Goal: Information Seeking & Learning: Check status

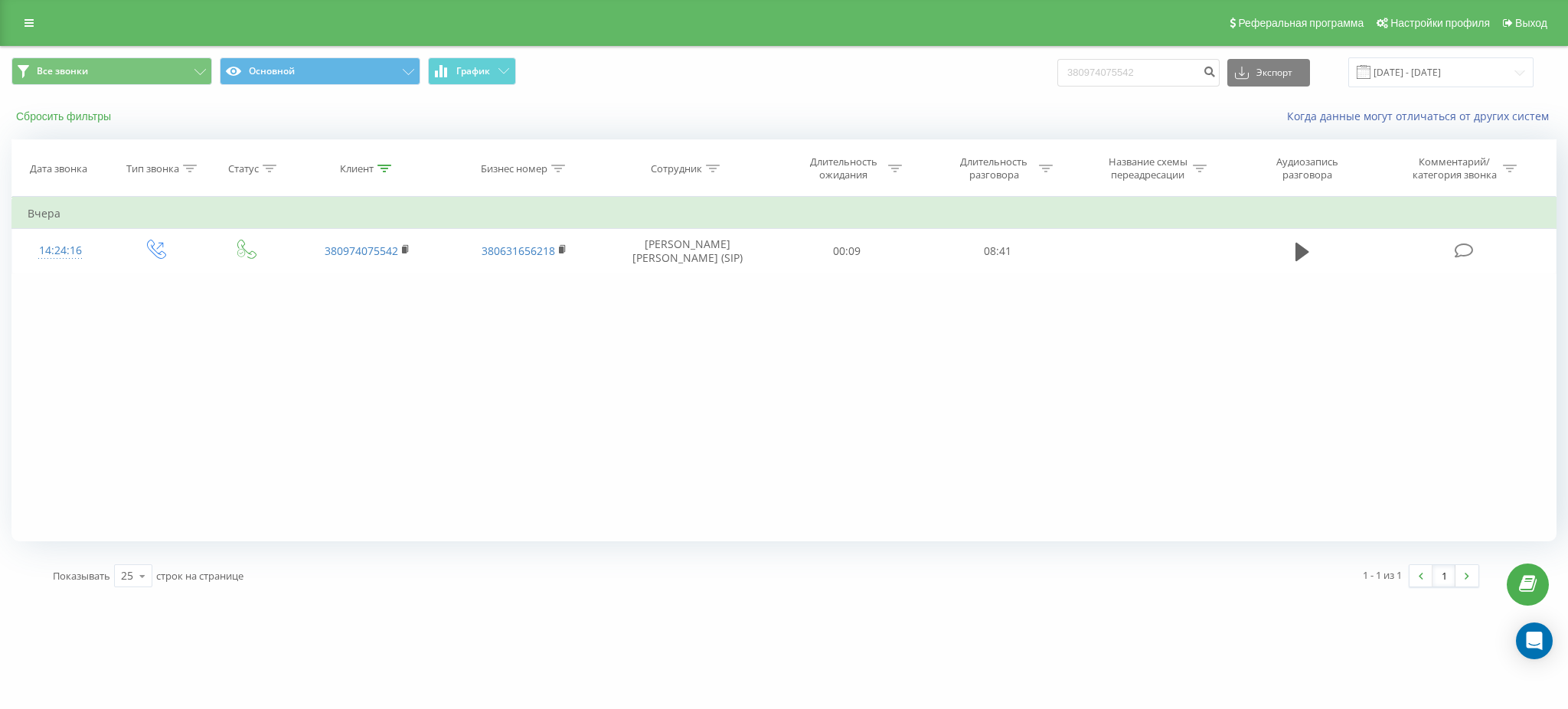
click at [68, 120] on button "Сбросить фильтры" at bounding box center [64, 116] width 107 height 14
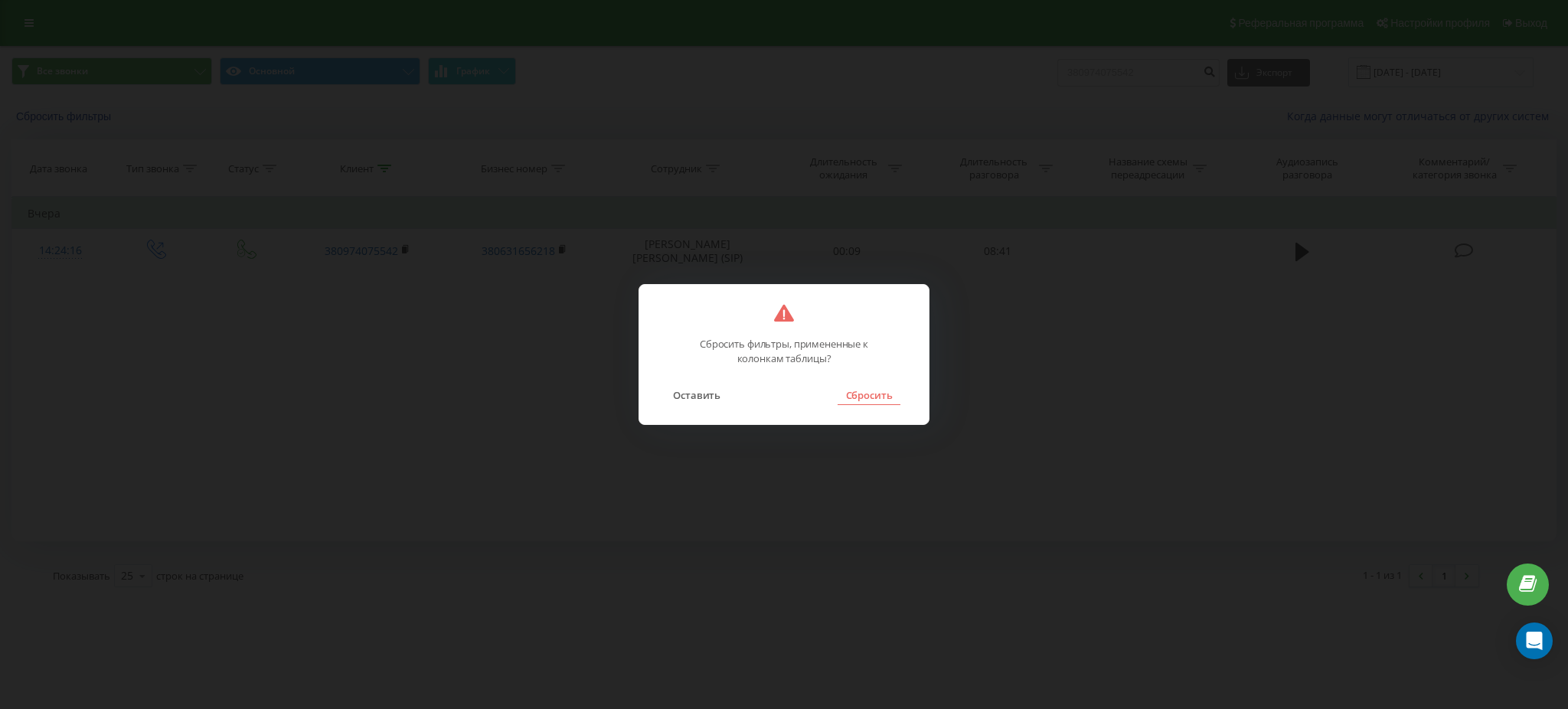
click at [860, 399] on button "Сбросить" at bounding box center [869, 394] width 62 height 20
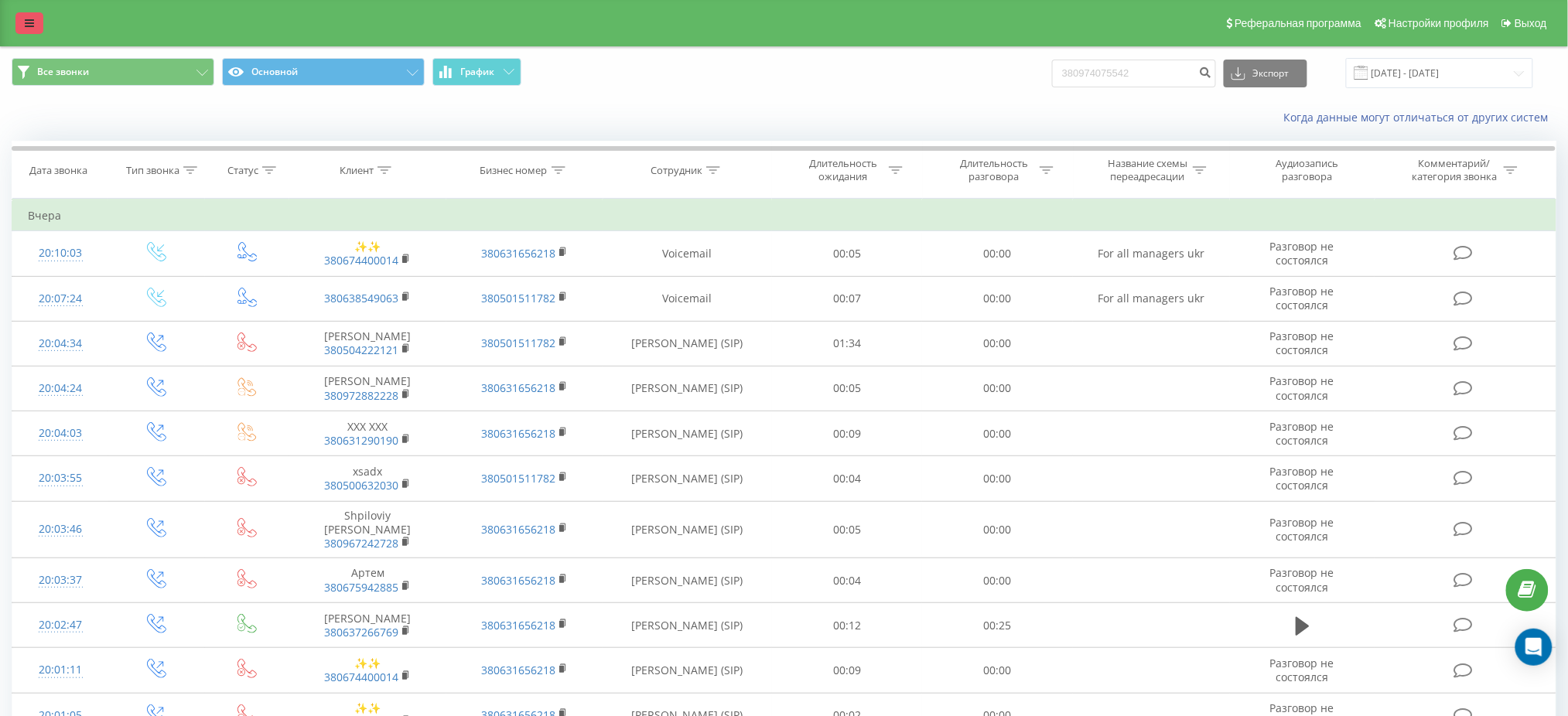
click at [16, 23] on link at bounding box center [29, 23] width 28 height 22
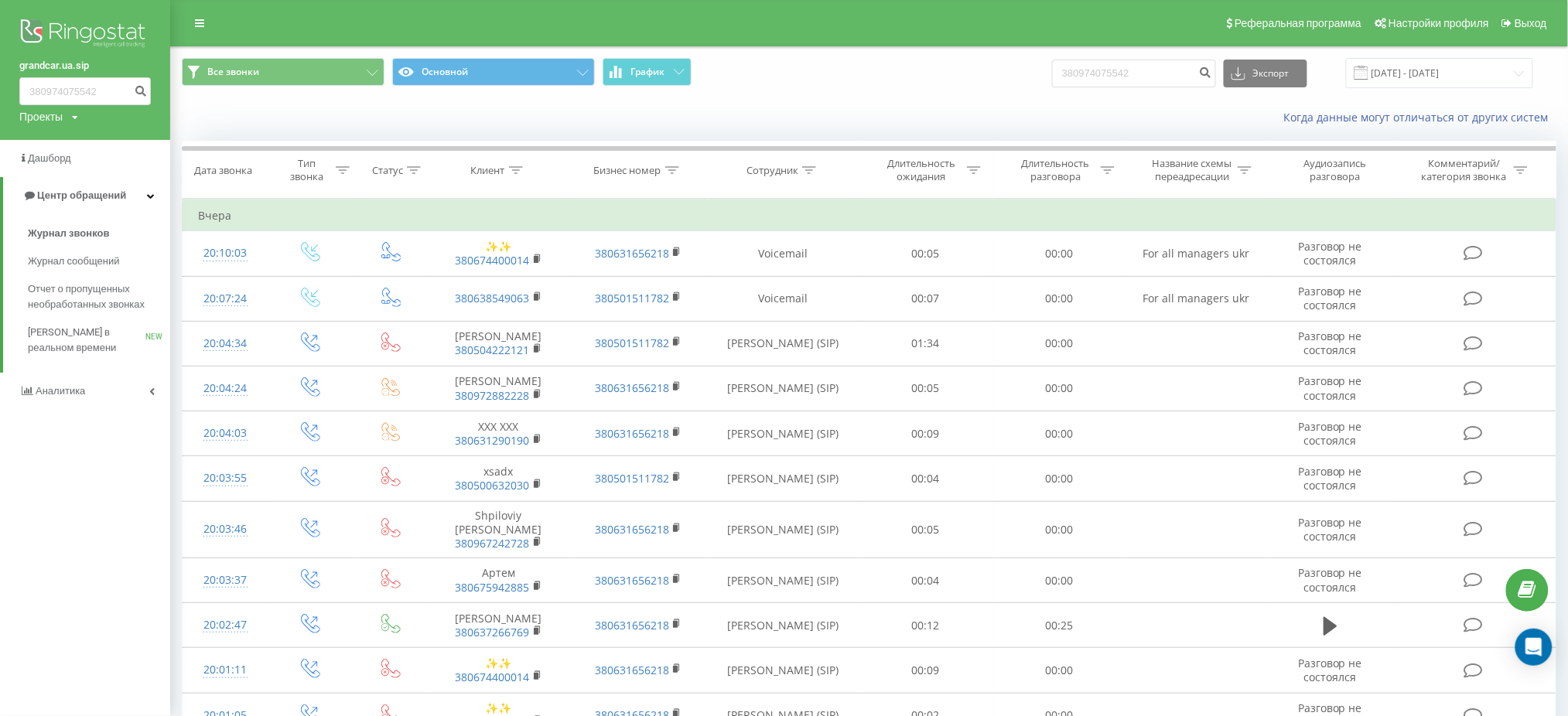
click at [76, 51] on img at bounding box center [85, 34] width 131 height 38
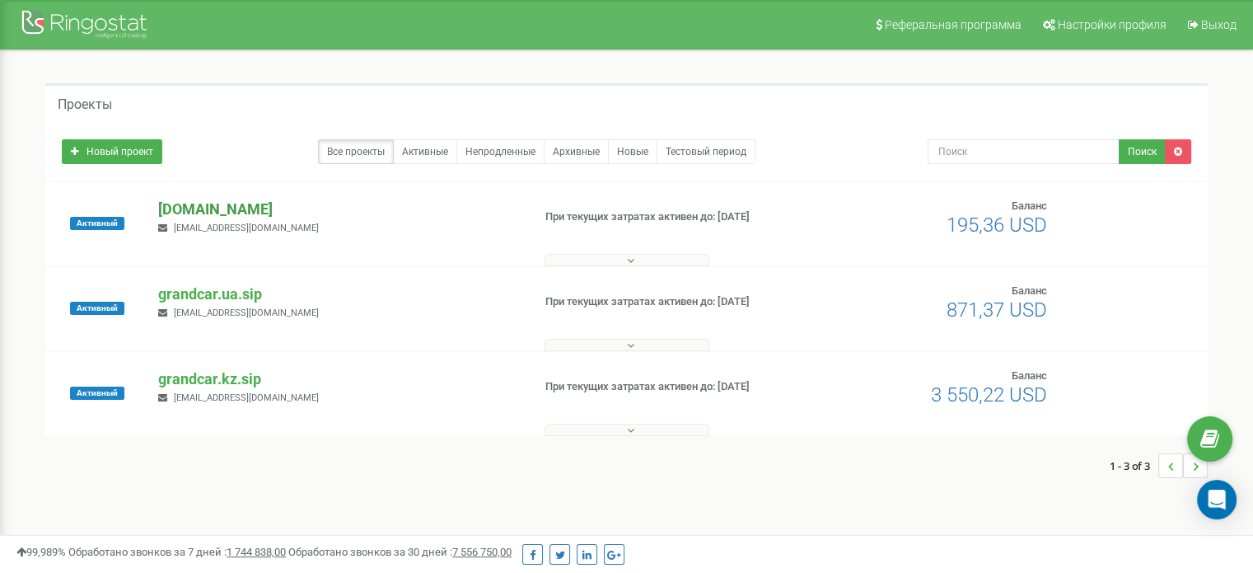
click at [260, 211] on p "[DOMAIN_NAME]" at bounding box center [338, 209] width 360 height 21
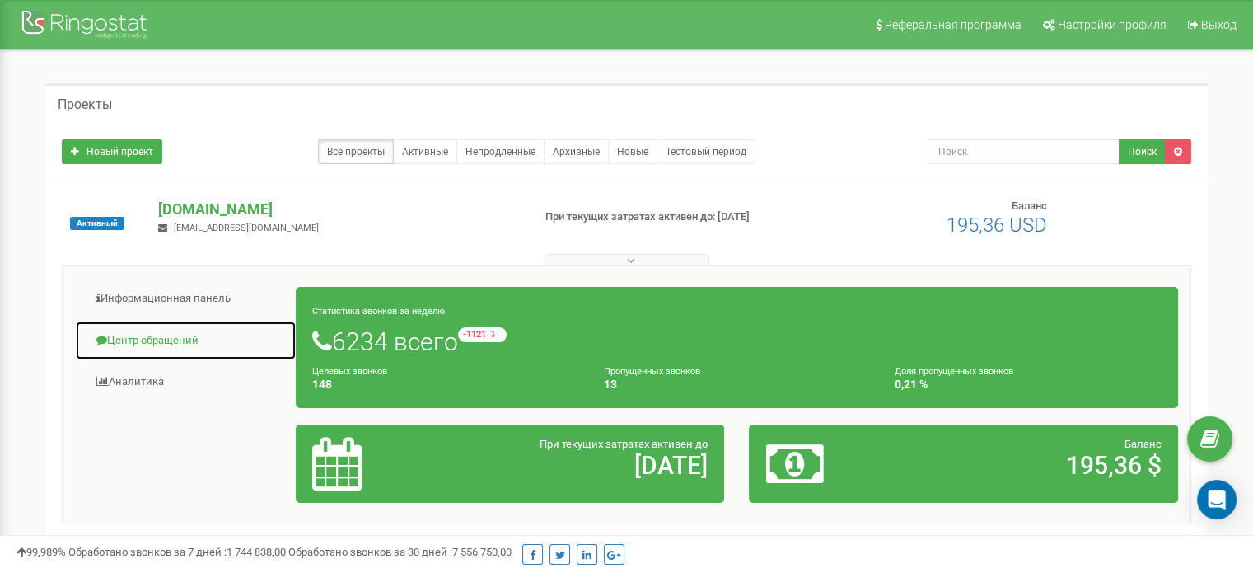
click at [165, 336] on link "Центр обращений" at bounding box center [186, 341] width 222 height 40
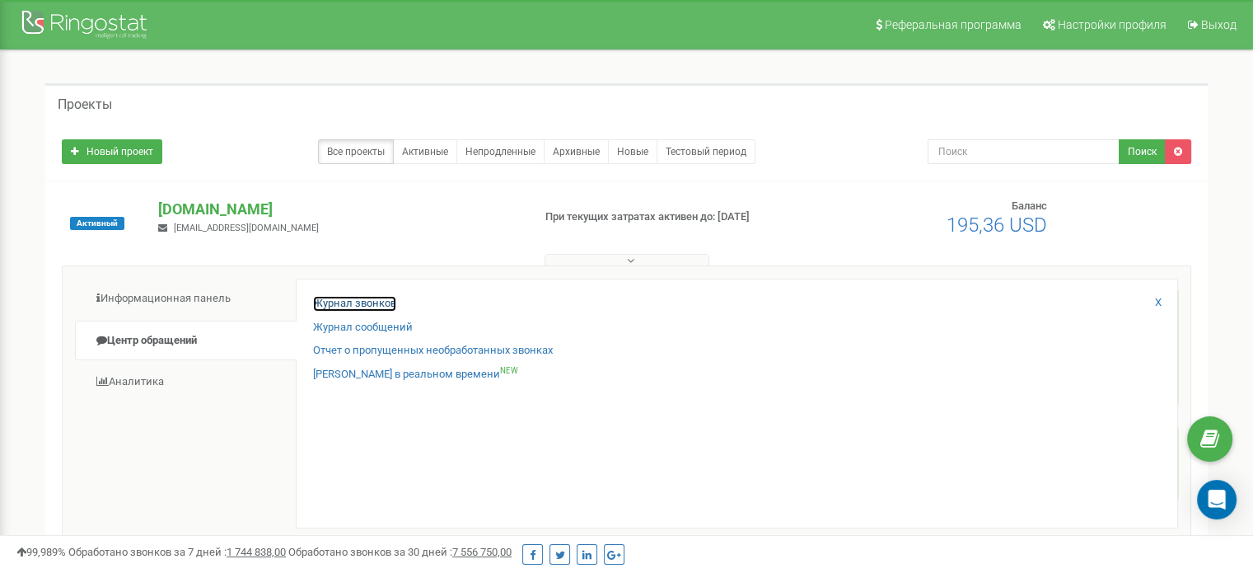
click at [322, 298] on link "Журнал звонков" at bounding box center [354, 304] width 83 height 16
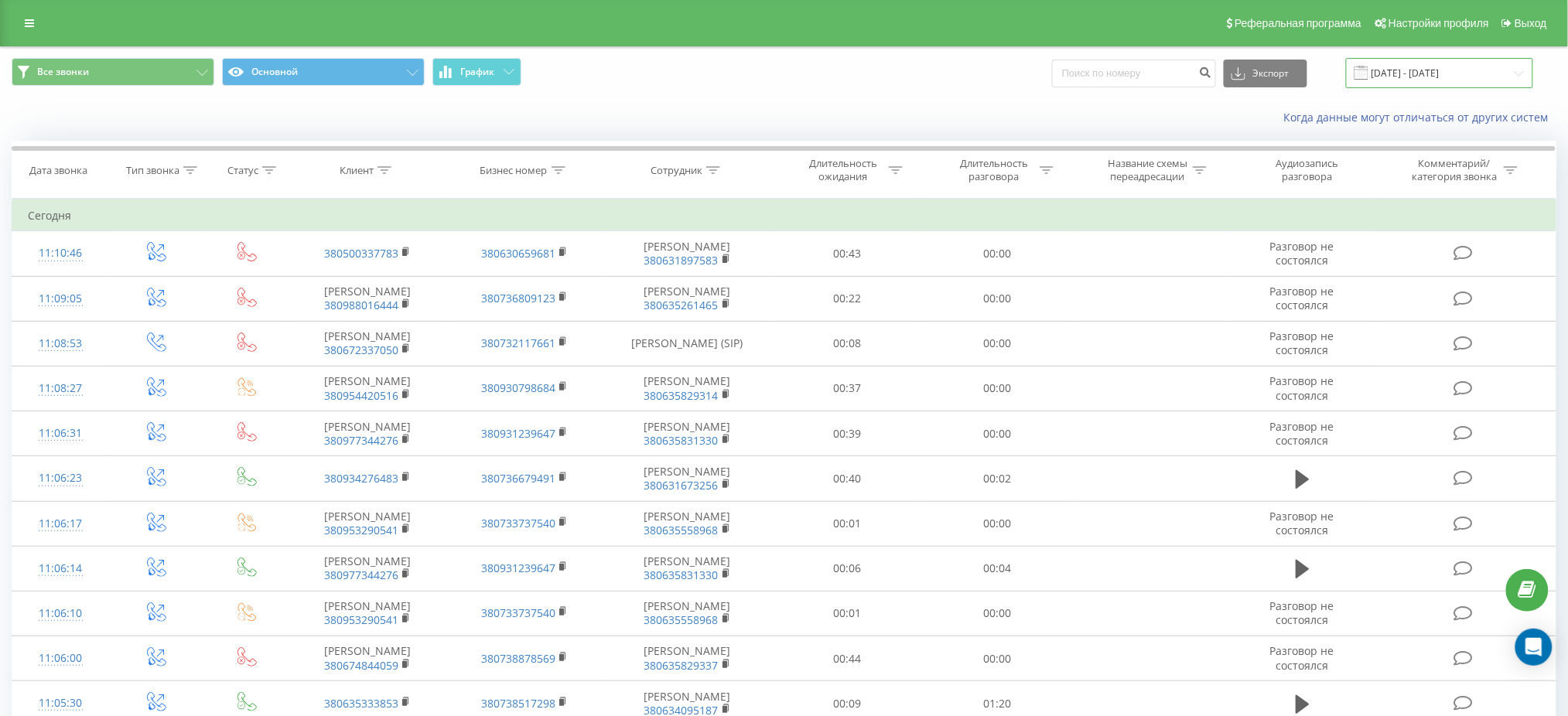
click at [1413, 72] on input "[DATE] - [DATE]" at bounding box center [1439, 73] width 187 height 30
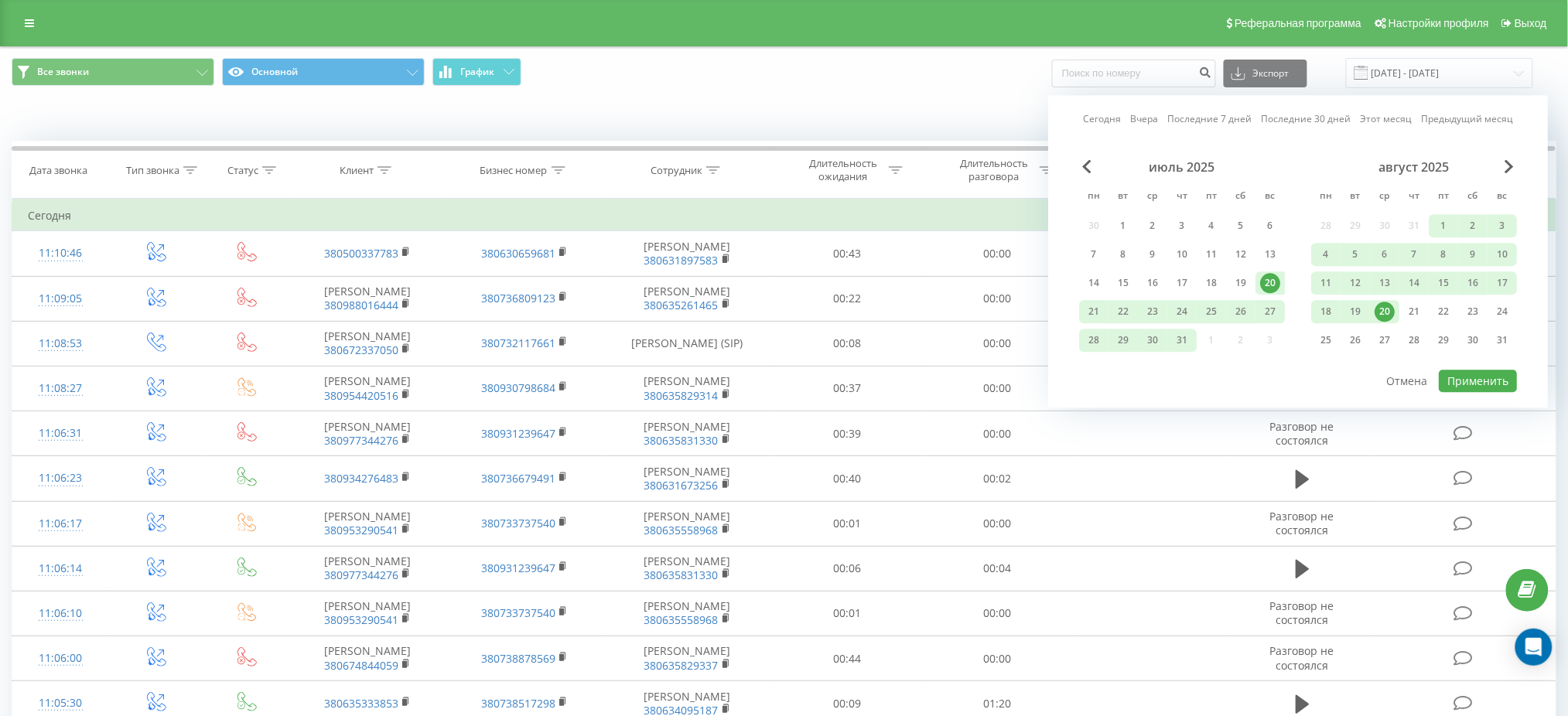
click at [1370, 305] on div "20" at bounding box center [1384, 312] width 29 height 23
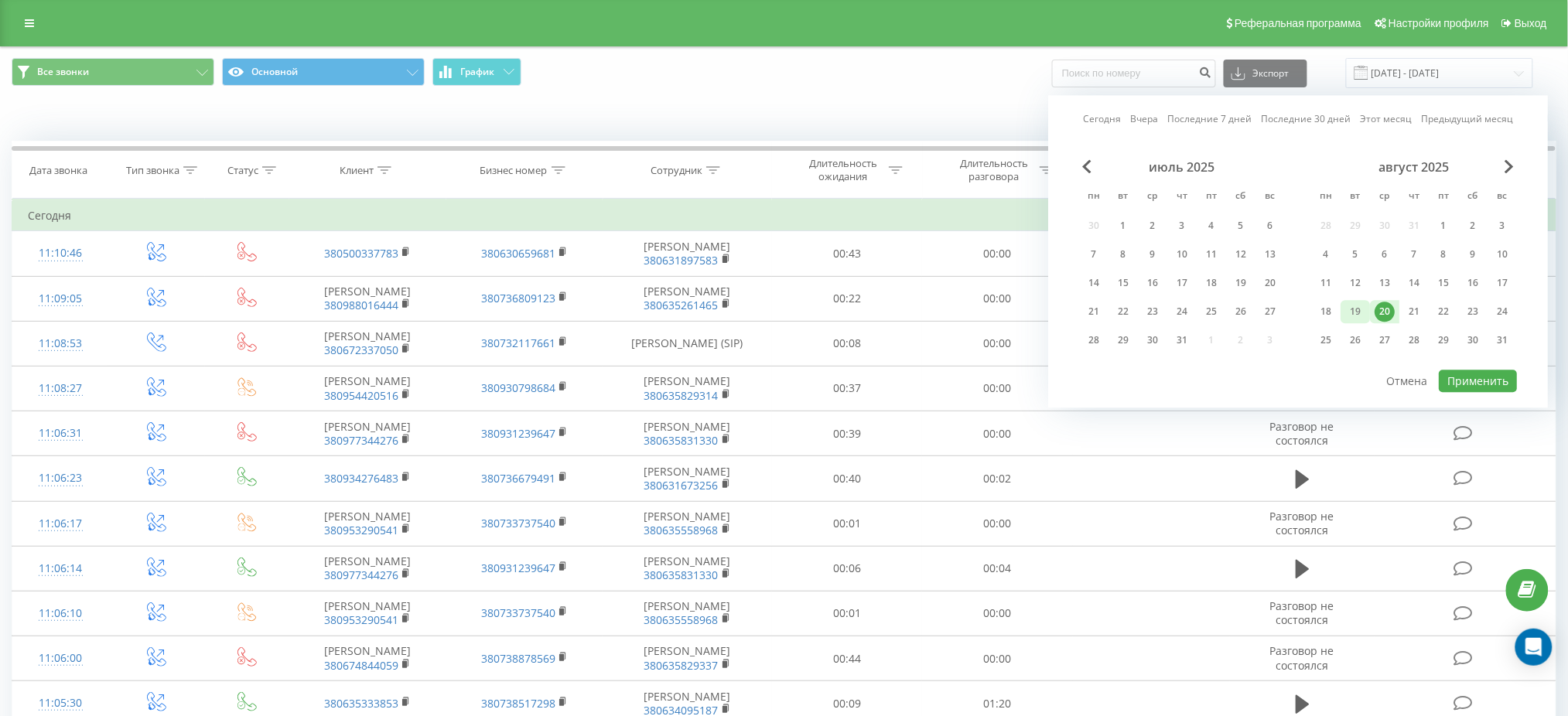
click at [1361, 306] on div "19" at bounding box center [1355, 311] width 20 height 20
click at [1464, 378] on button "Применить" at bounding box center [1478, 381] width 78 height 23
type input "[DATE] - [DATE]"
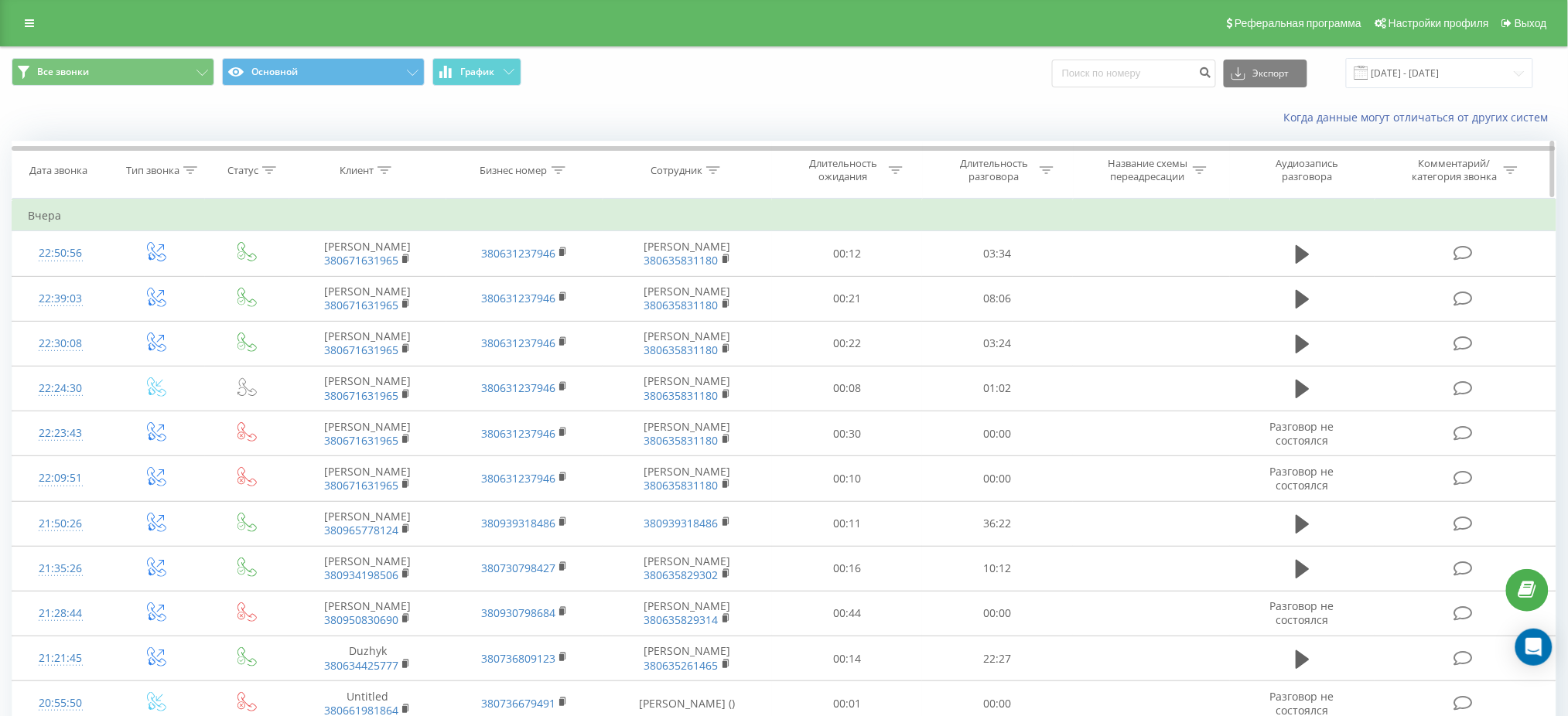
click at [710, 170] on icon at bounding box center [713, 170] width 14 height 8
click at [665, 279] on input "text" at bounding box center [687, 281] width 136 height 27
type input "Коц"
click at [729, 315] on span "OK" at bounding box center [720, 312] width 43 height 24
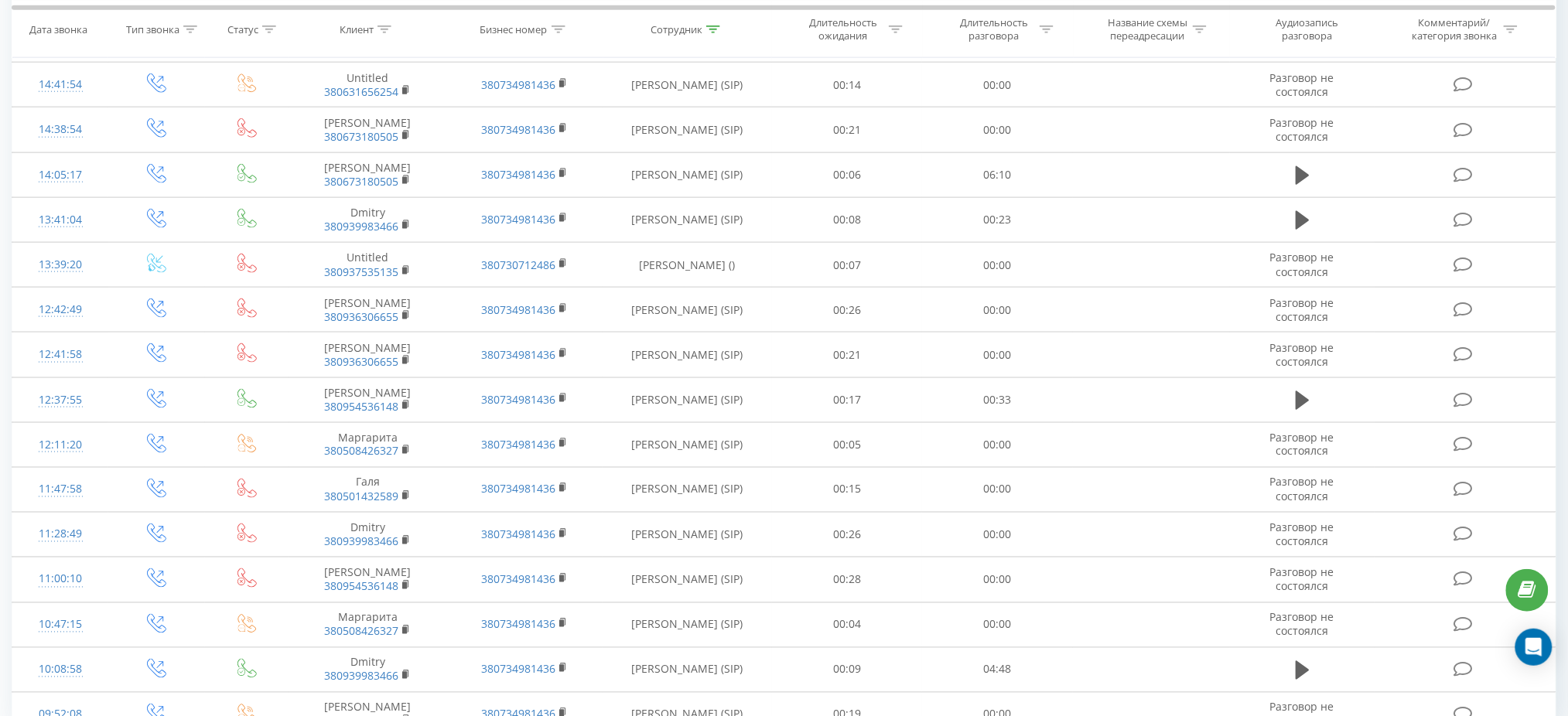
scroll to position [698, 0]
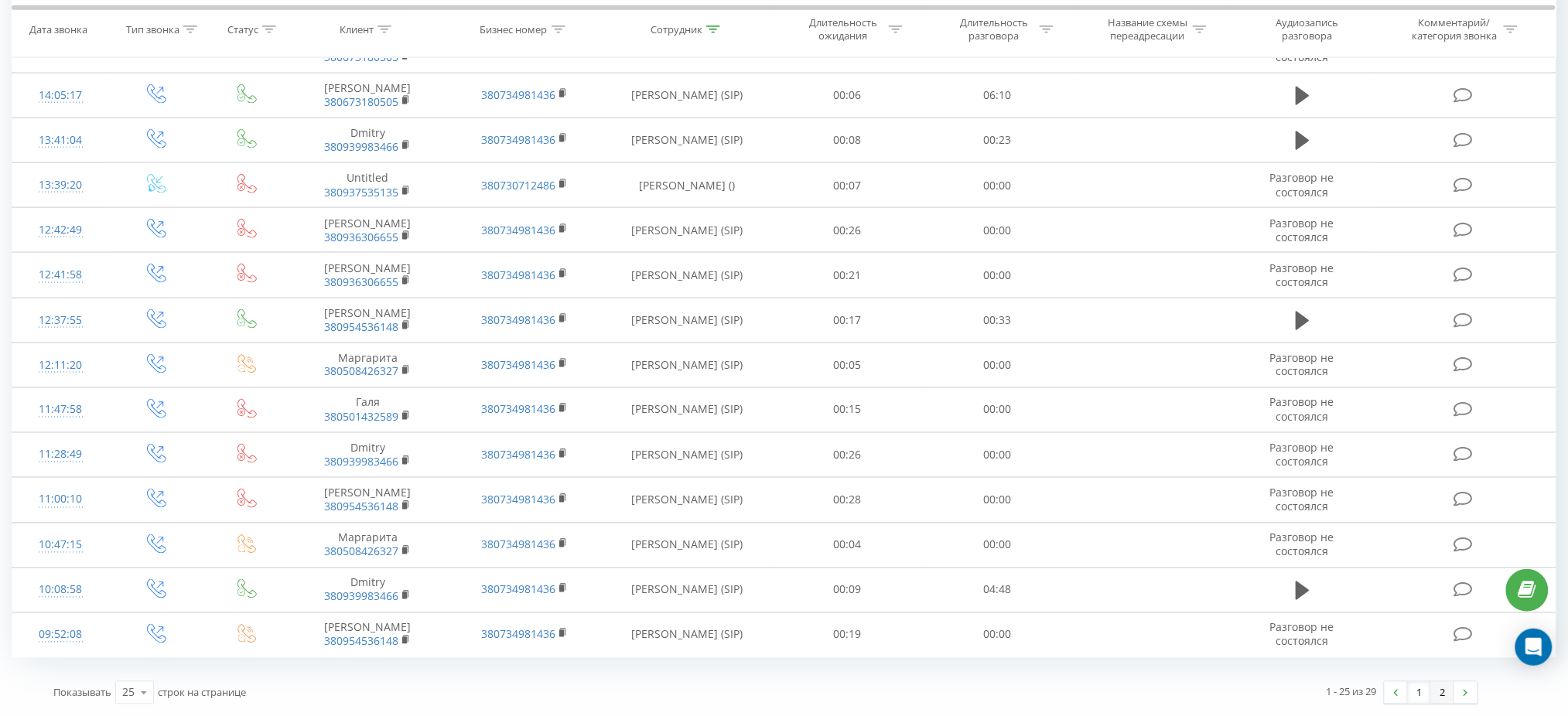
click at [1438, 694] on link "2" at bounding box center [1442, 693] width 23 height 22
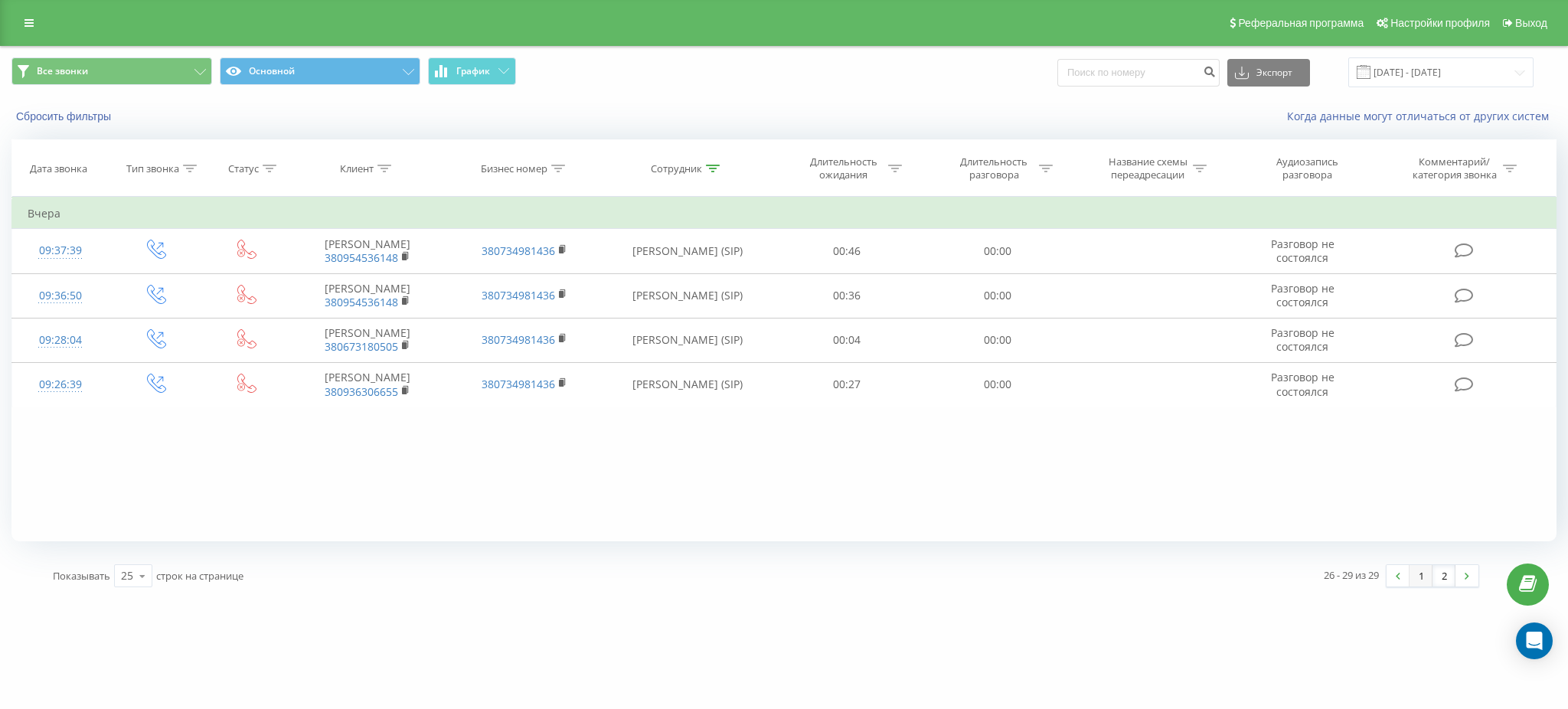
click at [1420, 576] on link "1" at bounding box center [1420, 575] width 23 height 21
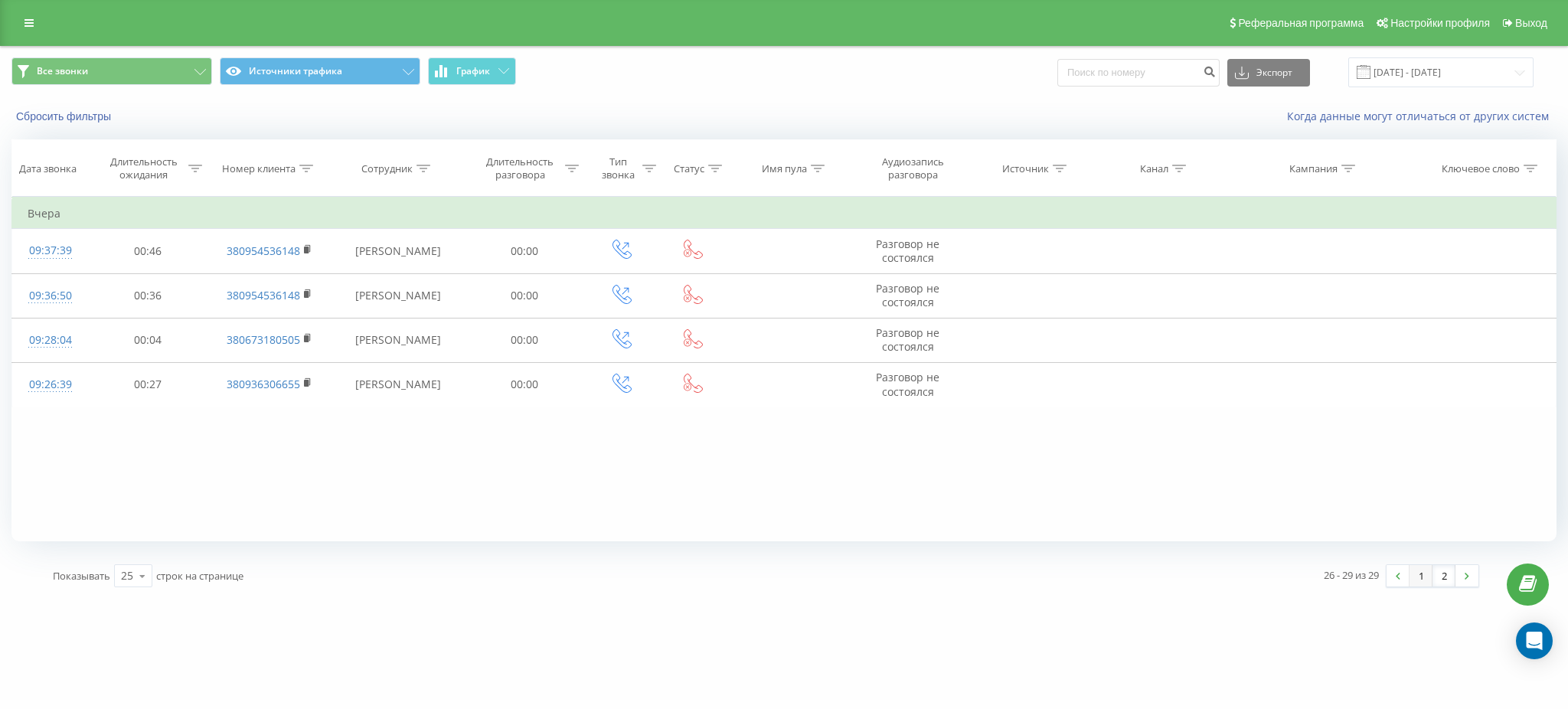
click at [1419, 579] on link "1" at bounding box center [1420, 575] width 23 height 21
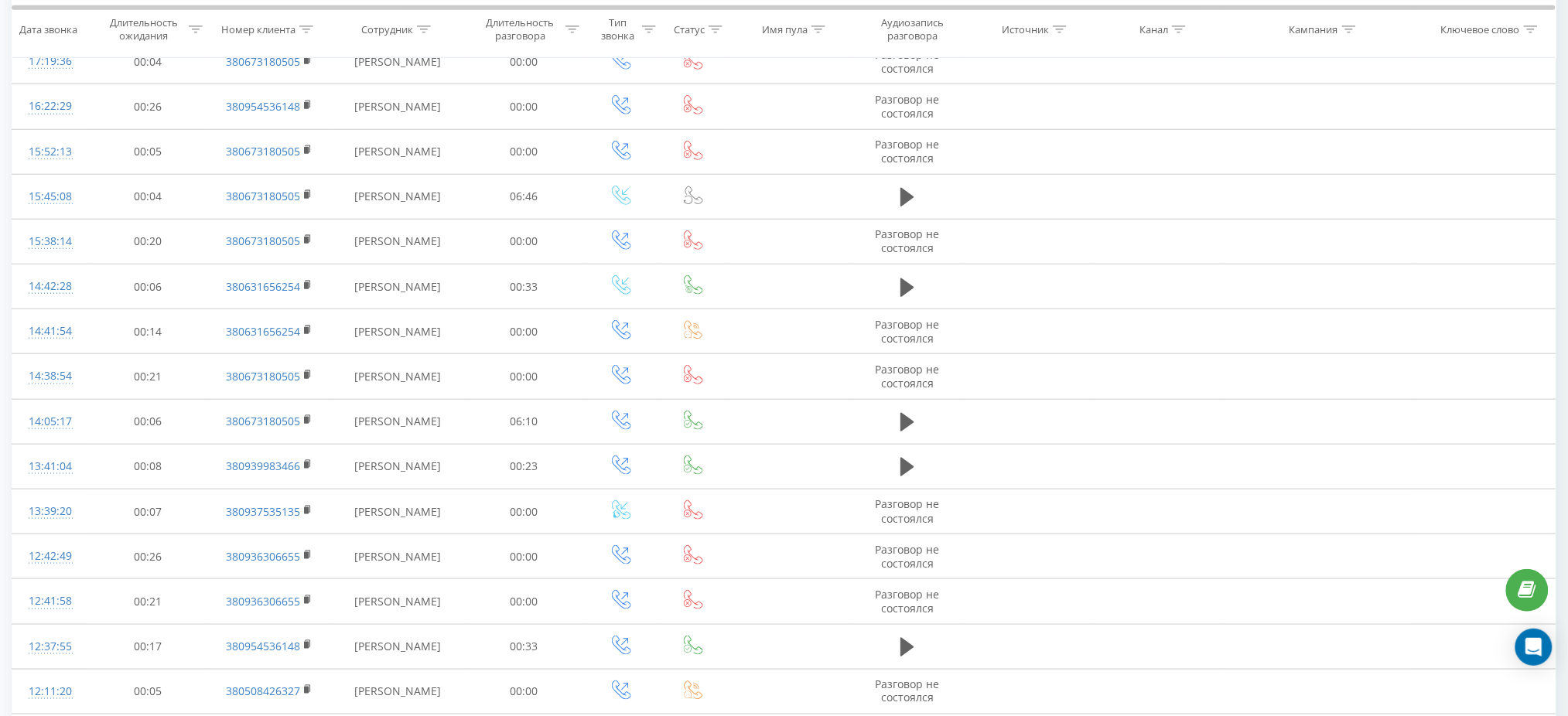
scroll to position [698, 0]
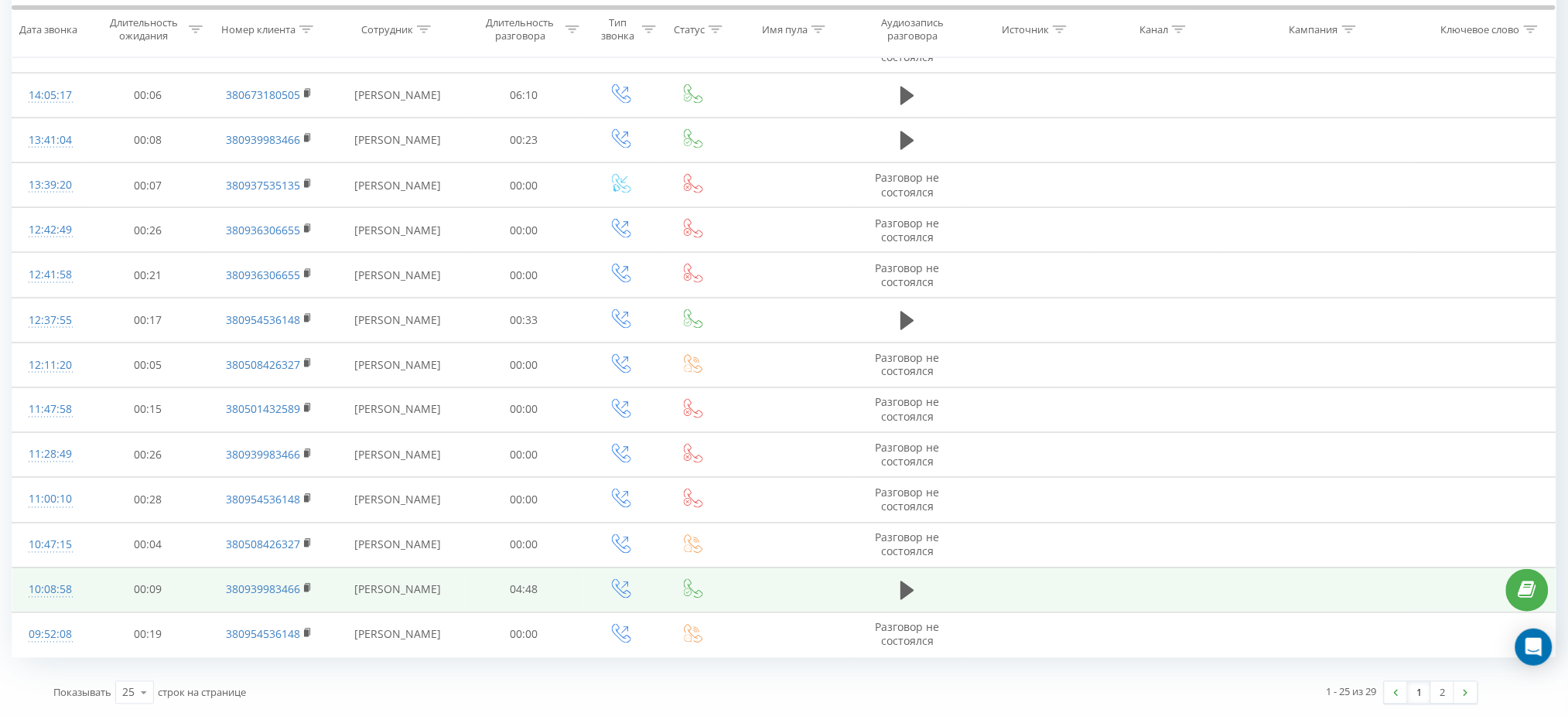
click at [896, 589] on button at bounding box center [907, 590] width 23 height 23
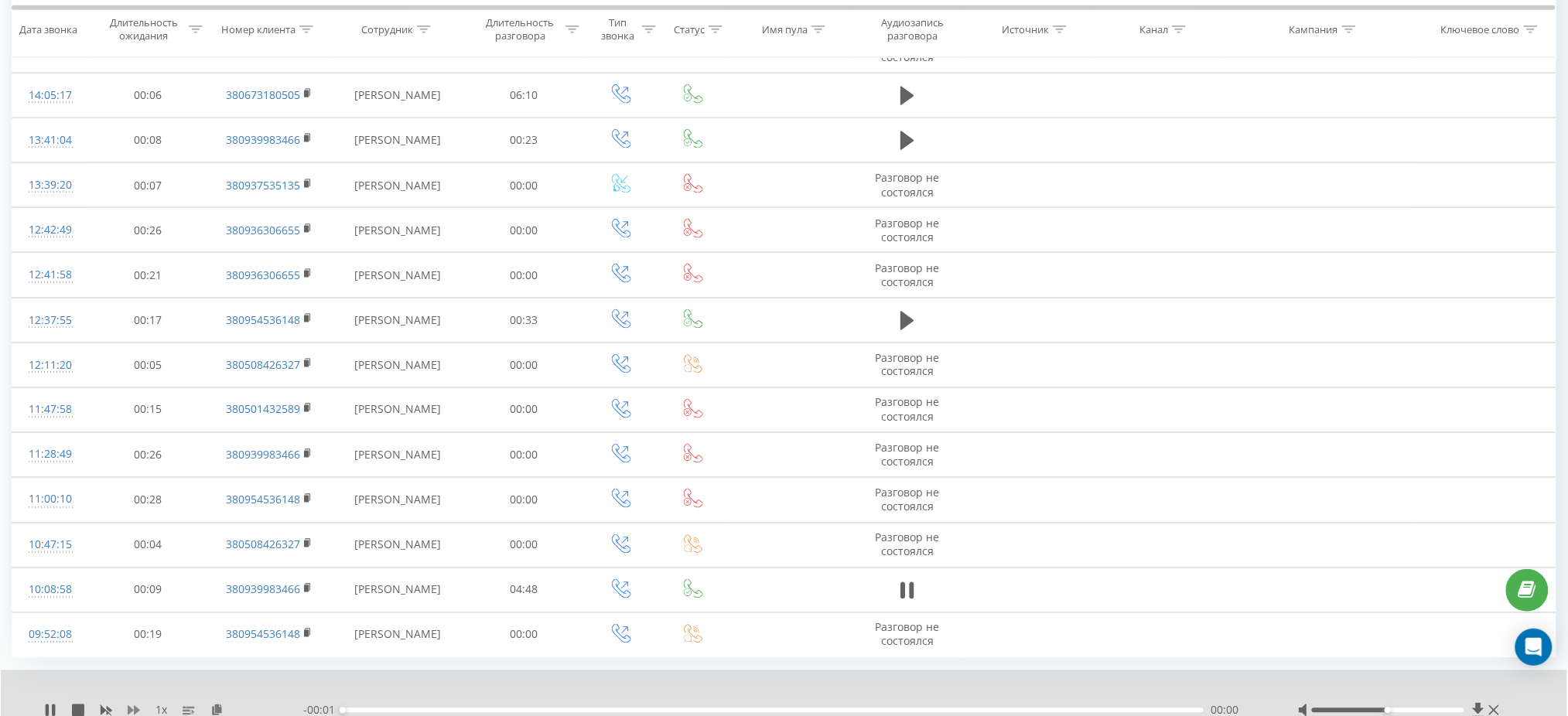
click at [134, 707] on icon at bounding box center [133, 710] width 12 height 9
click at [136, 707] on icon at bounding box center [133, 710] width 12 height 12
click at [1401, 711] on div at bounding box center [1389, 710] width 152 height 5
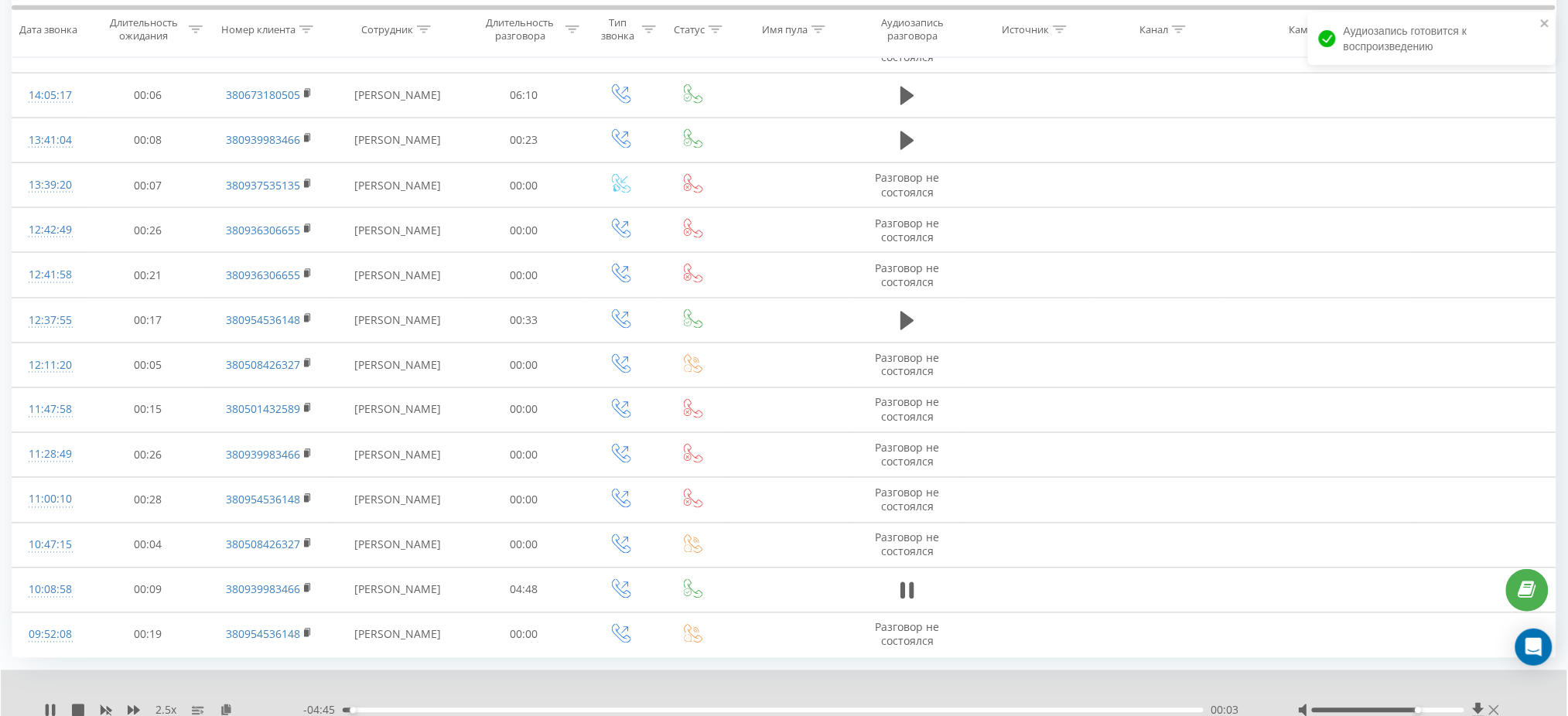
drag, startPoint x: 1401, startPoint y: 711, endPoint x: 1497, endPoint y: 711, distance: 96.0
click at [1497, 711] on div at bounding box center [1401, 710] width 205 height 15
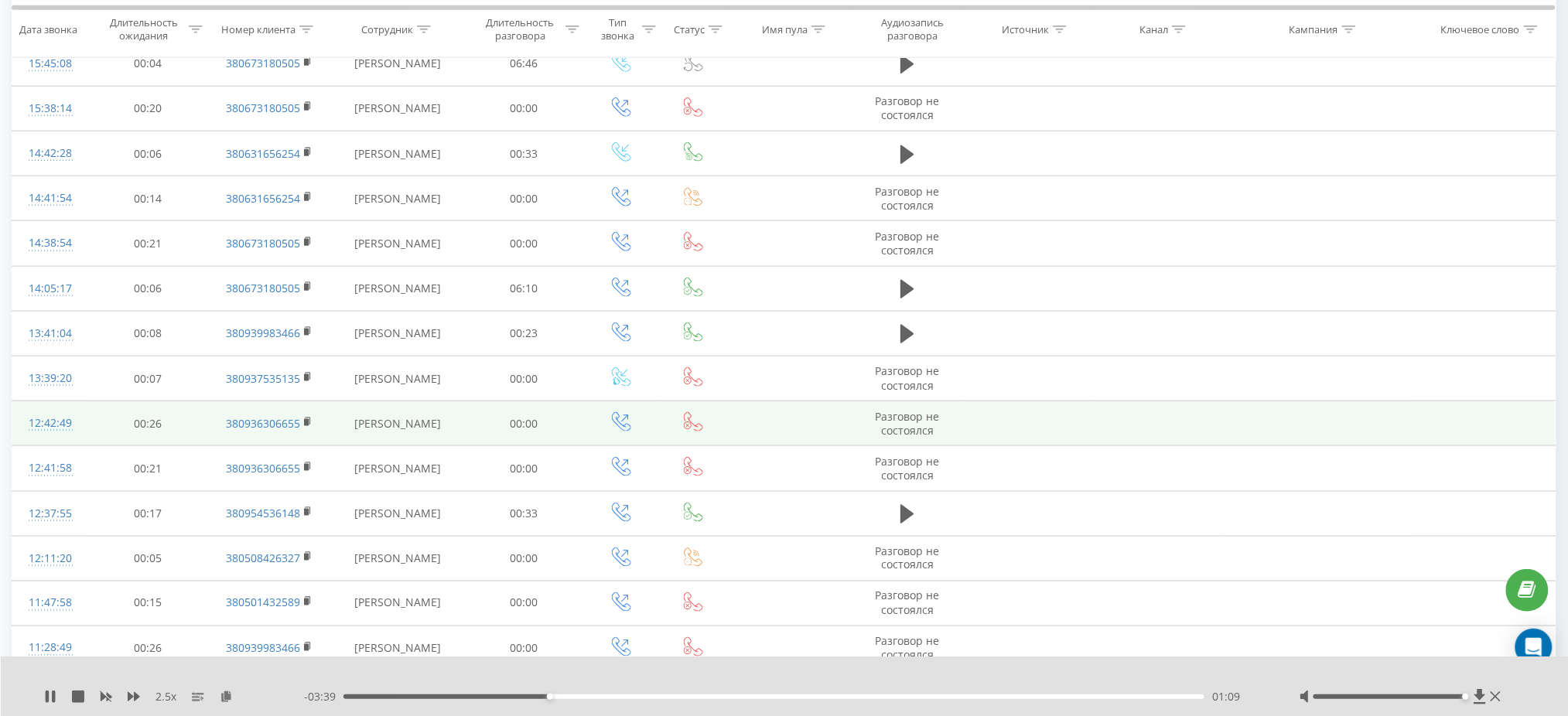
scroll to position [492, 0]
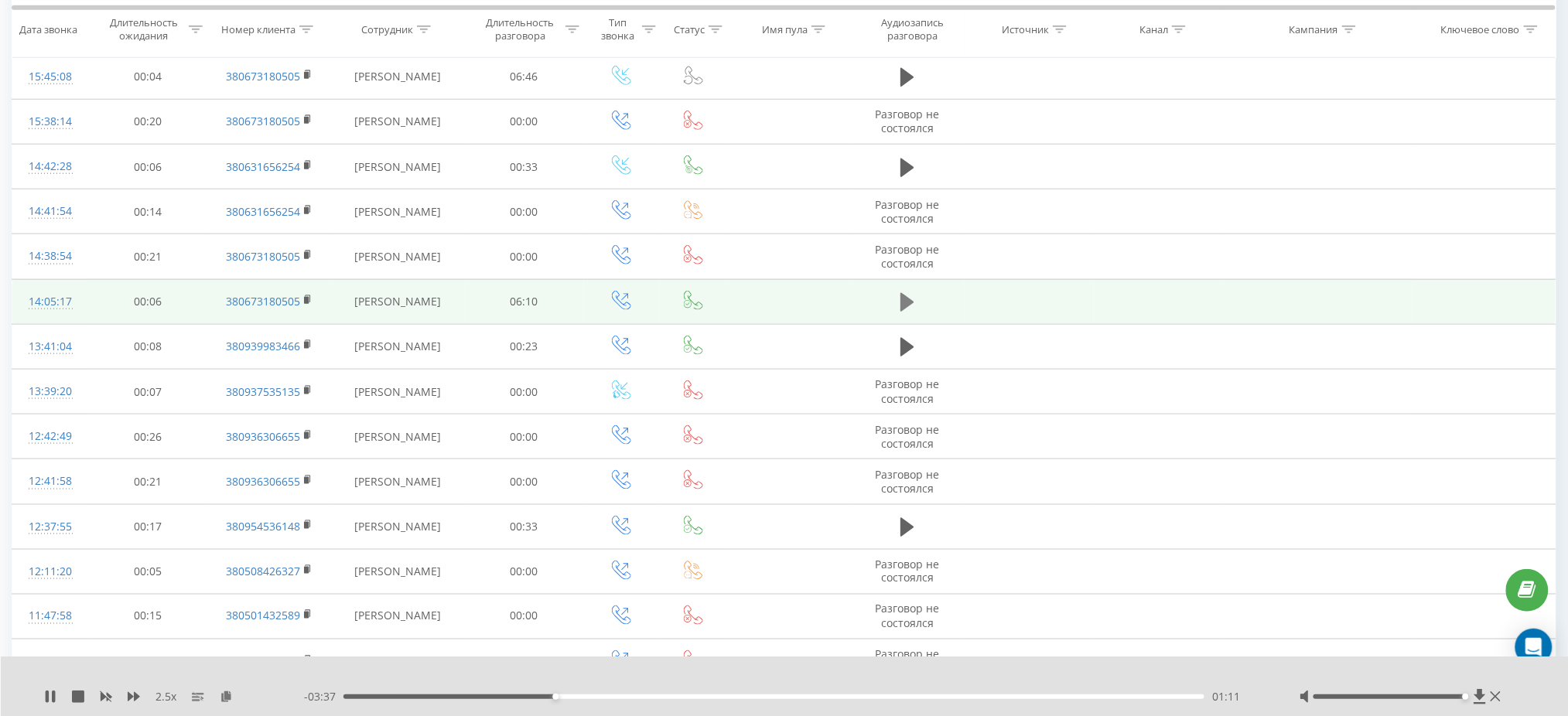
click at [910, 294] on icon at bounding box center [907, 302] width 14 height 22
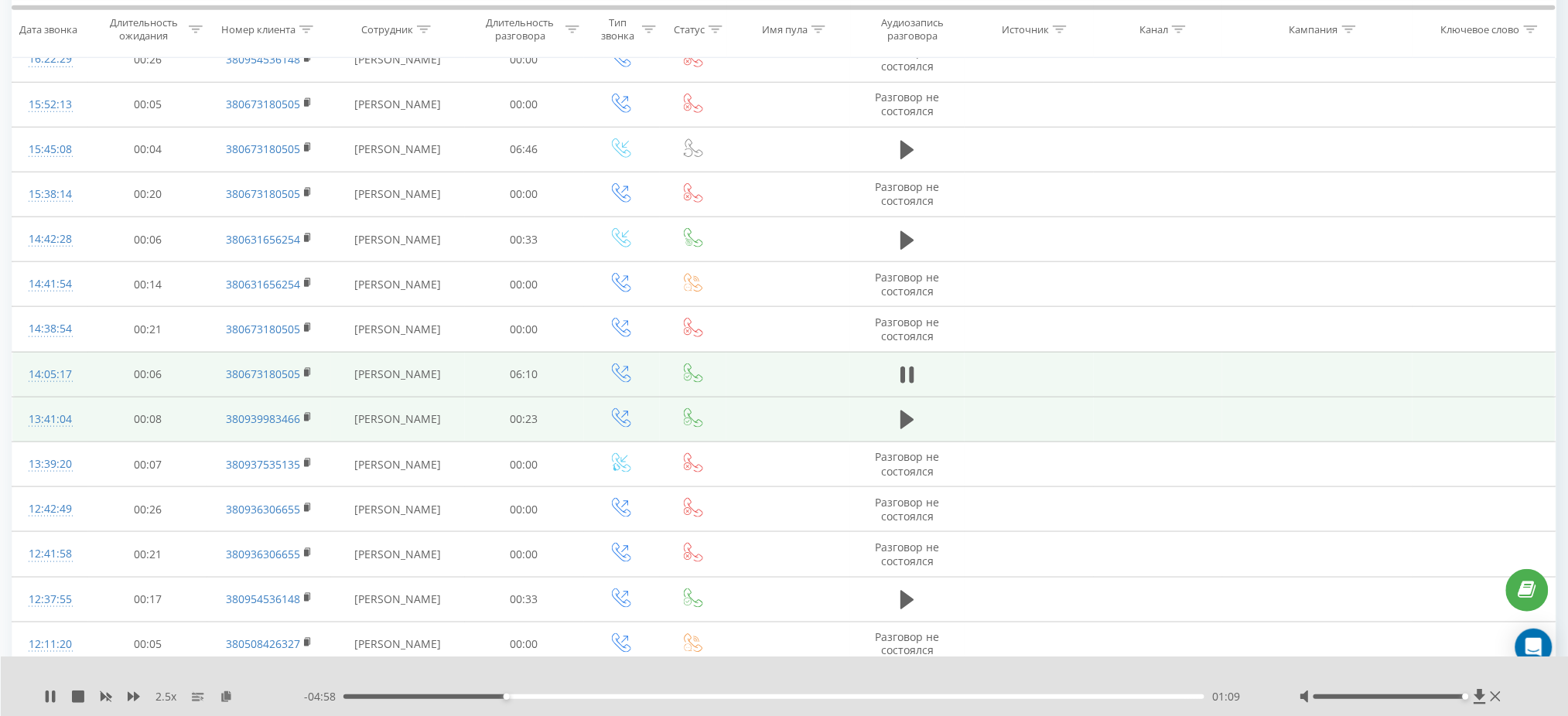
scroll to position [388, 0]
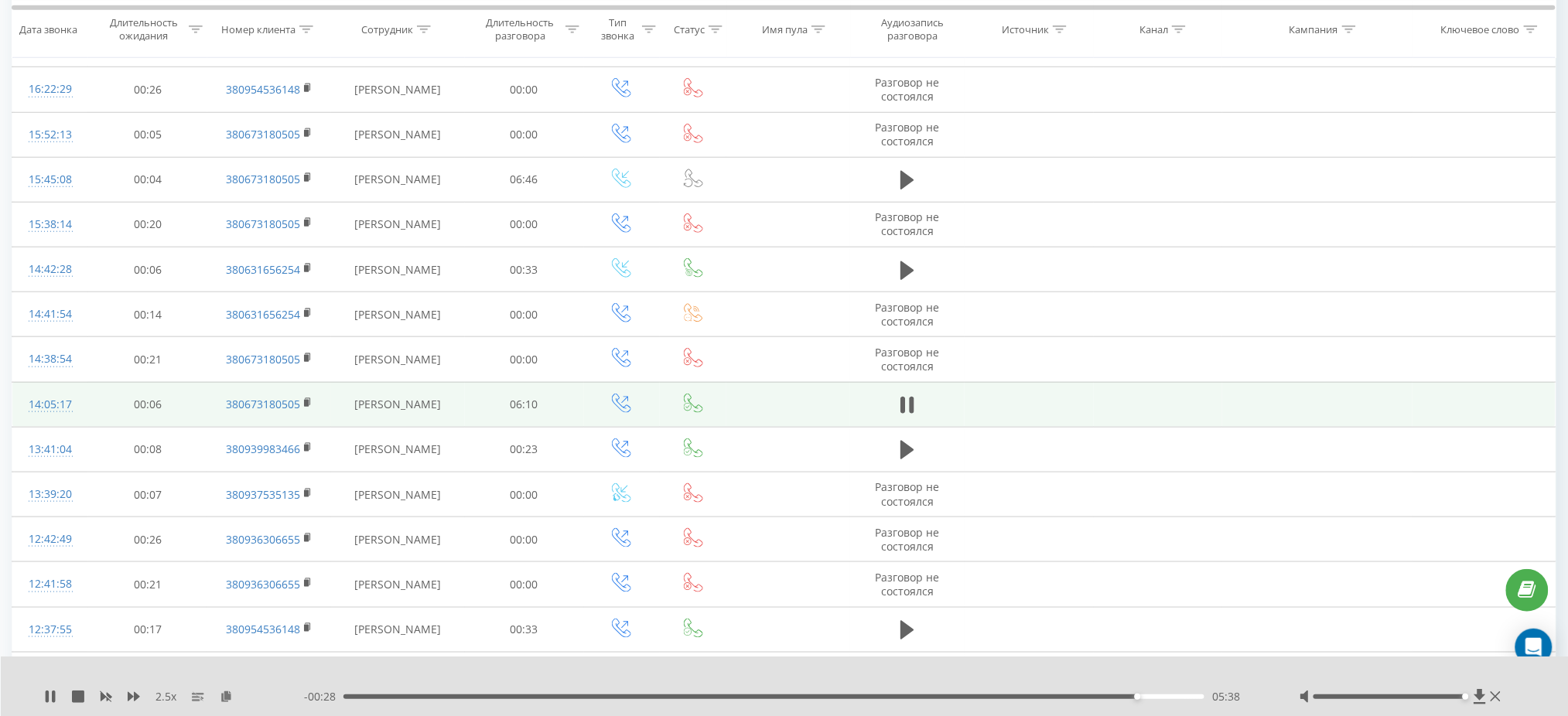
click at [1104, 697] on div "05:38" at bounding box center [774, 696] width 861 height 5
click at [1071, 697] on div "05:10" at bounding box center [774, 696] width 861 height 5
click at [1045, 698] on div "04:59" at bounding box center [774, 696] width 861 height 5
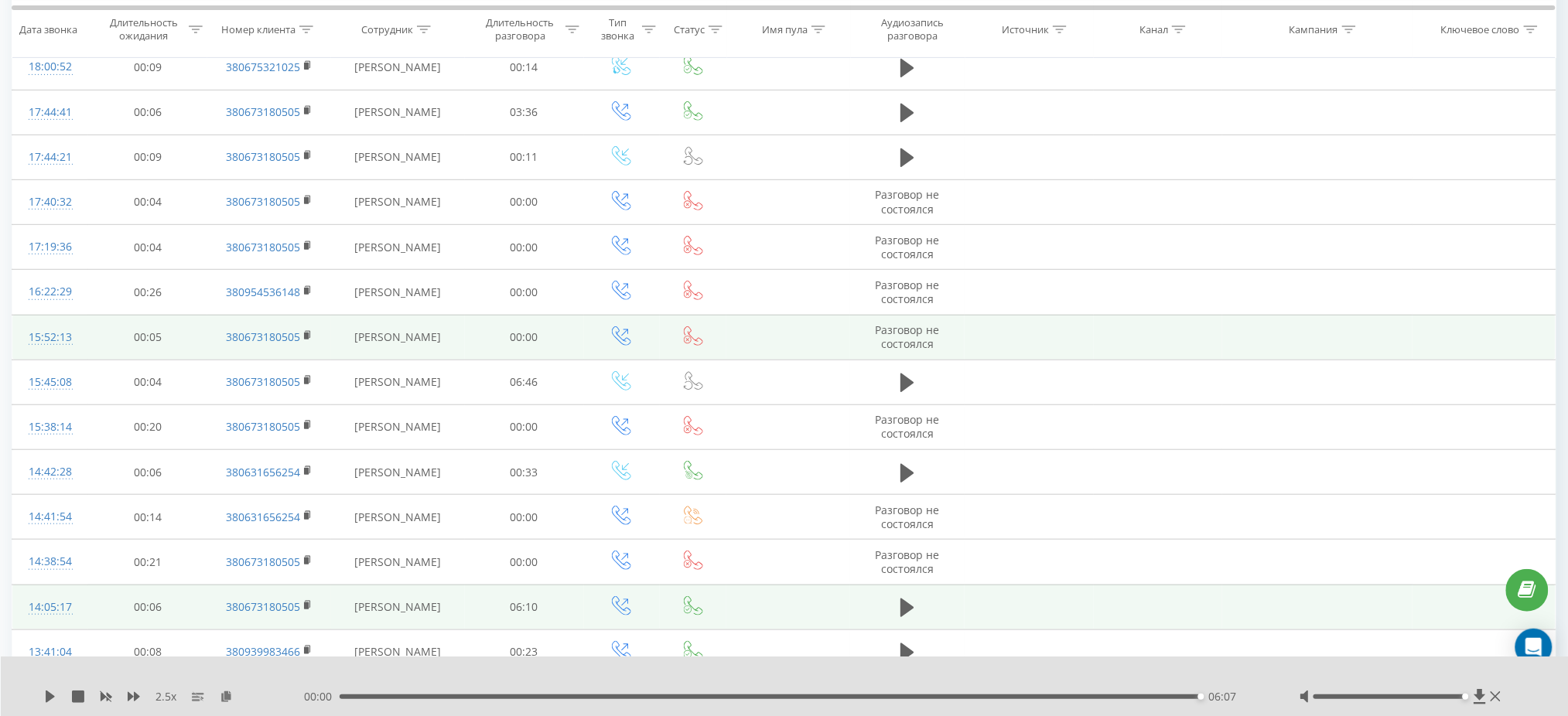
scroll to position [182, 0]
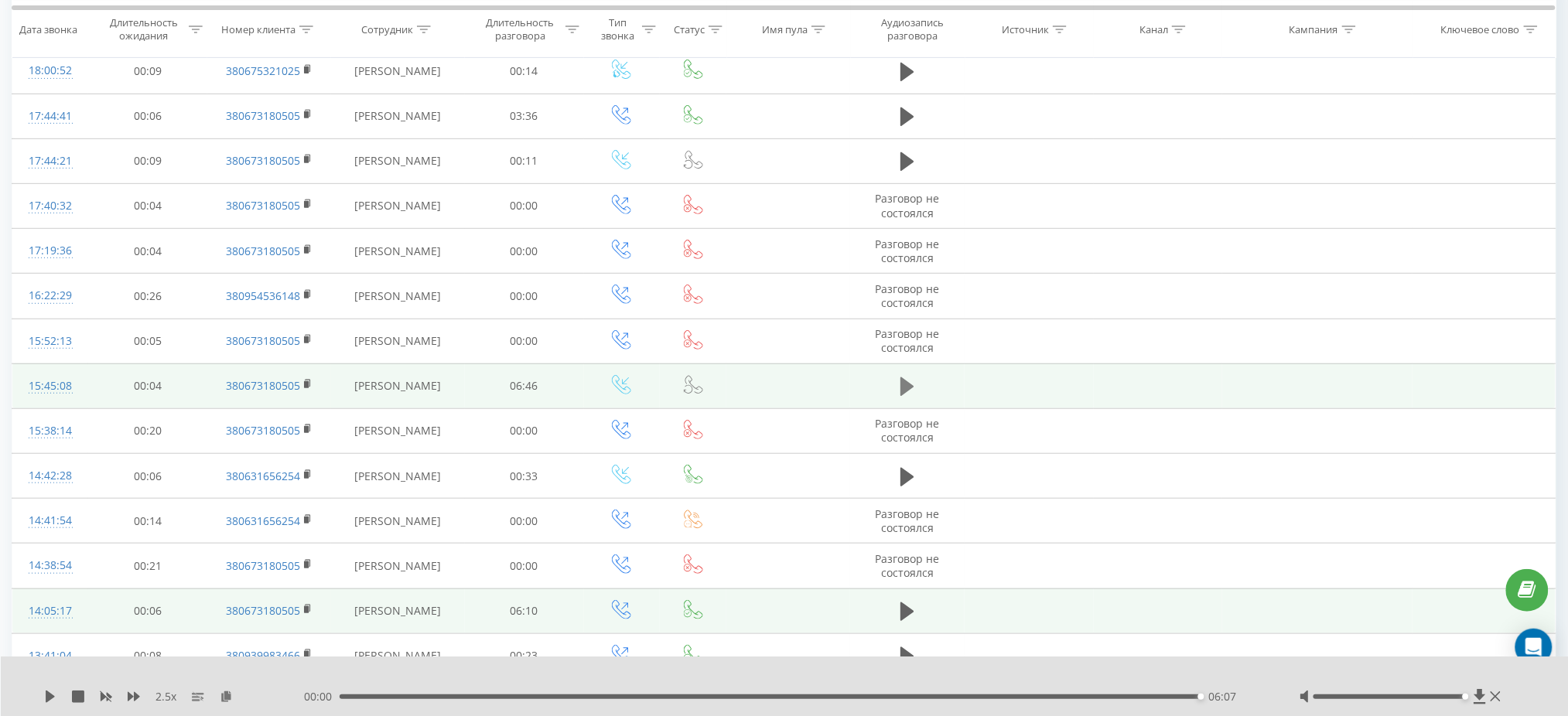
click at [908, 380] on icon at bounding box center [907, 386] width 14 height 22
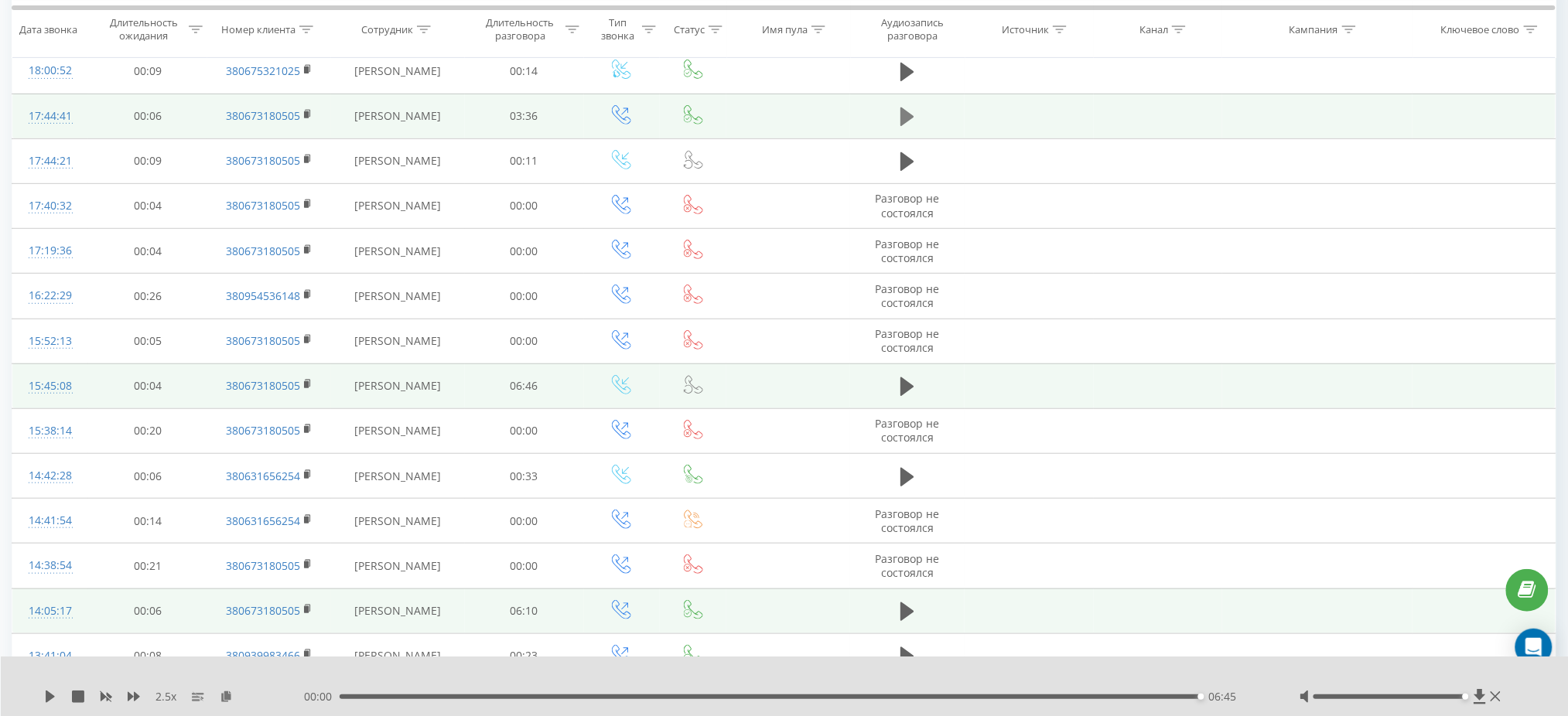
click at [899, 121] on button at bounding box center [907, 116] width 23 height 23
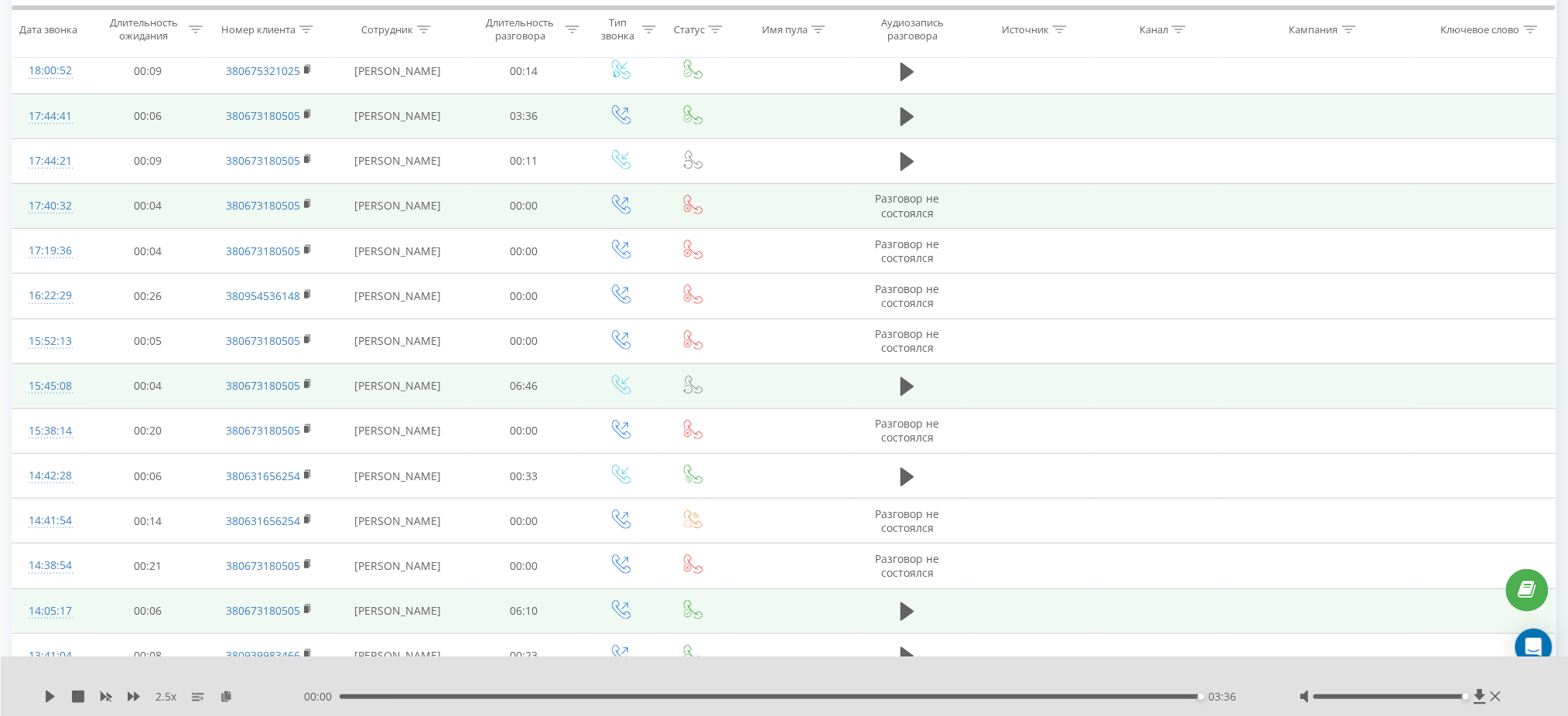
scroll to position [0, 0]
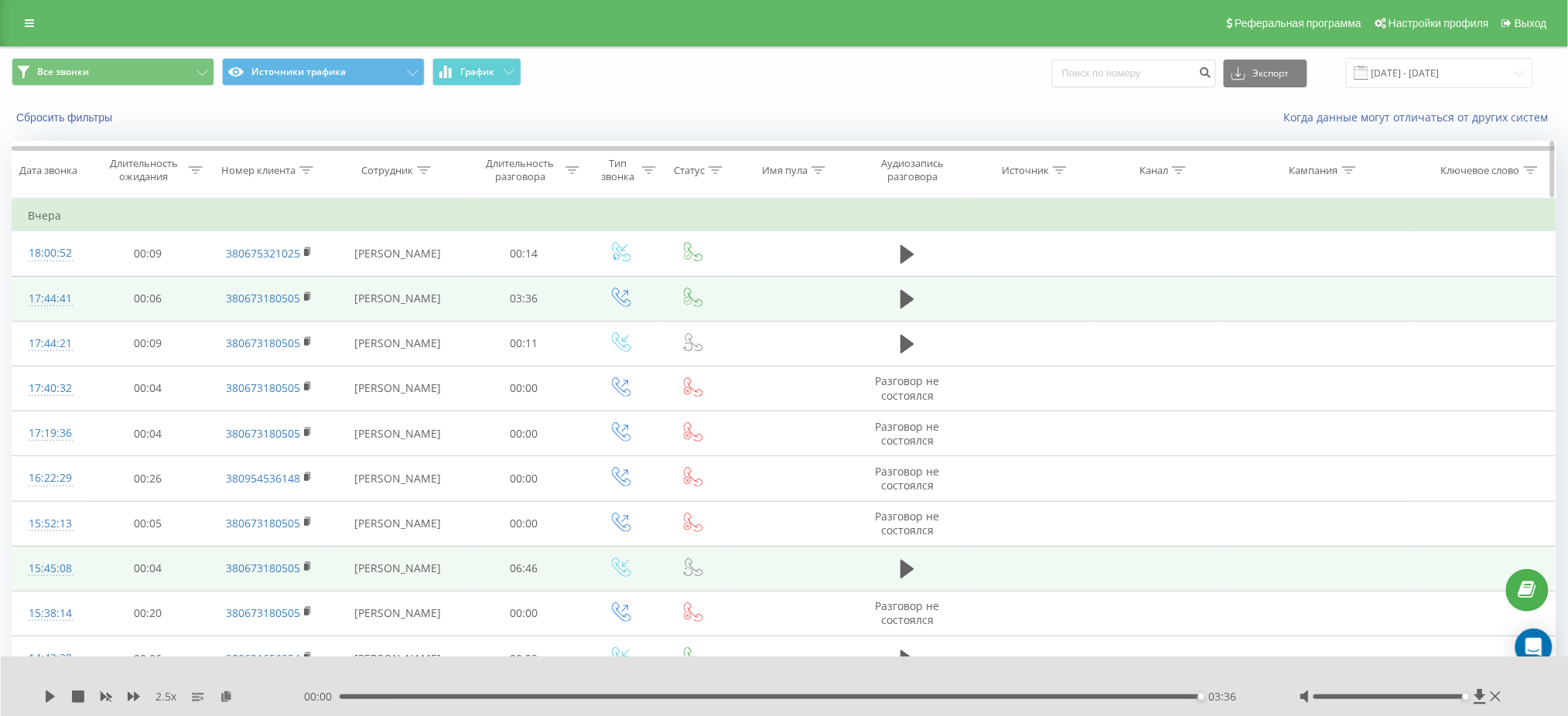
drag, startPoint x: 421, startPoint y: 169, endPoint x: 434, endPoint y: 216, distance: 48.8
click at [422, 169] on icon at bounding box center [423, 170] width 14 height 8
drag, startPoint x: 426, startPoint y: 278, endPoint x: 408, endPoint y: 278, distance: 18.0
click at [408, 278] on input "text" at bounding box center [398, 281] width 136 height 27
type input "[PERSON_NAME]"
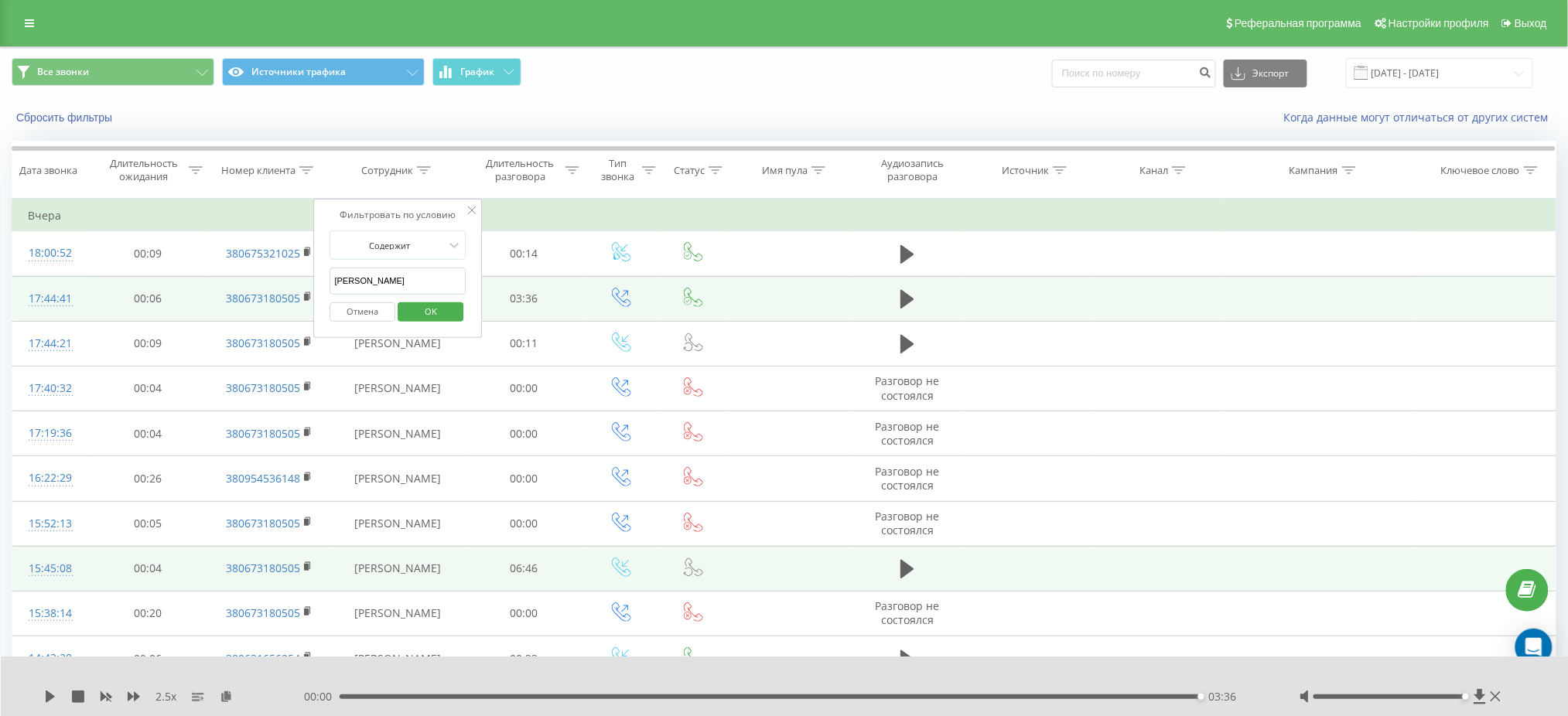
drag, startPoint x: 452, startPoint y: 323, endPoint x: 447, endPoint y: 313, distance: 11.2
click at [451, 322] on div "Отмена OK" at bounding box center [398, 312] width 136 height 35
click at [446, 310] on span "OK" at bounding box center [431, 312] width 43 height 24
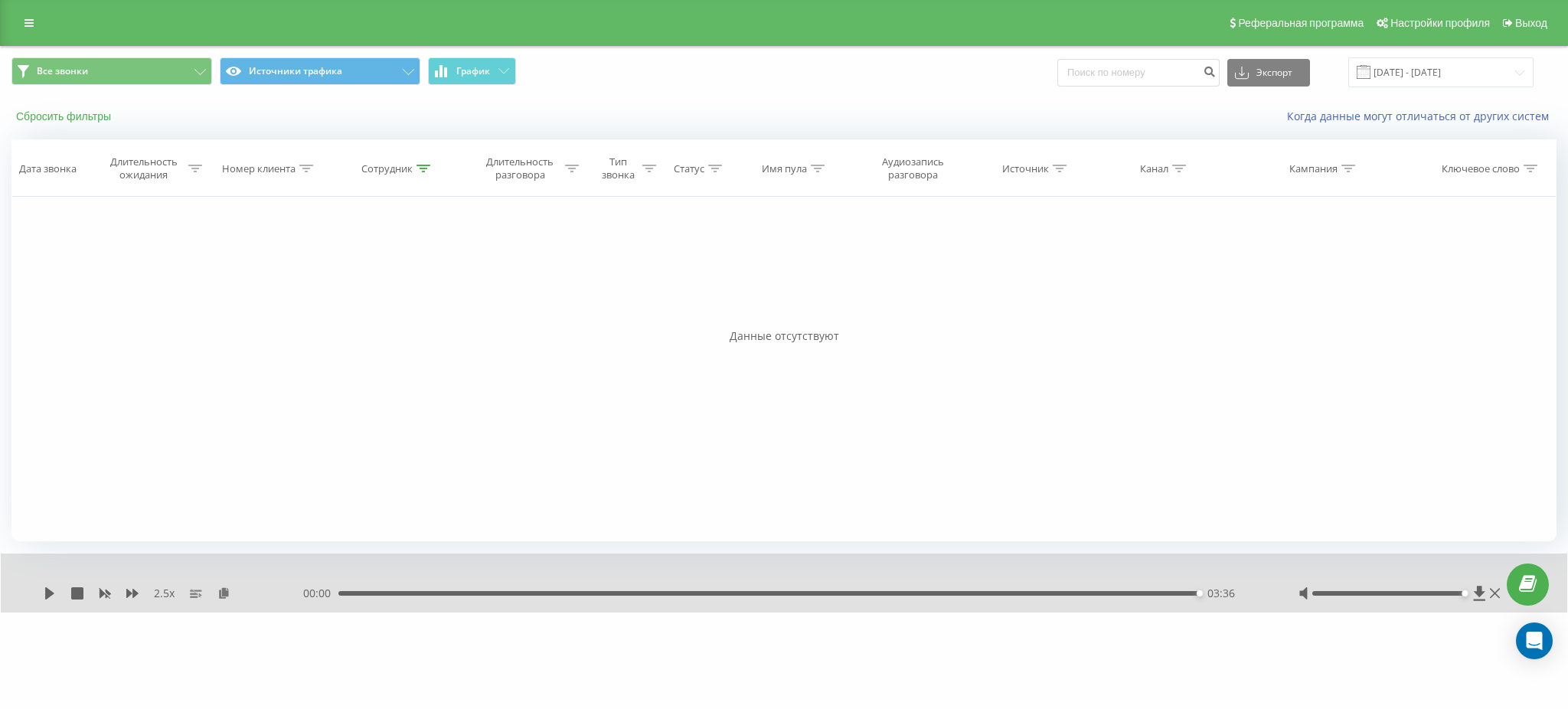
click at [51, 122] on button "Сбросить фильтры" at bounding box center [64, 116] width 107 height 14
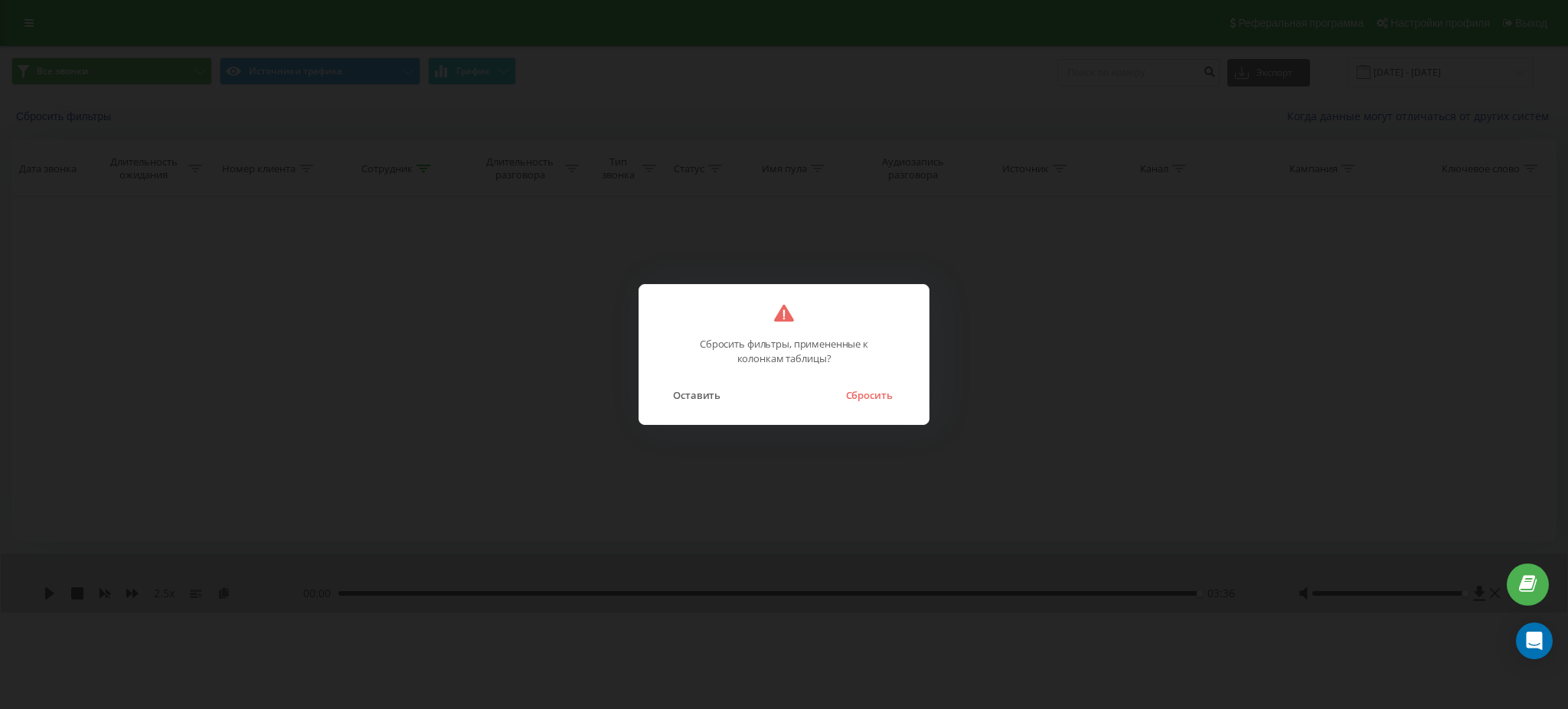
click at [880, 378] on div "Оставить Сбросить" at bounding box center [784, 386] width 259 height 39
click at [880, 393] on button "Сбросить" at bounding box center [869, 394] width 62 height 20
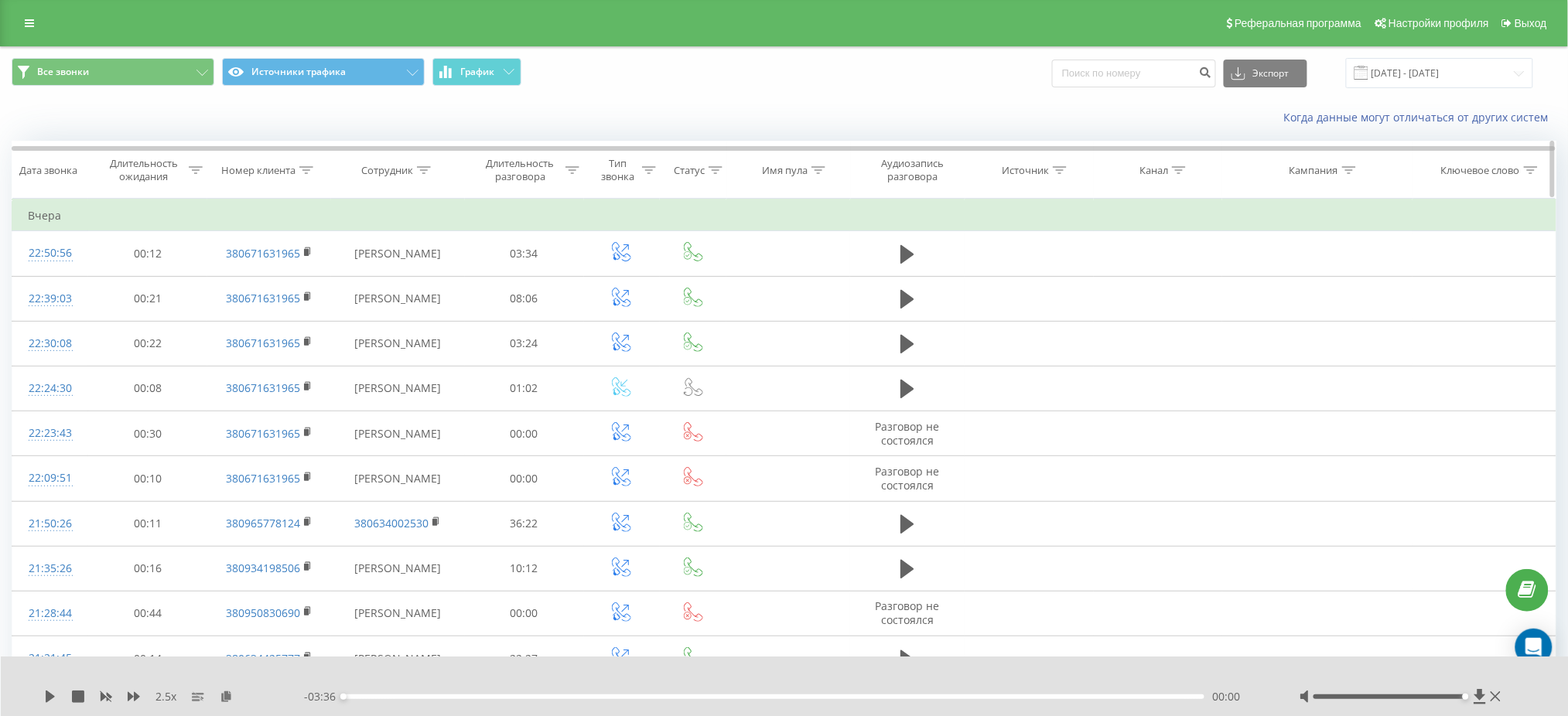
click at [426, 169] on icon at bounding box center [423, 170] width 14 height 8
click at [398, 274] on input "text" at bounding box center [398, 281] width 136 height 27
type input "[PERSON_NAME]"
click at [439, 307] on span "OK" at bounding box center [431, 312] width 43 height 24
drag, startPoint x: 1475, startPoint y: 67, endPoint x: 1470, endPoint y: 75, distance: 9.4
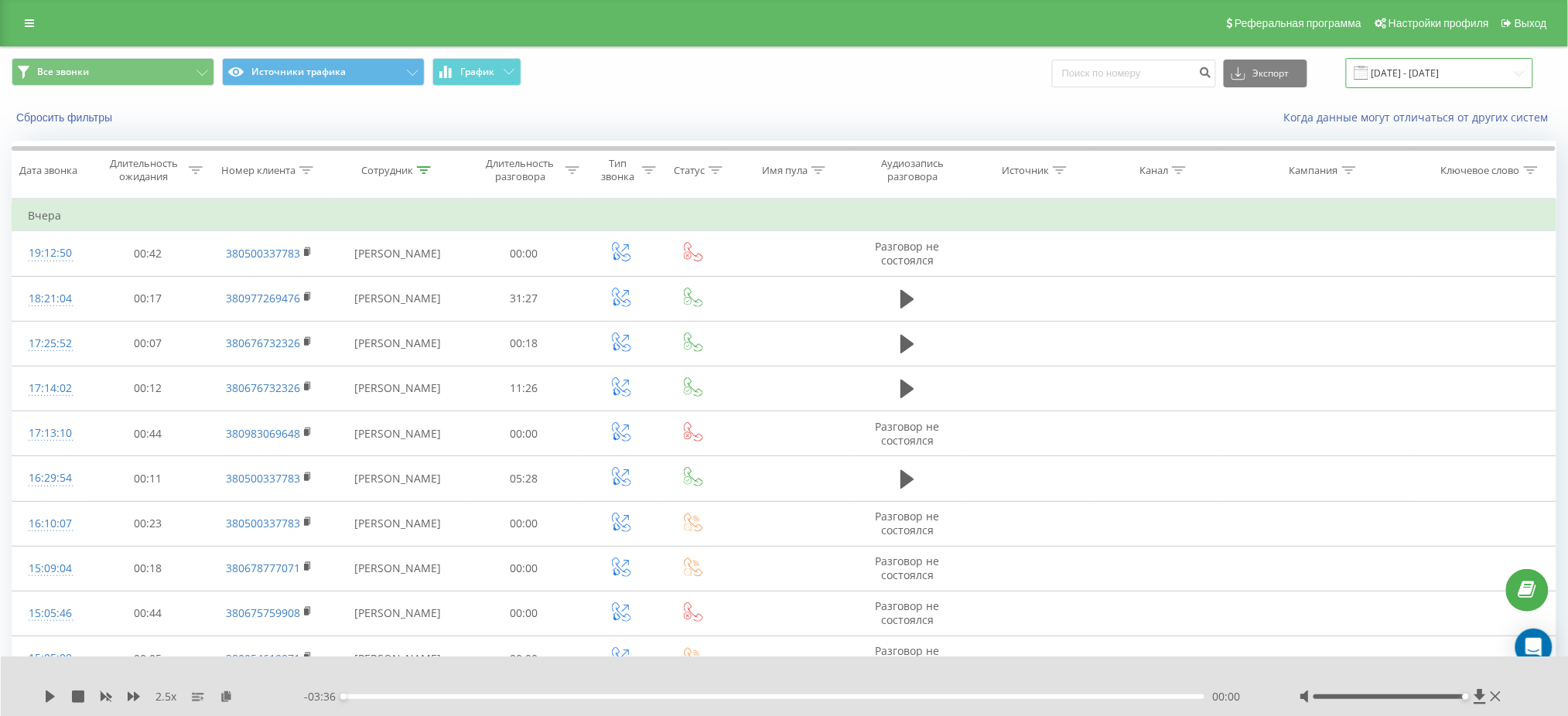
click at [1474, 67] on input "[DATE] - [DATE]" at bounding box center [1439, 73] width 187 height 30
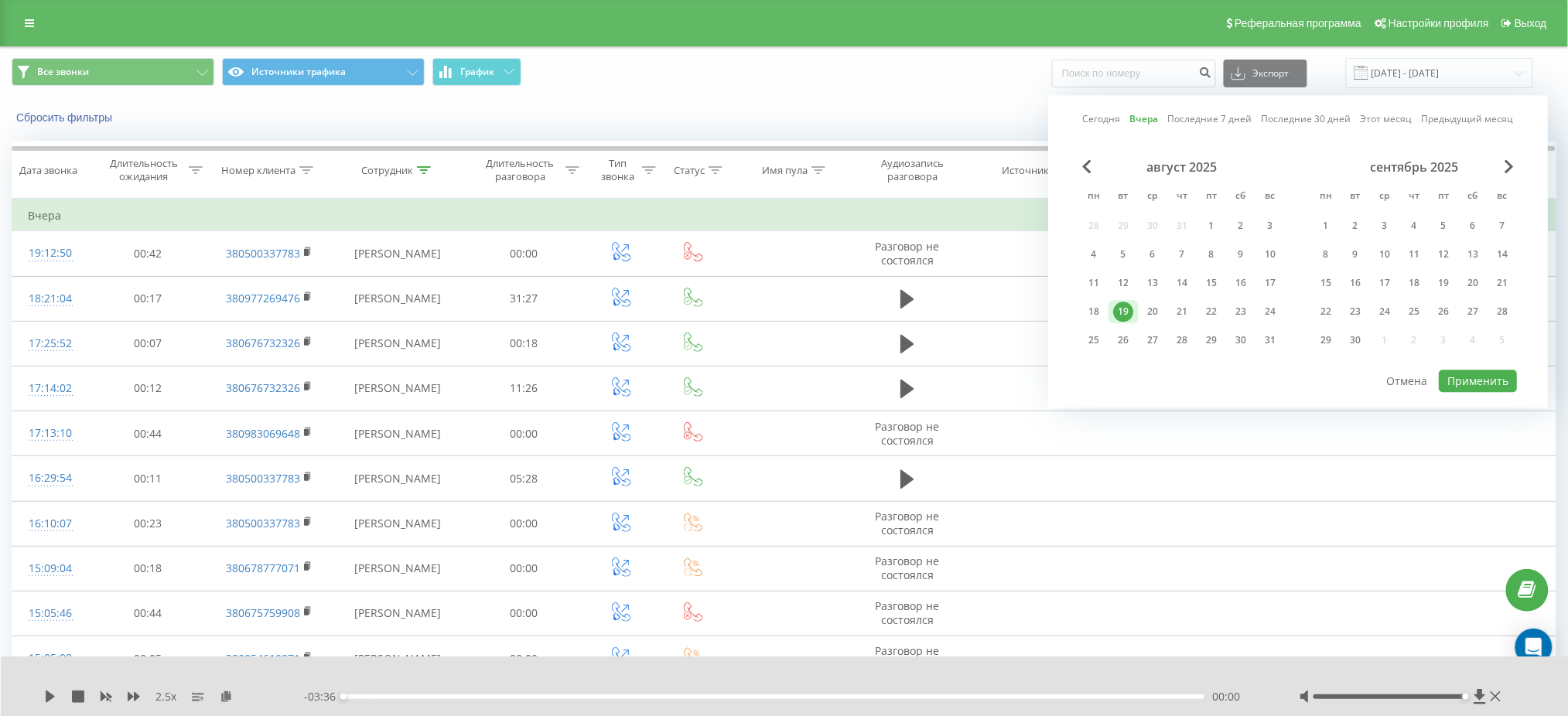
click at [1133, 308] on div "19" at bounding box center [1123, 311] width 20 height 20
drag, startPoint x: 1520, startPoint y: 374, endPoint x: 1499, endPoint y: 374, distance: 21.0
click at [1515, 375] on div "Сегодня Вчера Последние 7 дней Последние 30 дней Этот месяц Предыдущий месяц ав…" at bounding box center [1299, 251] width 500 height 312
drag, startPoint x: 1493, startPoint y: 372, endPoint x: 1481, endPoint y: 371, distance: 12.0
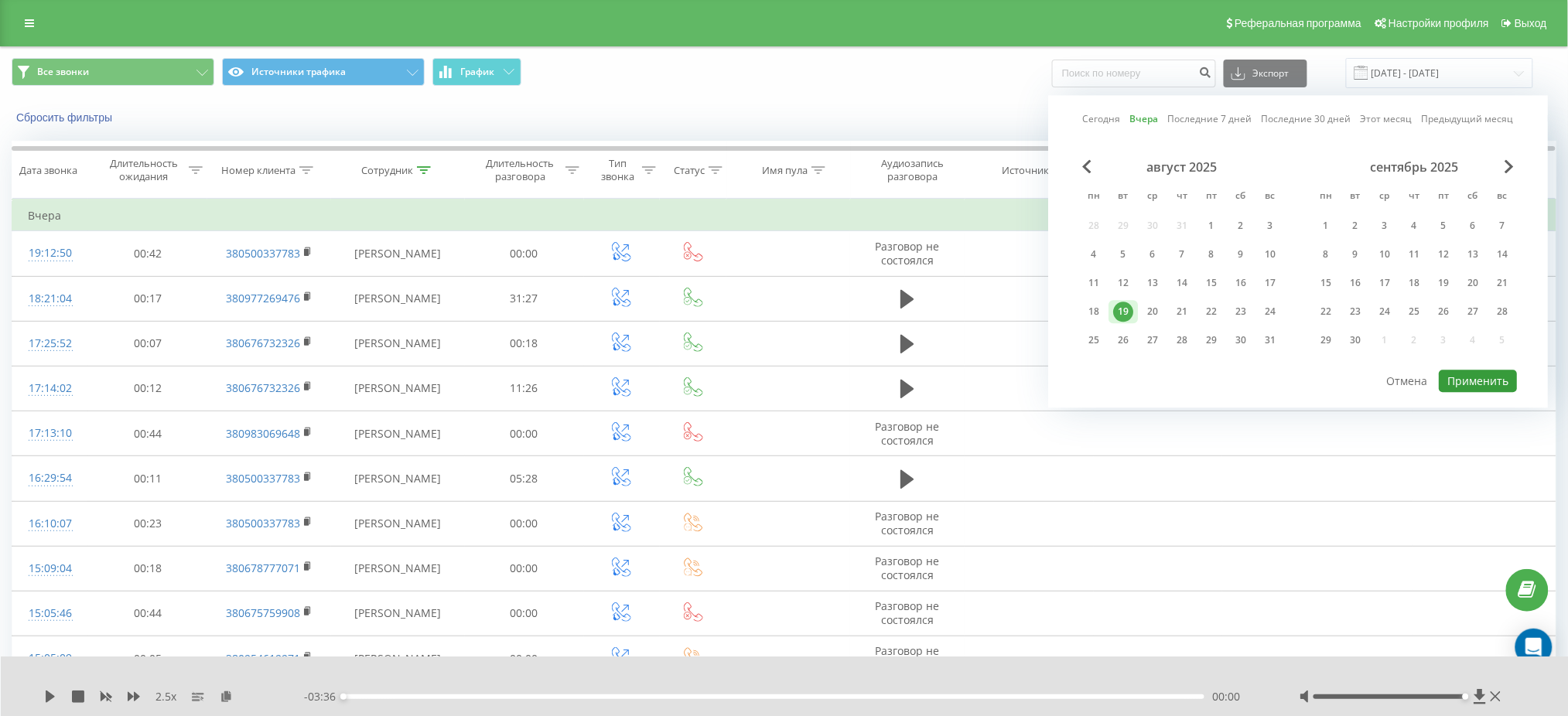
click at [1493, 372] on button "Применить" at bounding box center [1478, 381] width 78 height 23
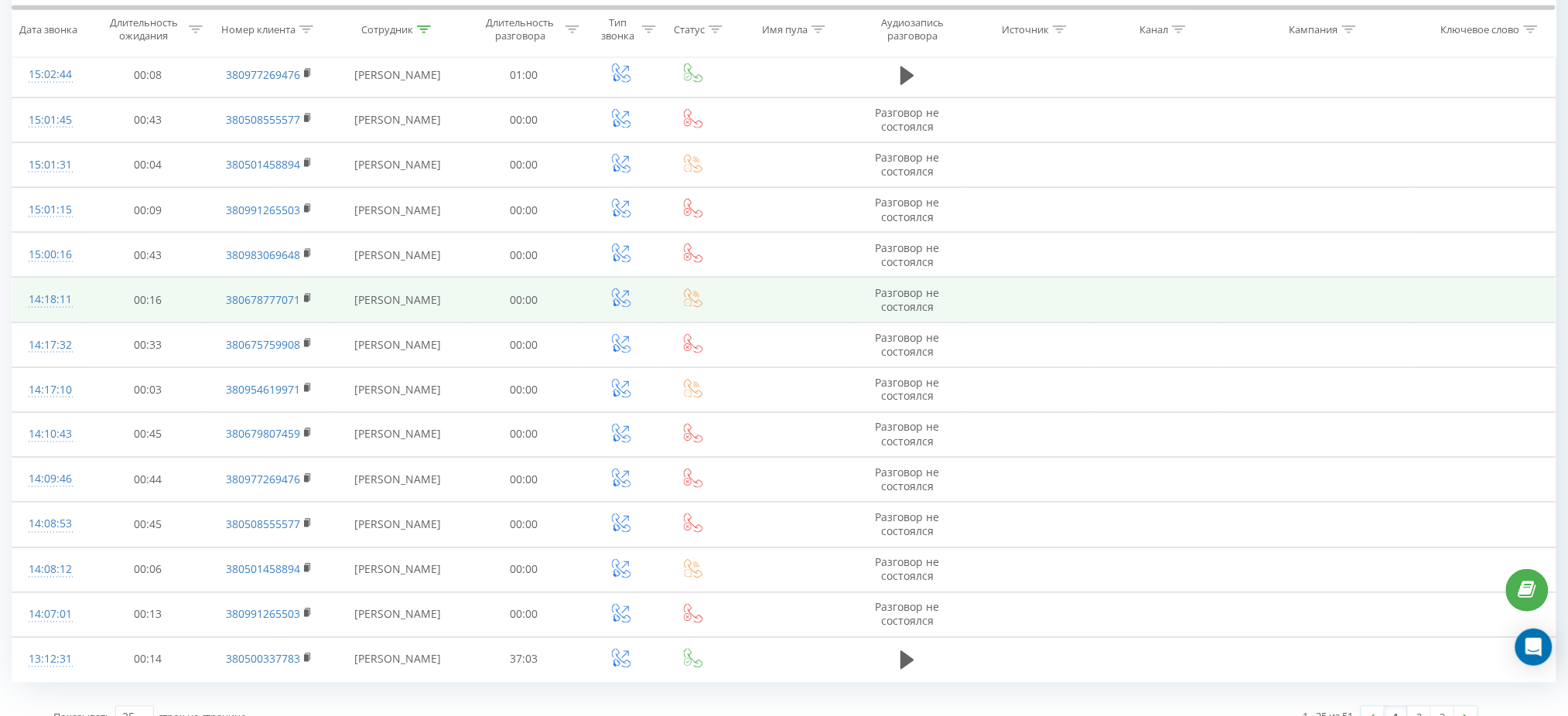
scroll to position [698, 0]
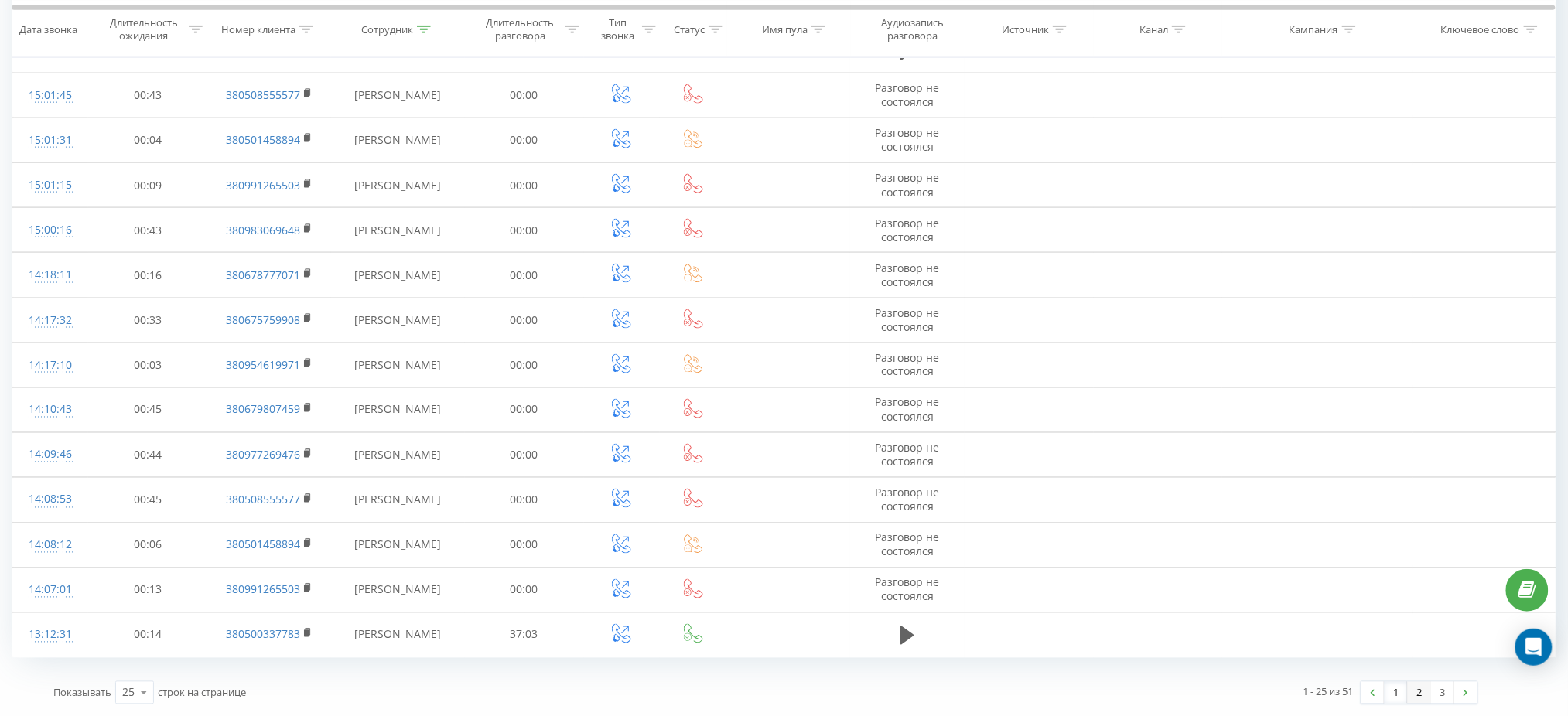
click at [1417, 691] on link "2" at bounding box center [1420, 693] width 23 height 22
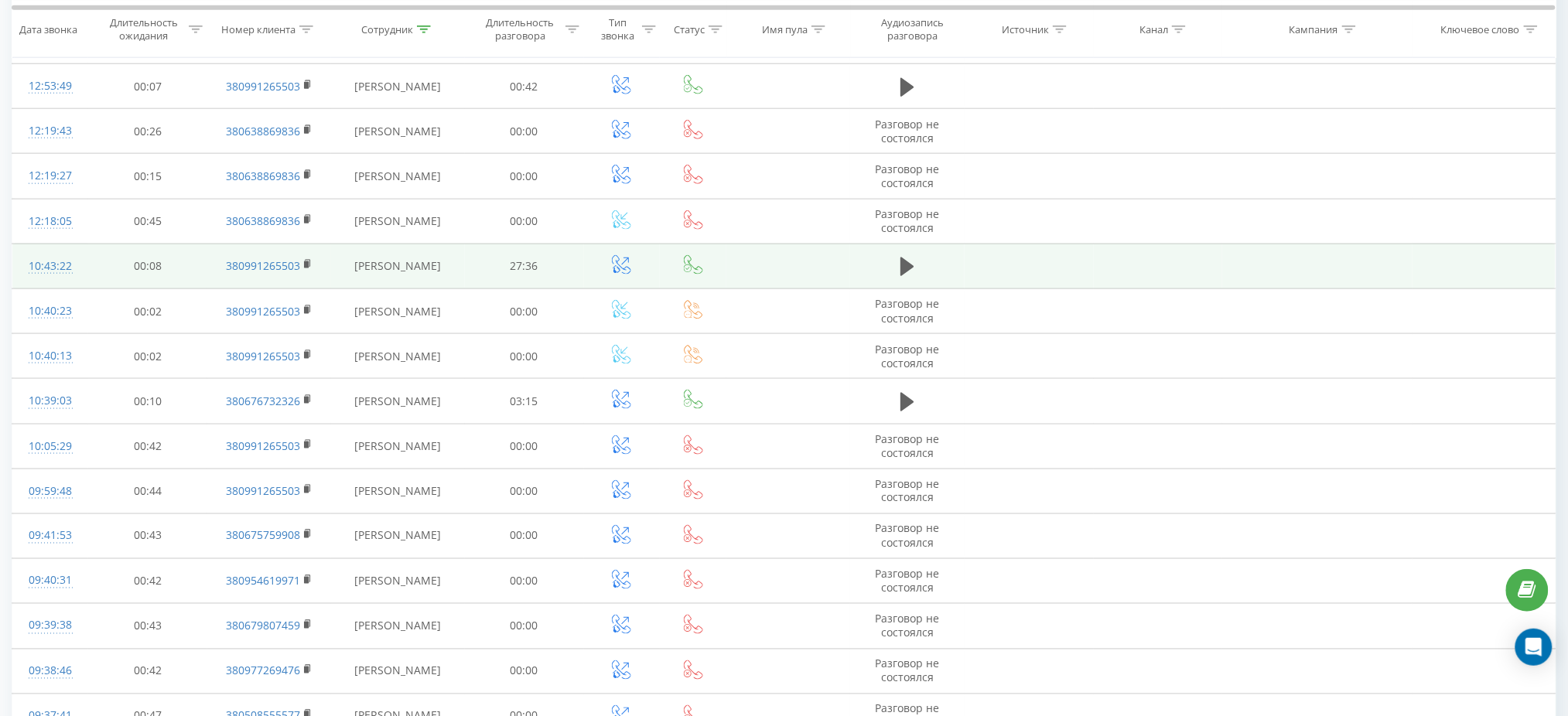
scroll to position [698, 0]
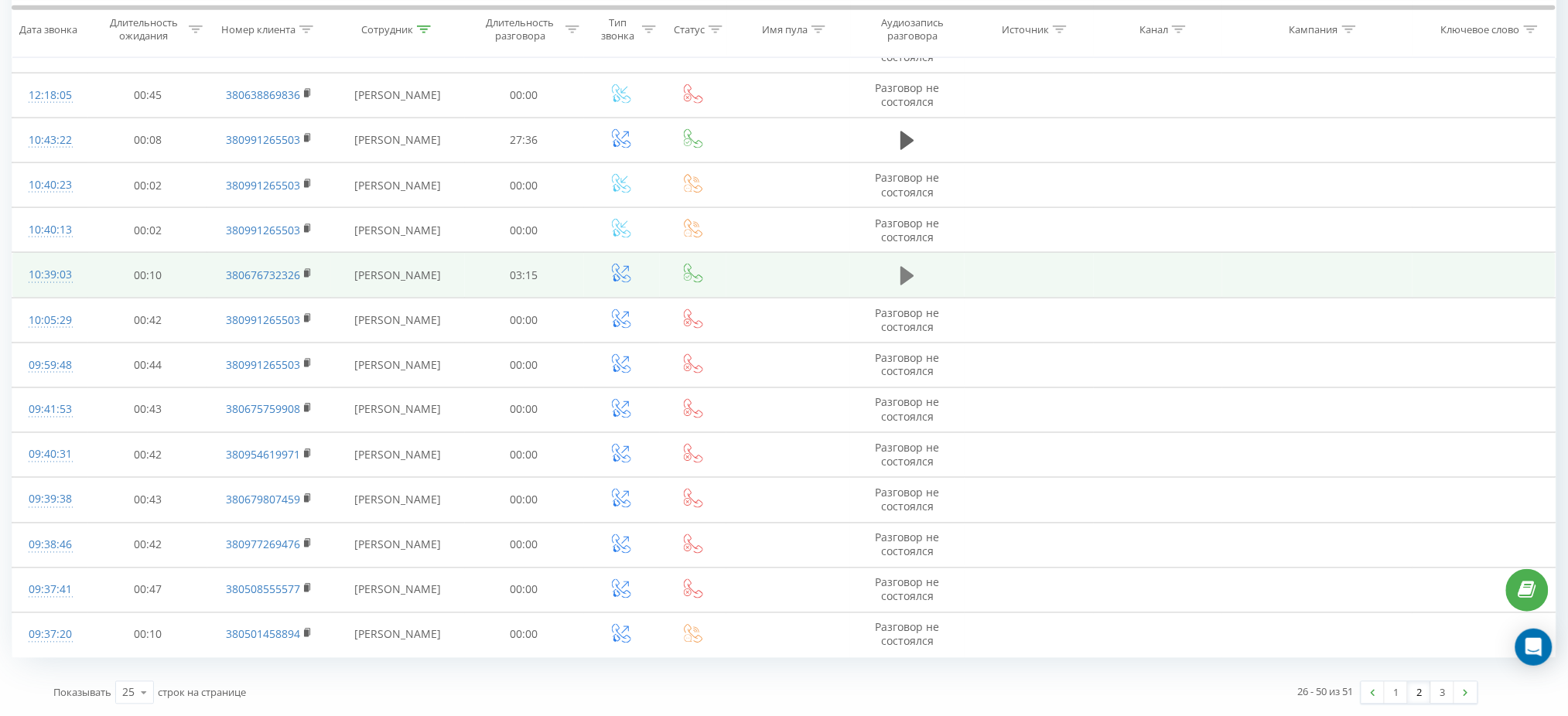
click at [897, 282] on button at bounding box center [907, 276] width 23 height 23
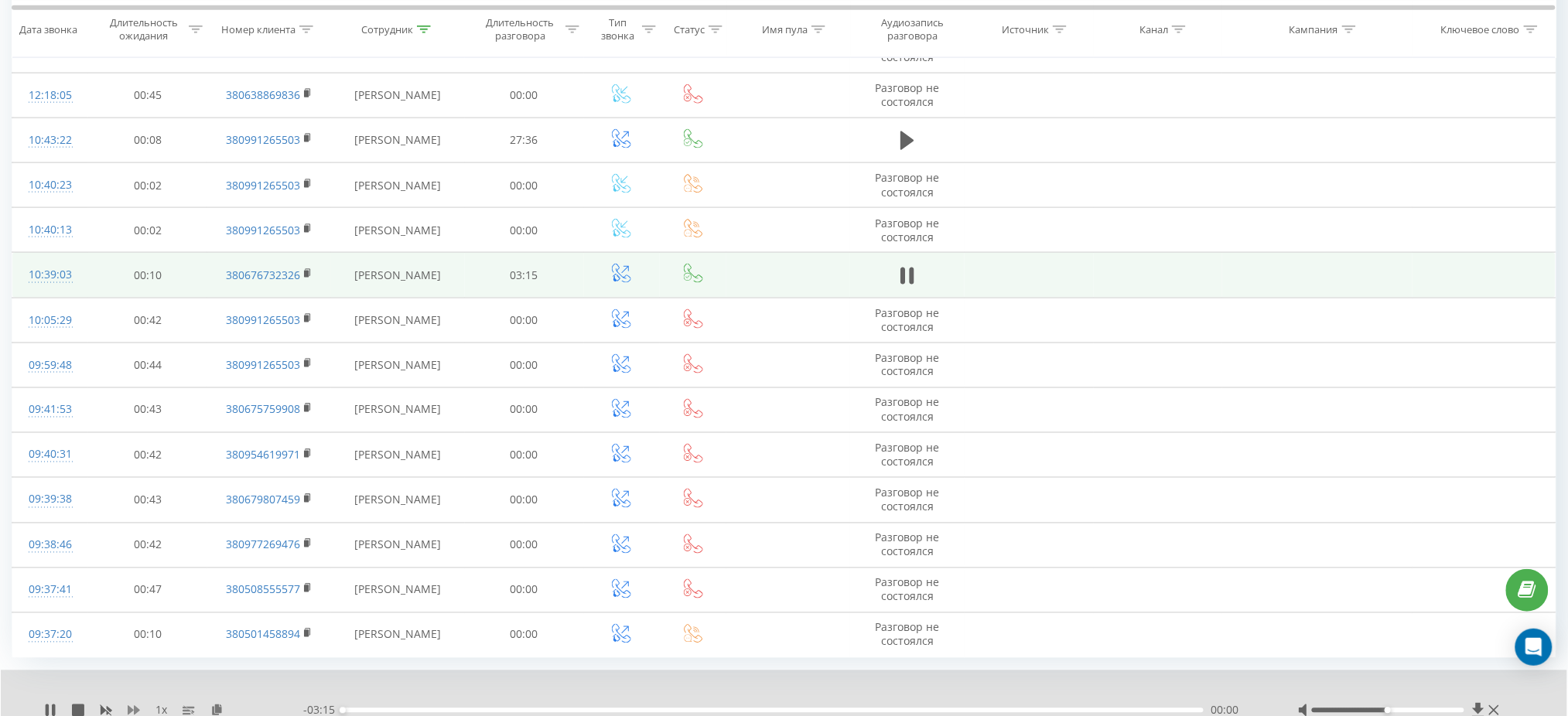
click at [131, 706] on icon at bounding box center [133, 710] width 12 height 12
drag, startPoint x: 1379, startPoint y: 710, endPoint x: 1462, endPoint y: 693, distance: 84.7
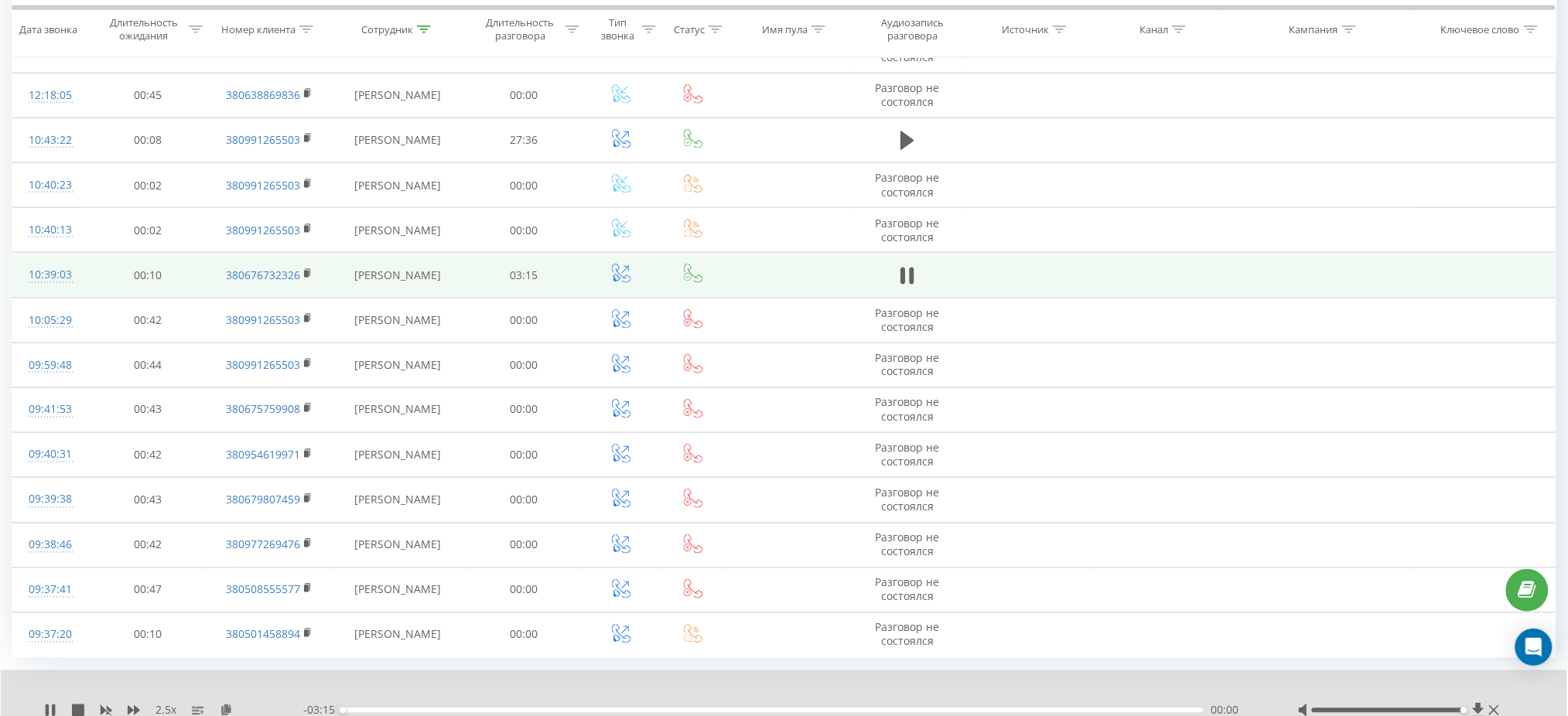
click at [1482, 707] on div at bounding box center [1401, 710] width 205 height 15
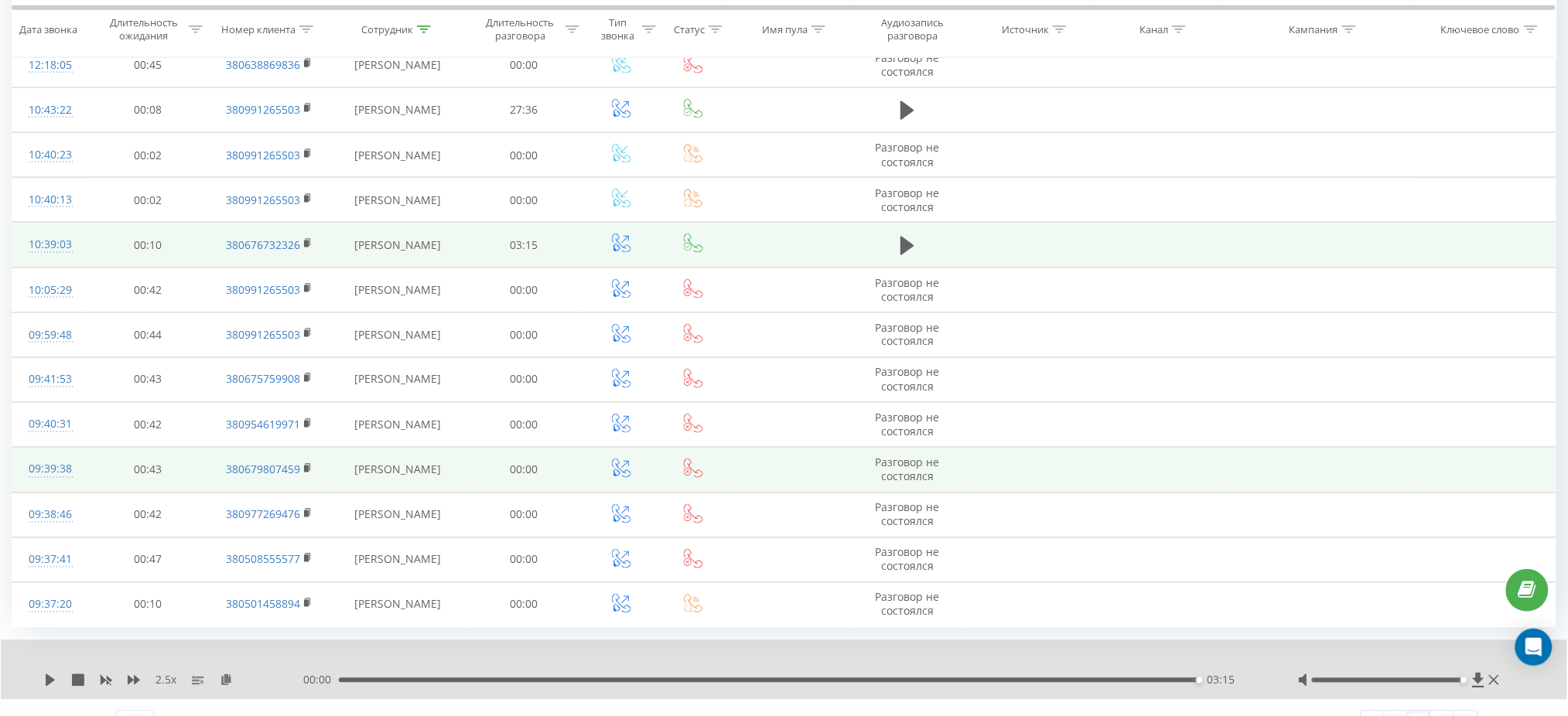
scroll to position [758, 0]
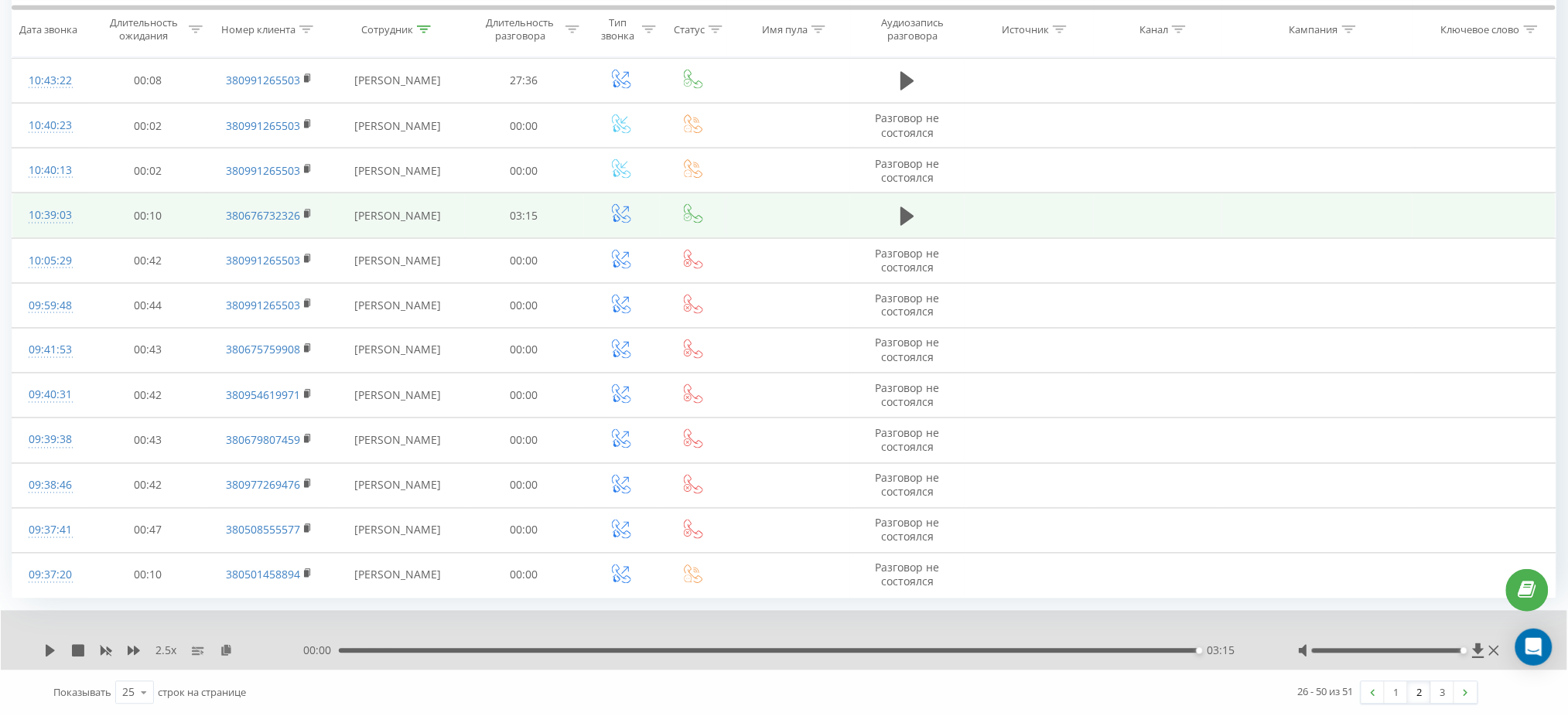
click at [1397, 705] on div "1 2 3" at bounding box center [1419, 693] width 117 height 23
click at [1397, 703] on link "1" at bounding box center [1396, 693] width 23 height 22
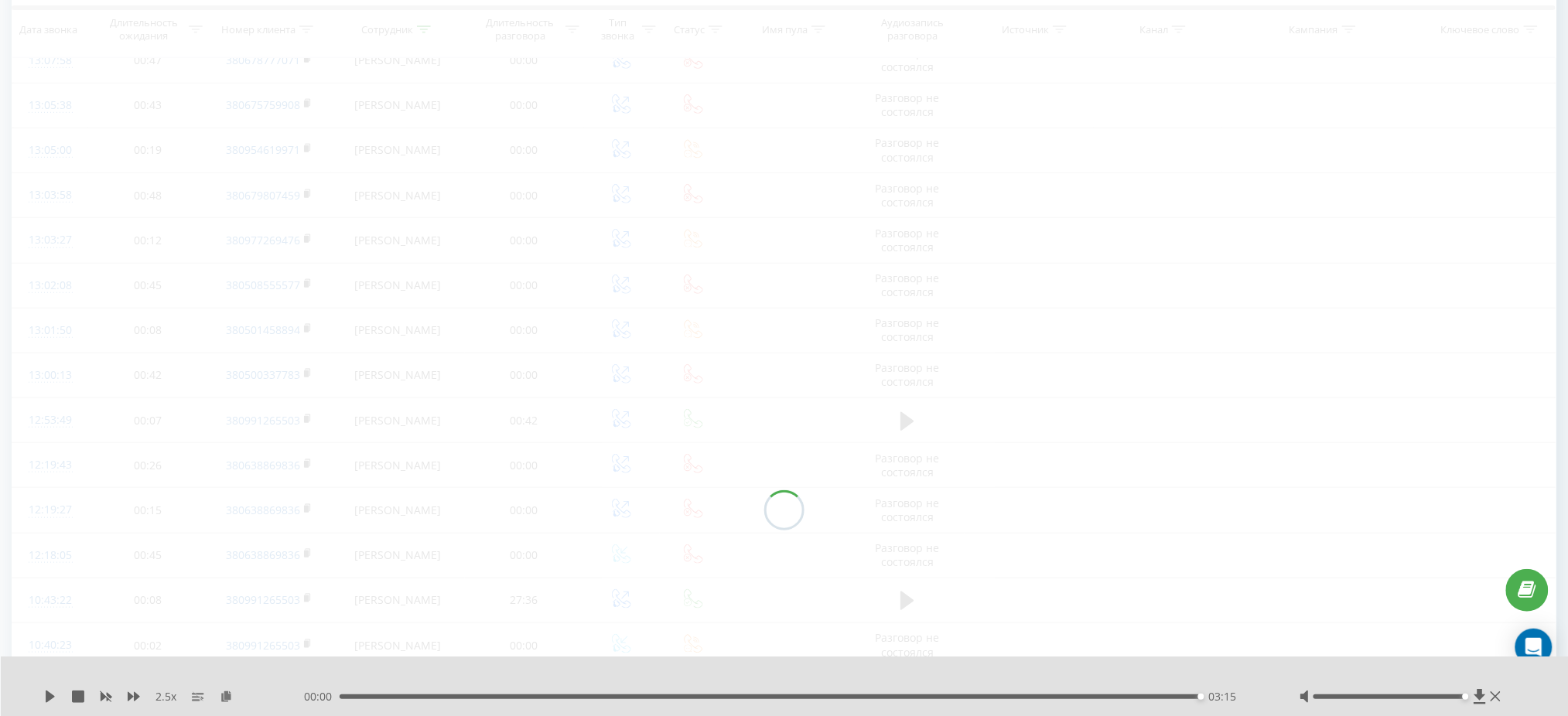
scroll to position [102, 0]
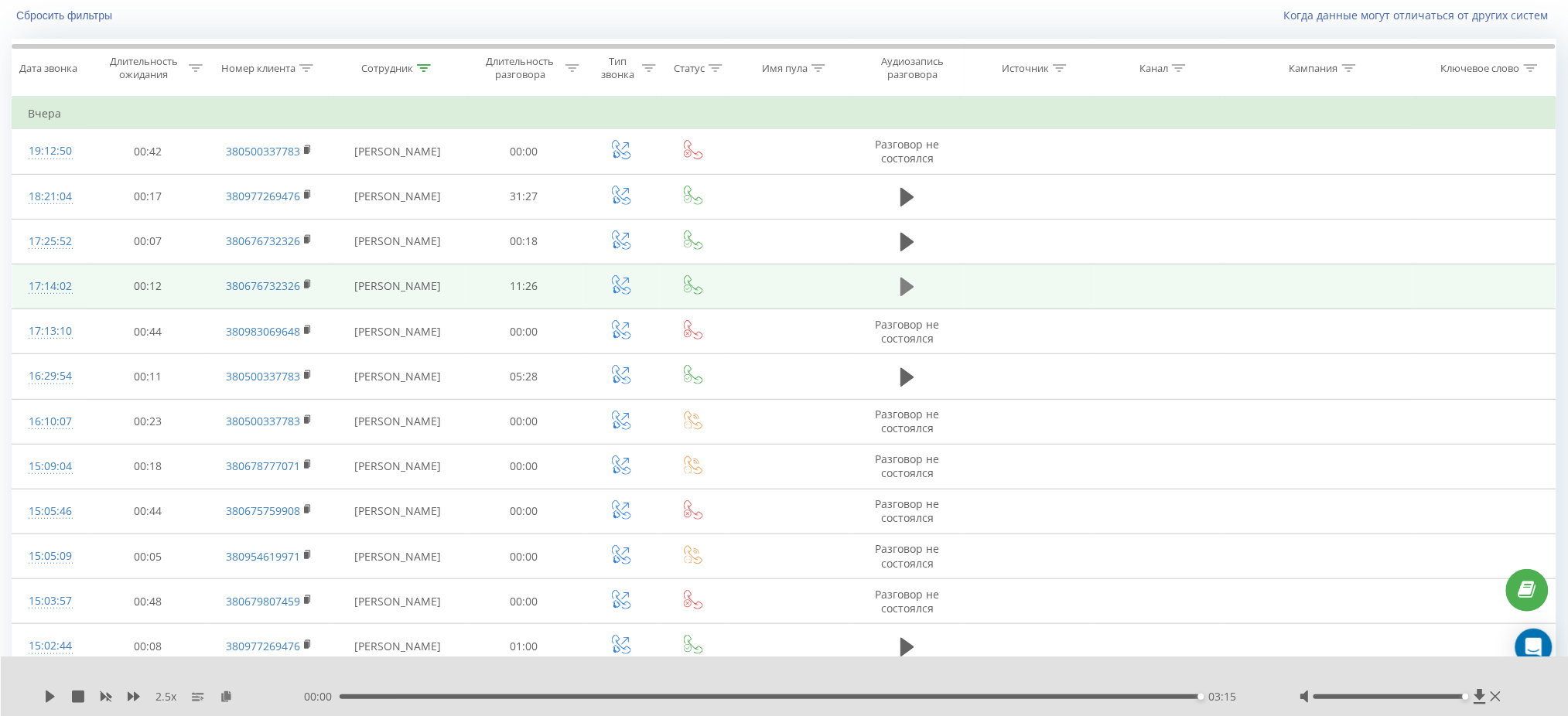
click at [897, 283] on button at bounding box center [907, 286] width 23 height 23
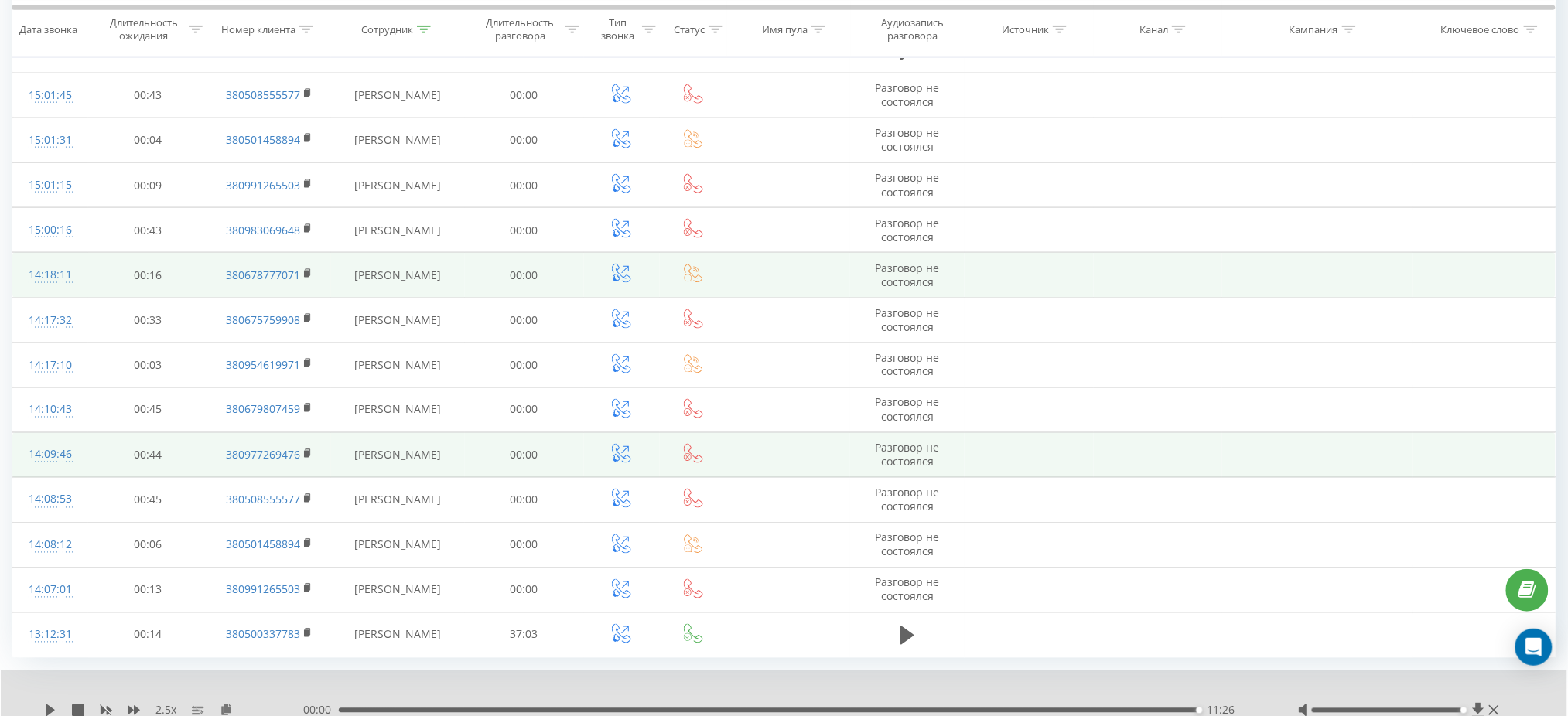
scroll to position [758, 0]
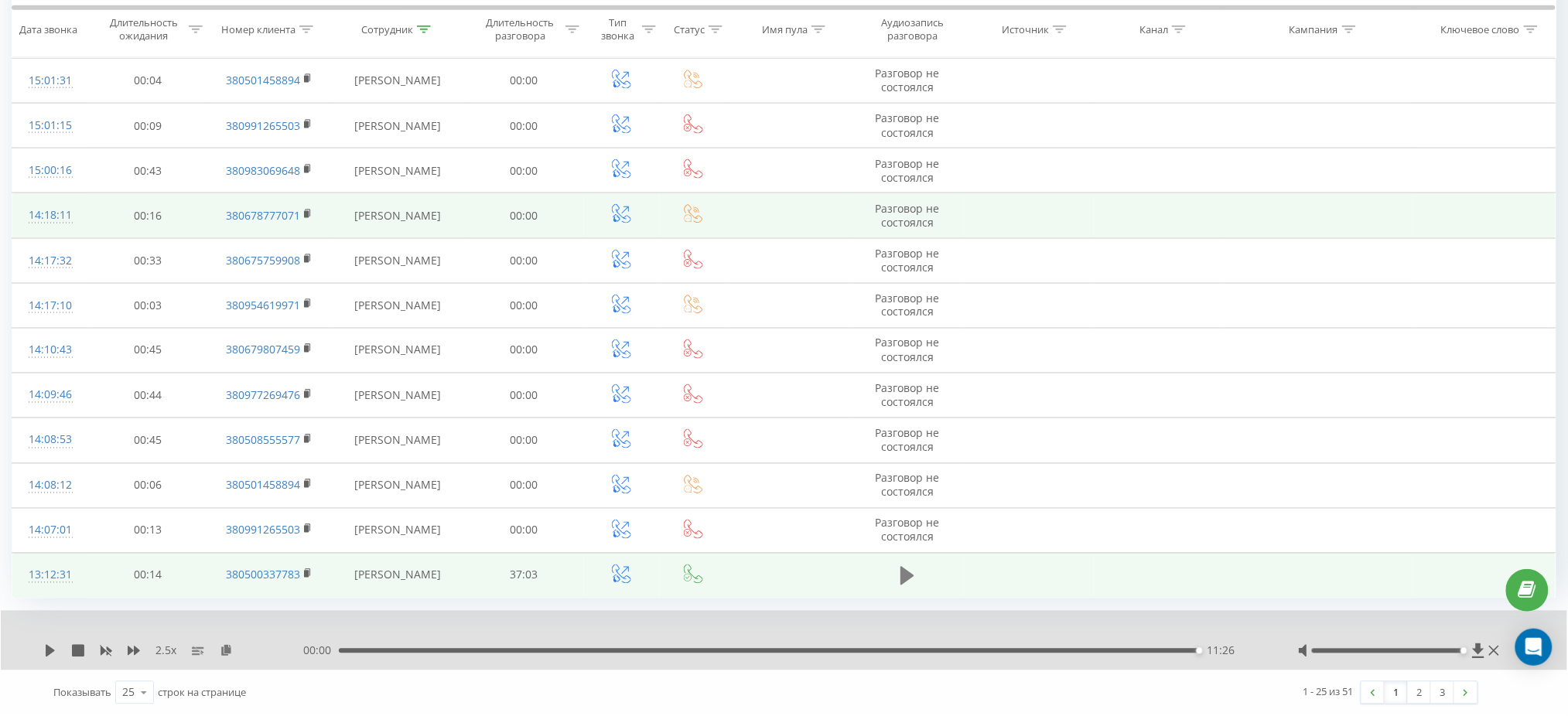
click at [900, 583] on icon at bounding box center [907, 575] width 14 height 22
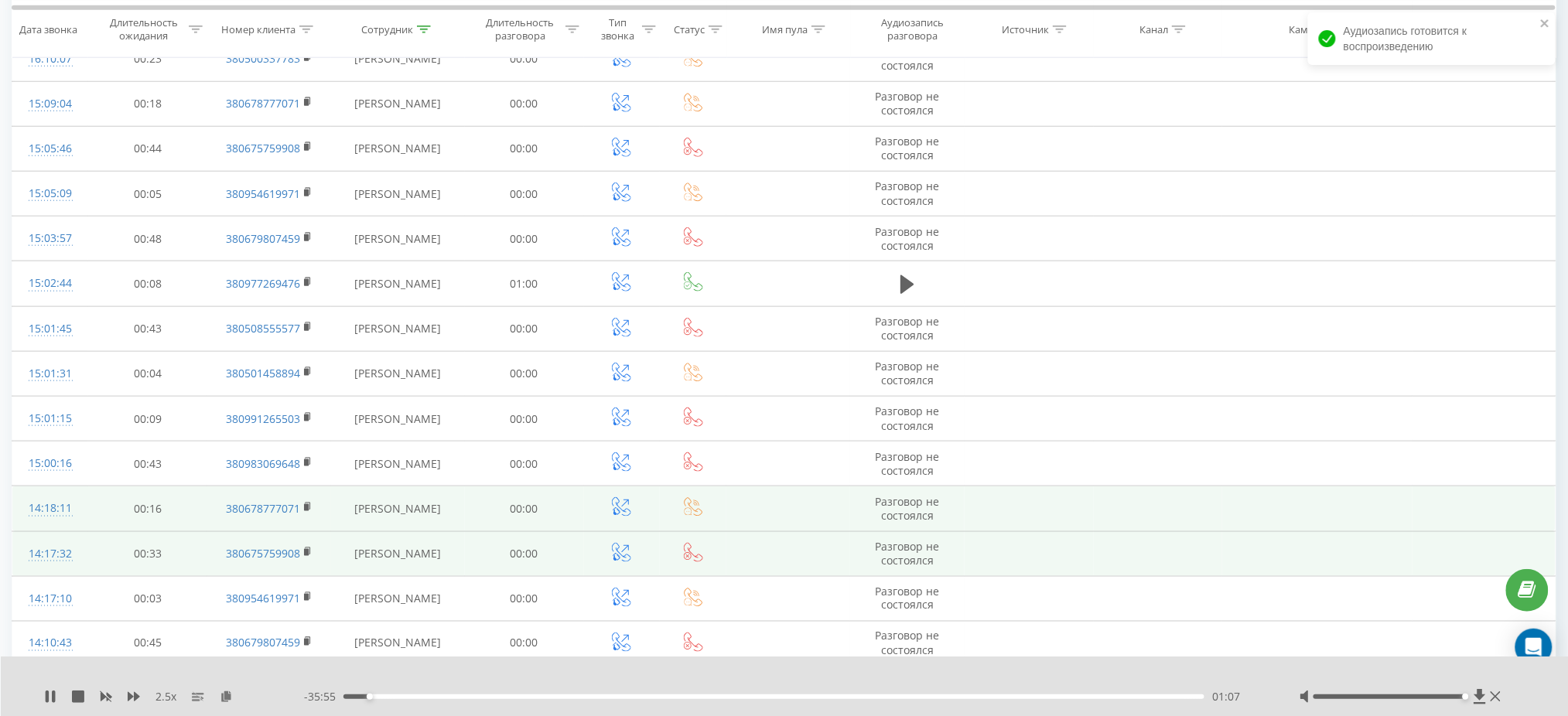
scroll to position [345, 0]
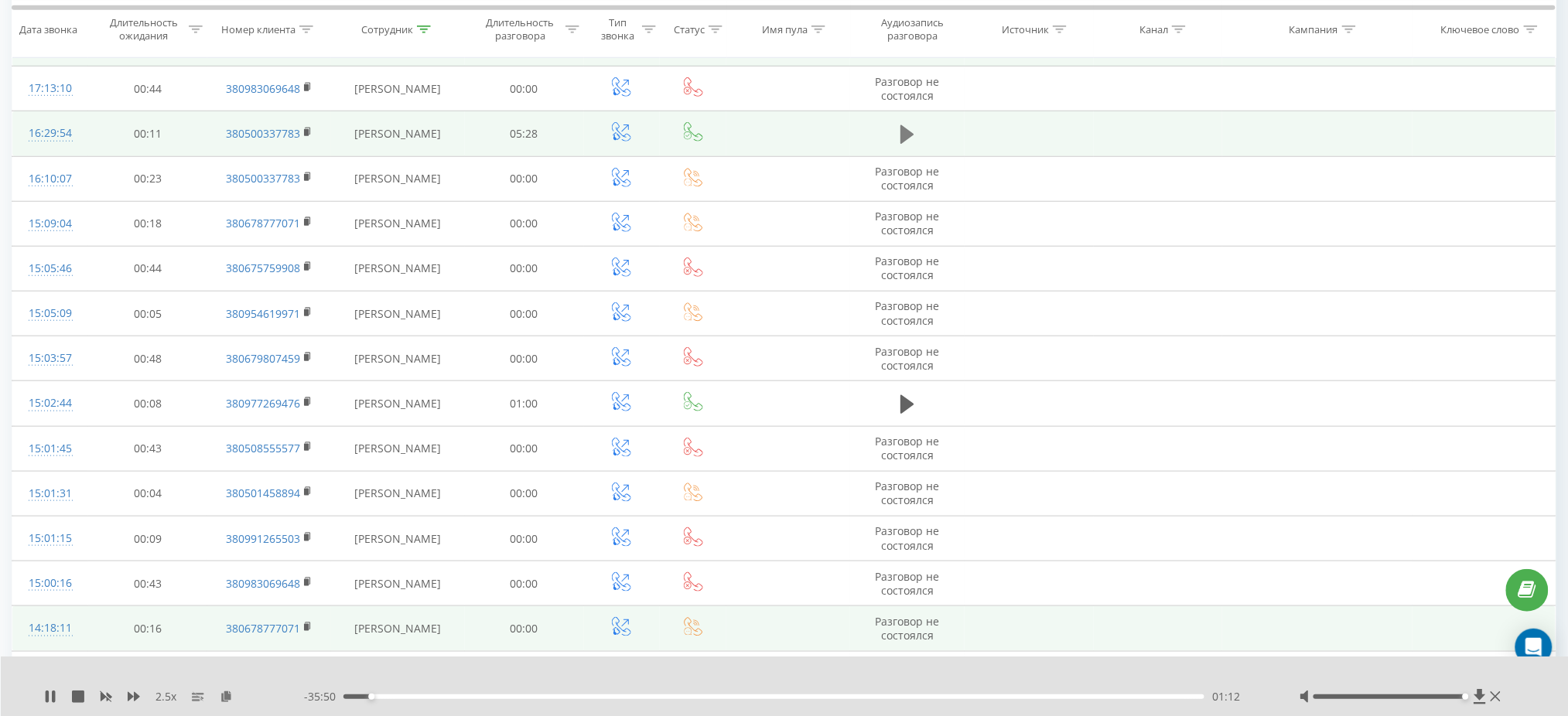
click at [899, 125] on button at bounding box center [907, 134] width 23 height 23
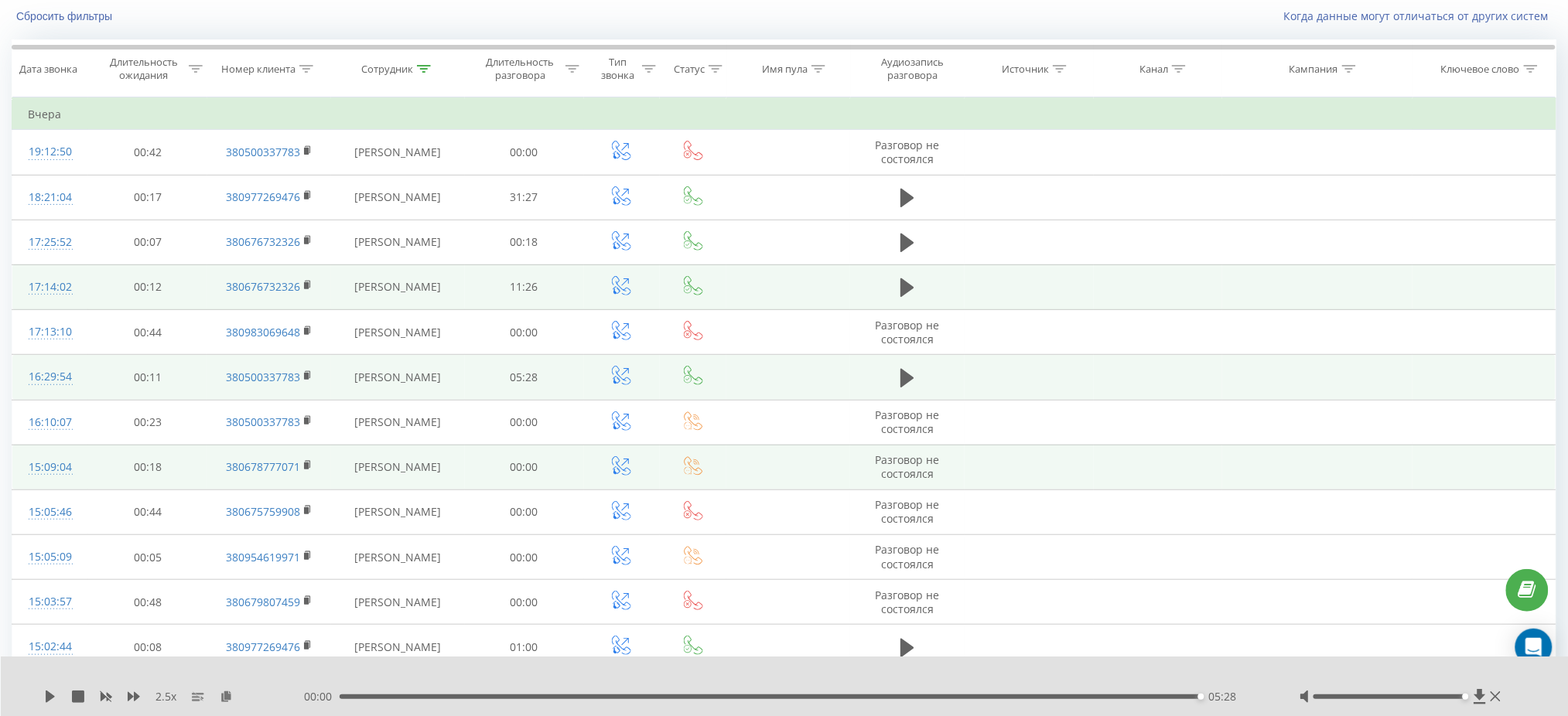
scroll to position [0, 0]
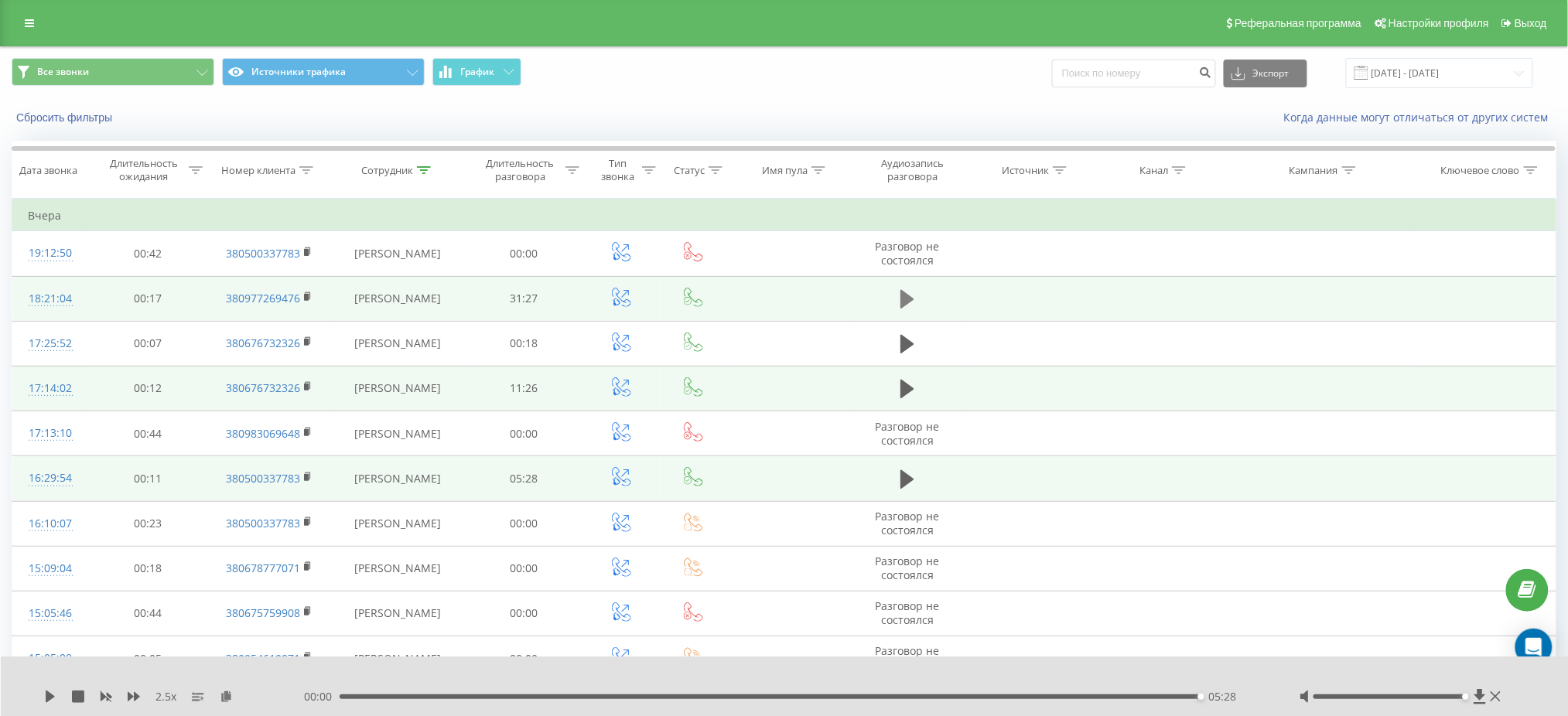
click at [899, 290] on button at bounding box center [907, 299] width 23 height 23
click at [420, 161] on th "Сотрудник" at bounding box center [398, 170] width 133 height 57
click at [425, 176] on div at bounding box center [423, 171] width 14 height 13
drag, startPoint x: 398, startPoint y: 279, endPoint x: 279, endPoint y: 286, distance: 119.2
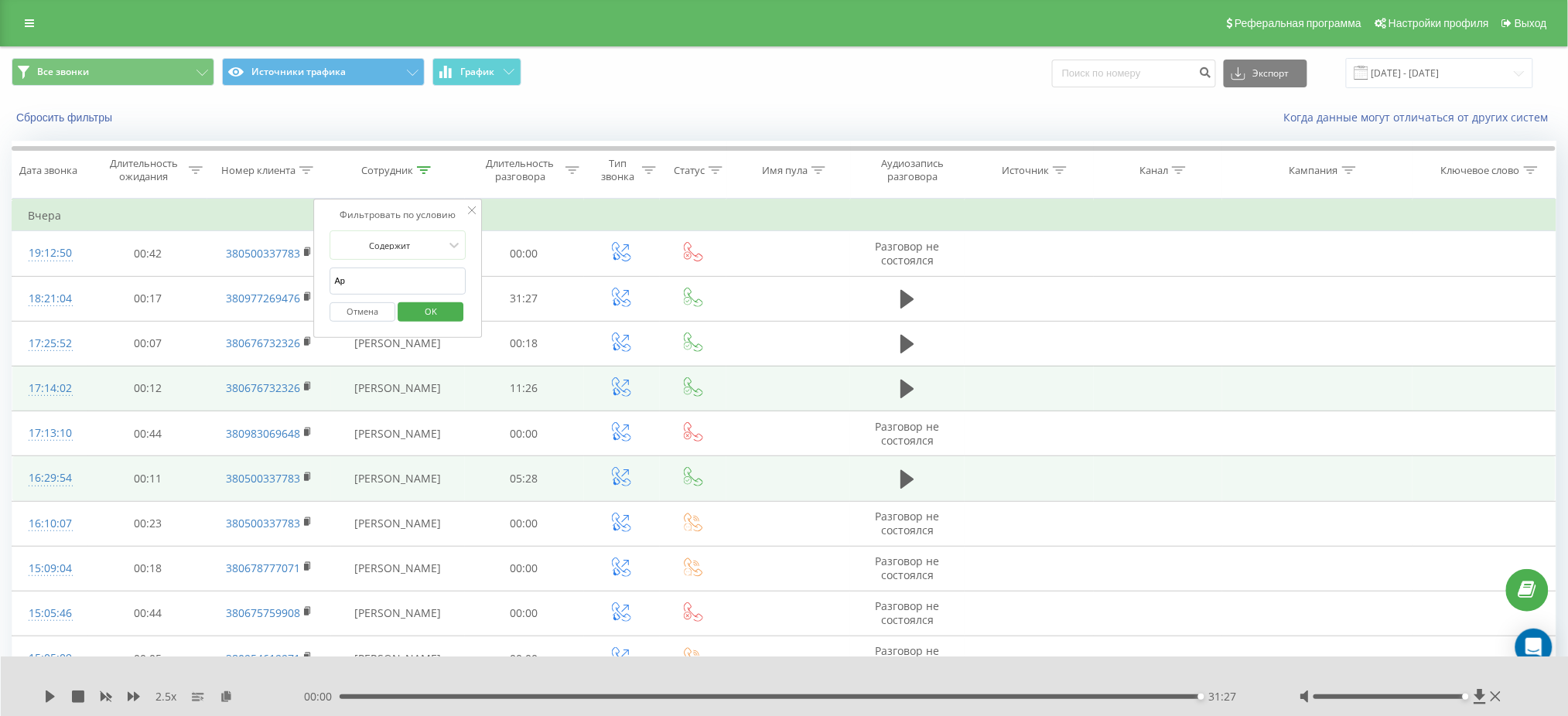
type input "Артюшок"
click at [438, 312] on span "OK" at bounding box center [431, 312] width 43 height 24
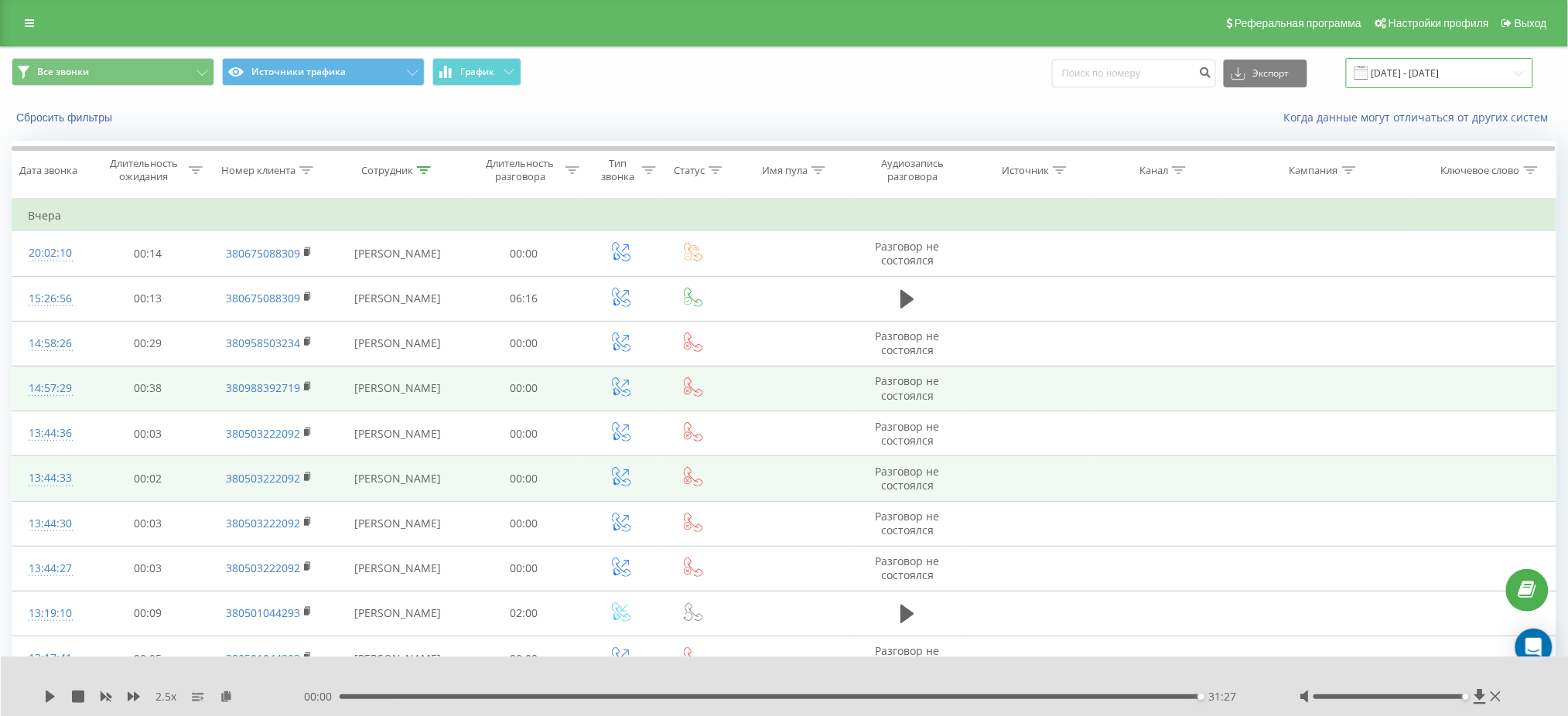
click at [1440, 74] on input "[DATE] - [DATE]" at bounding box center [1439, 73] width 187 height 30
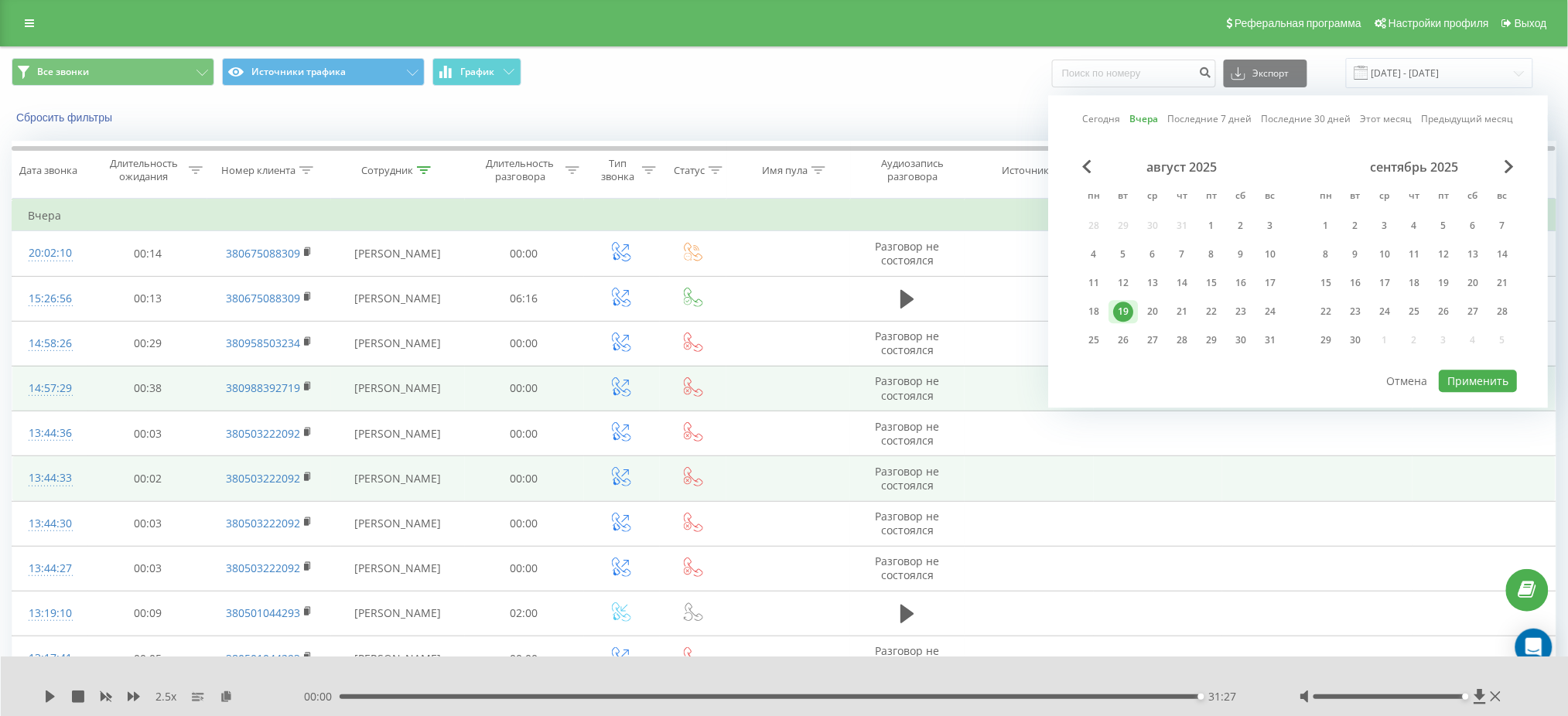
click at [1160, 313] on div "20" at bounding box center [1152, 311] width 20 height 20
click at [1464, 377] on button "Применить" at bounding box center [1478, 381] width 78 height 23
type input "[DATE] - [DATE]"
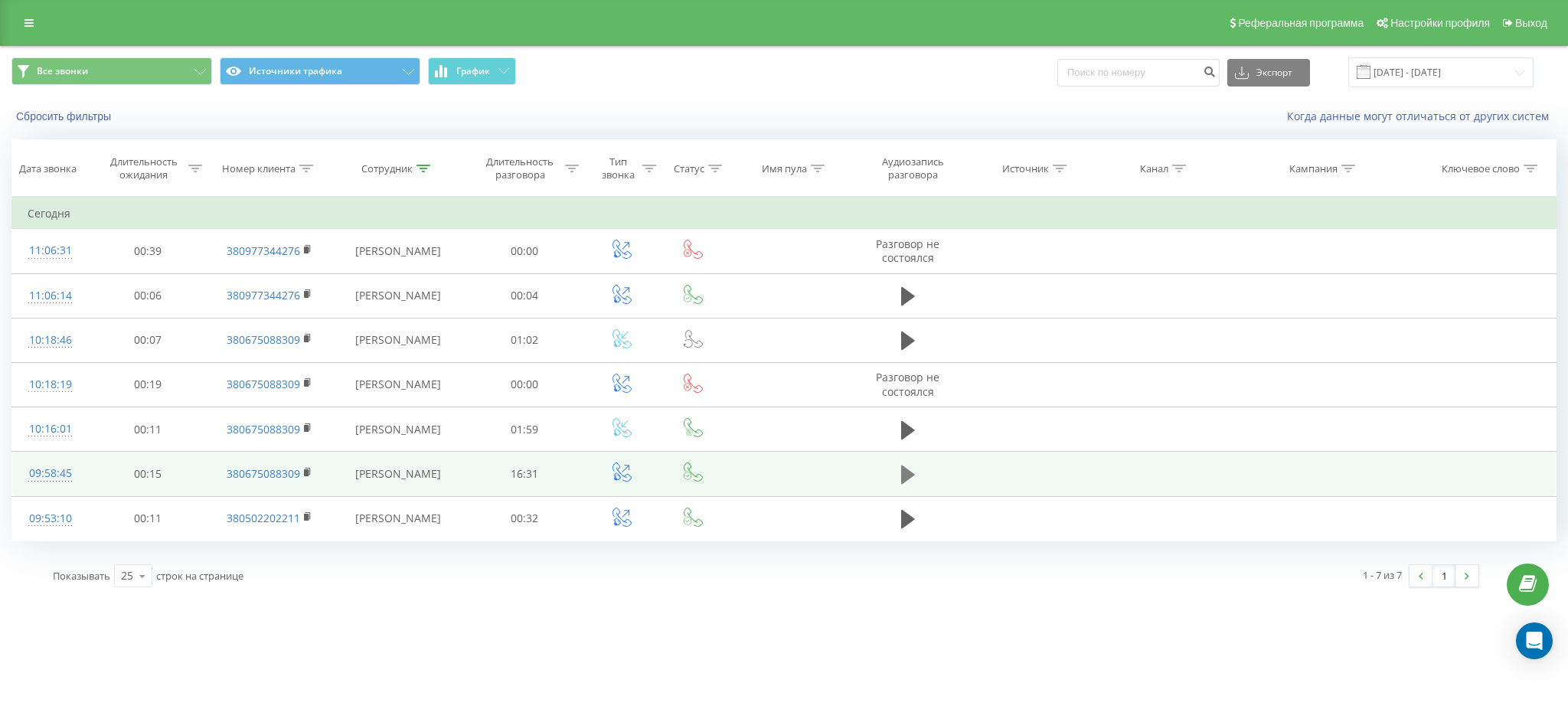
click at [903, 473] on icon at bounding box center [908, 475] width 14 height 19
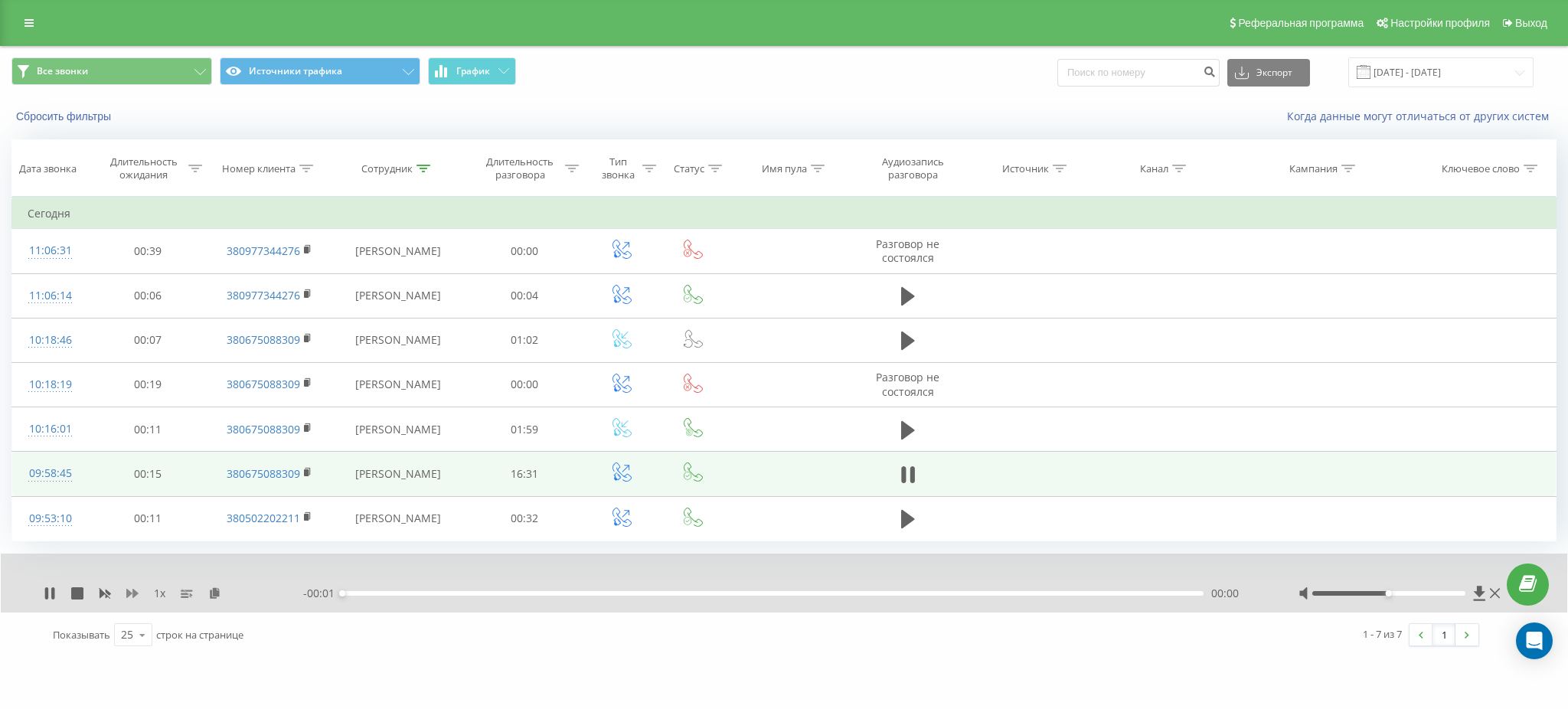
click at [128, 593] on icon at bounding box center [132, 594] width 12 height 9
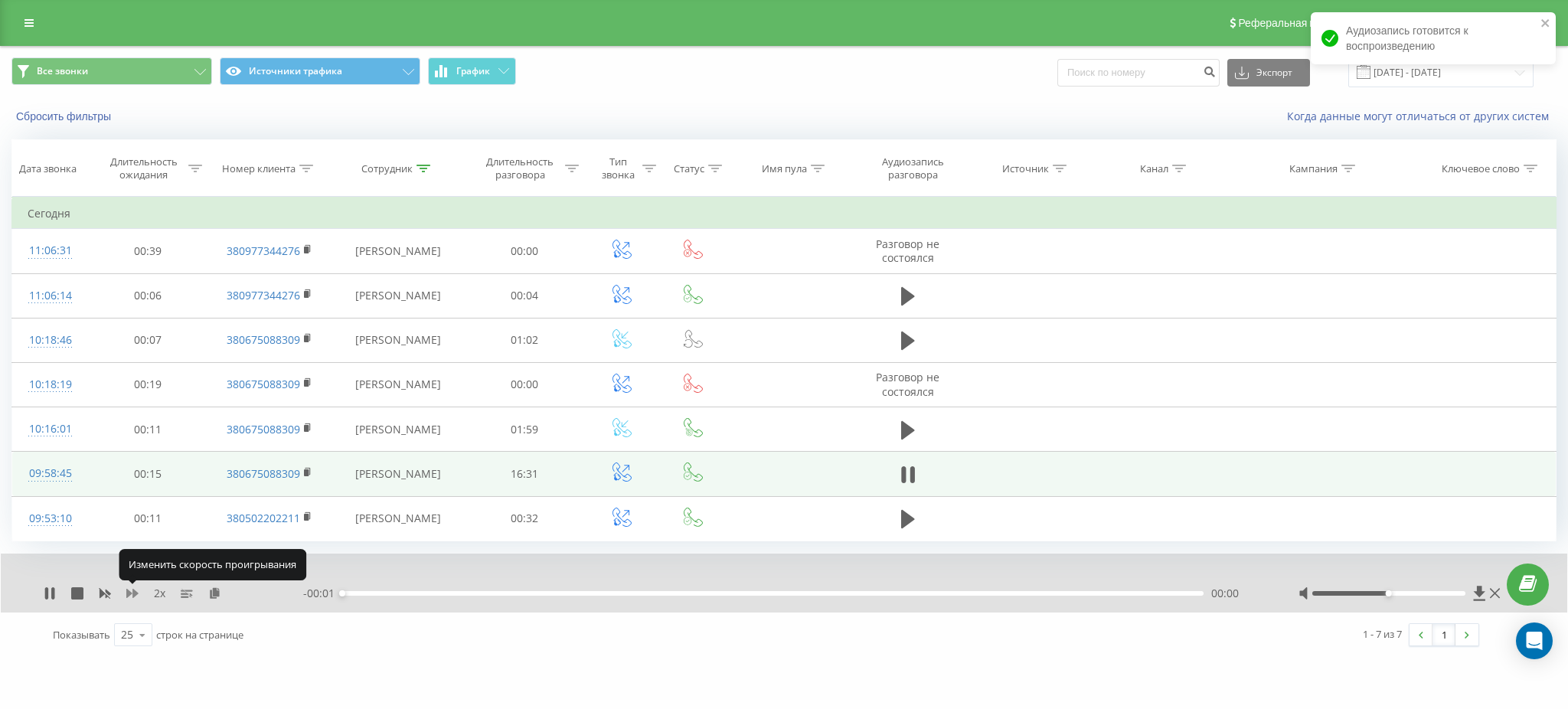
click at [127, 597] on icon at bounding box center [132, 594] width 12 height 9
drag, startPoint x: 1387, startPoint y: 593, endPoint x: 1480, endPoint y: 596, distance: 93.0
click at [1480, 596] on div at bounding box center [1401, 593] width 205 height 15
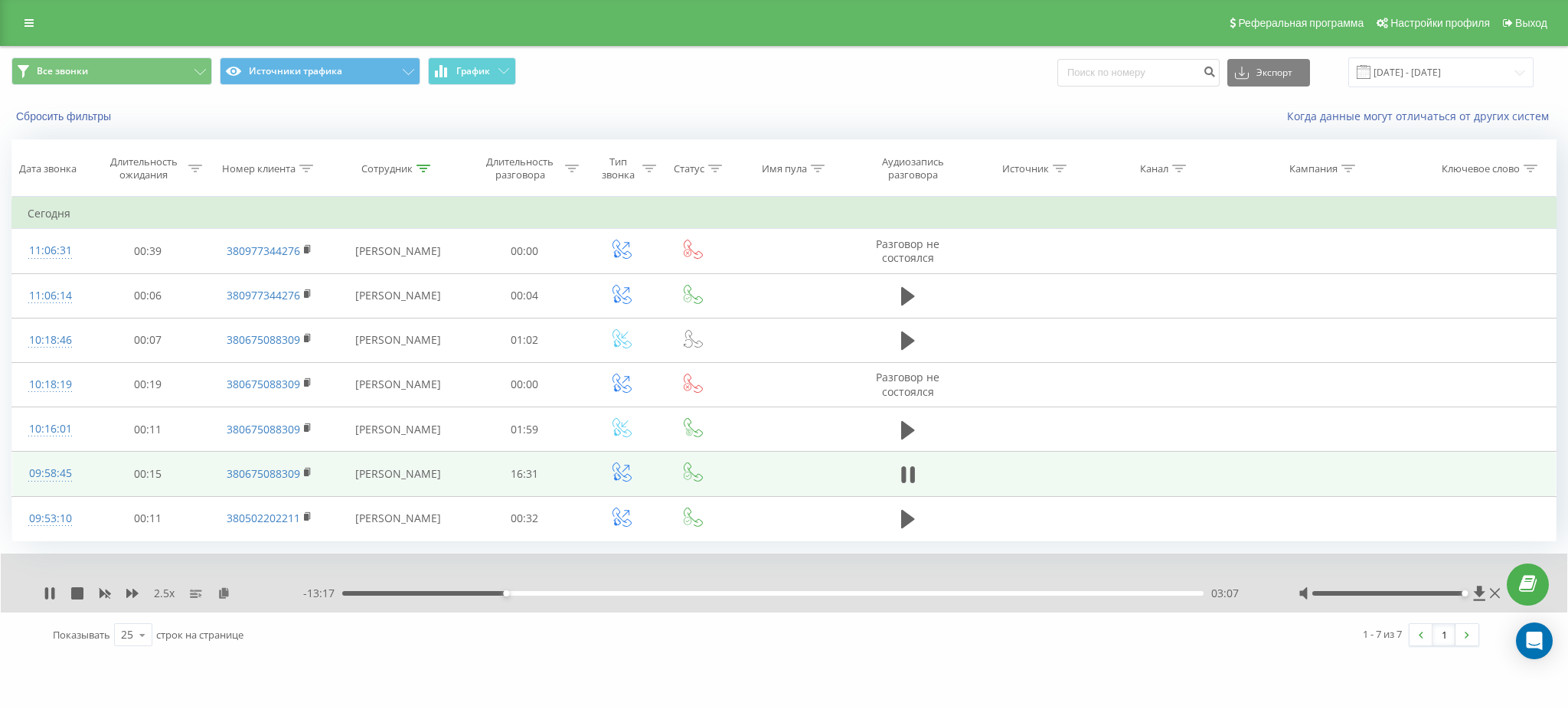
click at [487, 592] on div "03:07" at bounding box center [772, 593] width 861 height 5
click at [129, 589] on icon at bounding box center [132, 593] width 12 height 12
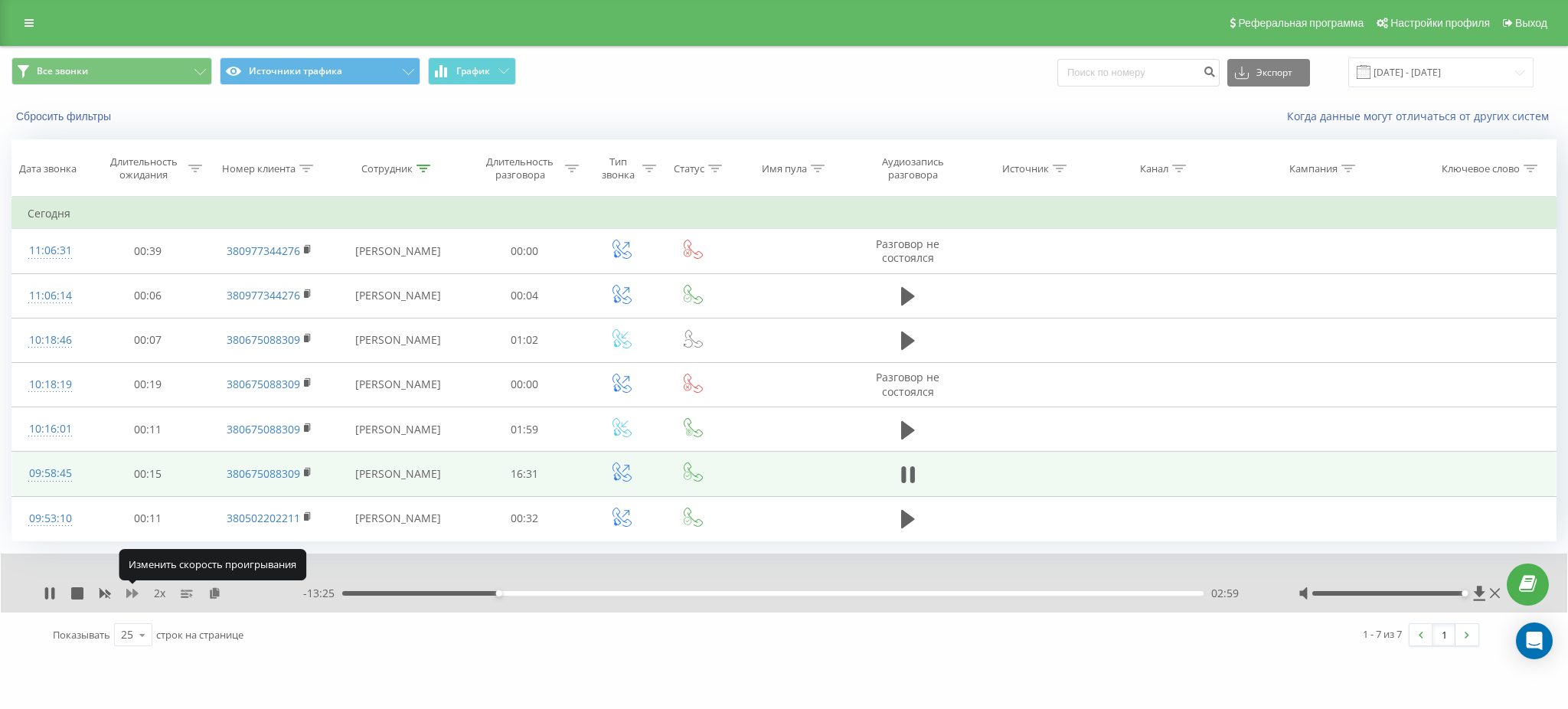
click at [129, 589] on icon at bounding box center [132, 593] width 12 height 12
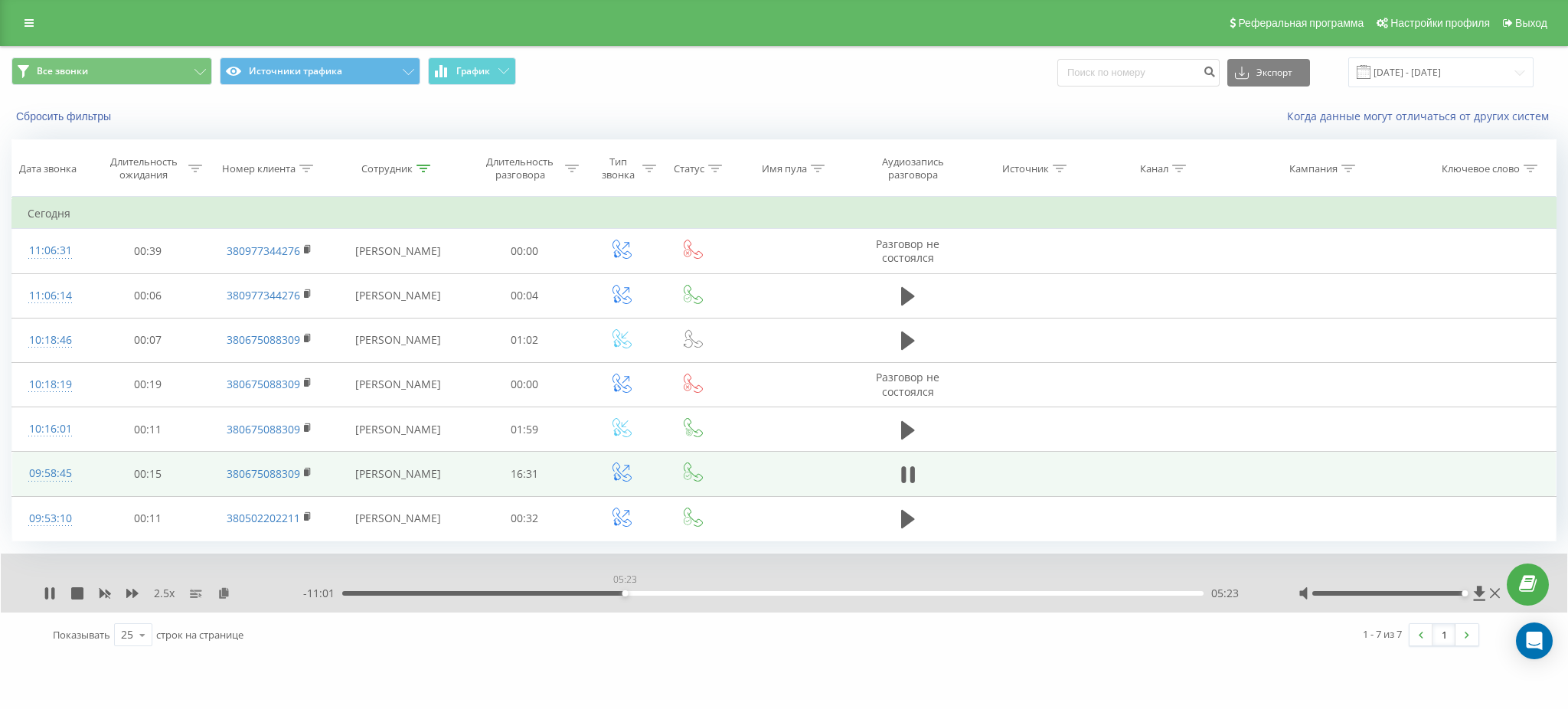
click at [624, 591] on div "05:23" at bounding box center [772, 593] width 861 height 5
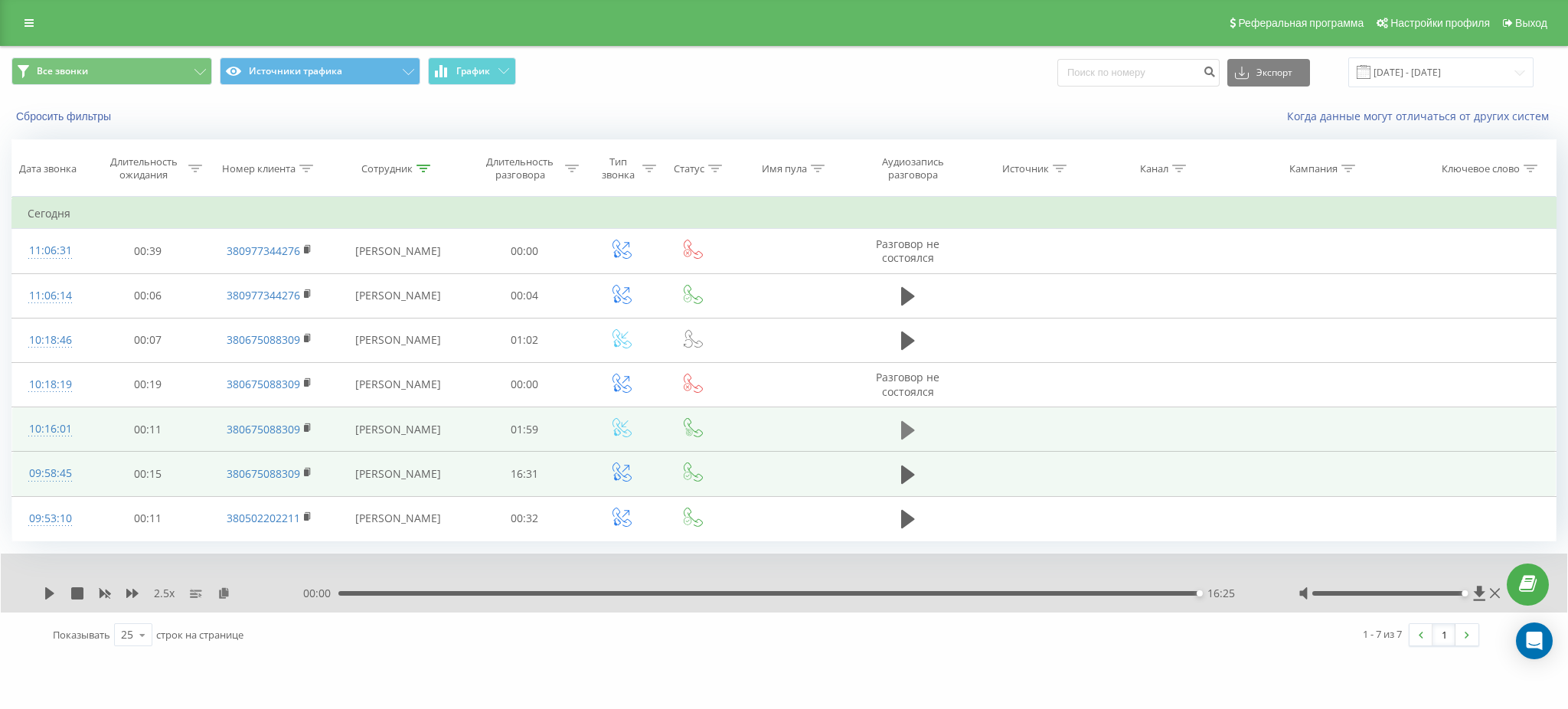
click at [898, 429] on button at bounding box center [908, 430] width 23 height 23
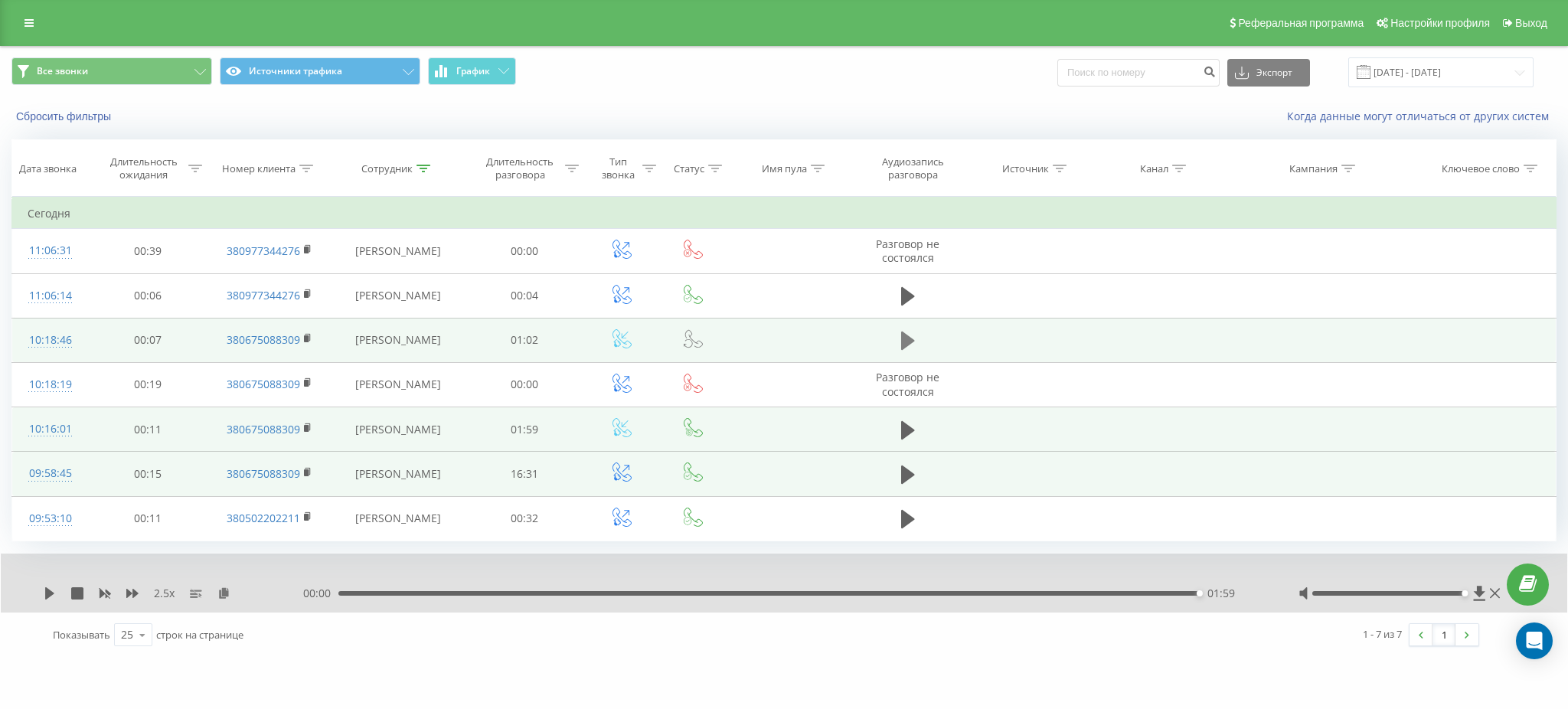
click at [901, 340] on icon at bounding box center [908, 340] width 14 height 21
click at [95, 122] on button "Сбросить фильтры" at bounding box center [64, 116] width 107 height 14
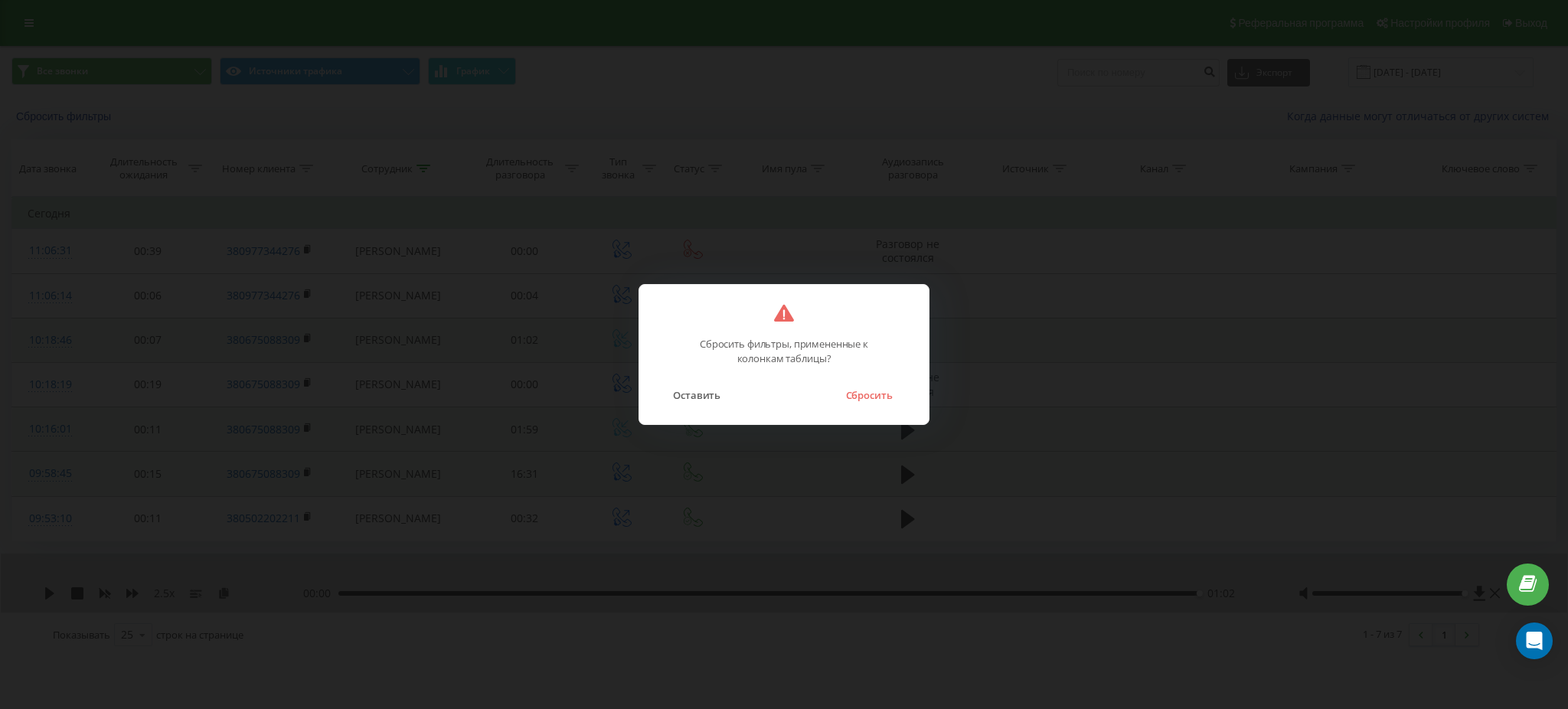
click at [882, 395] on button "Сбросить" at bounding box center [869, 394] width 62 height 20
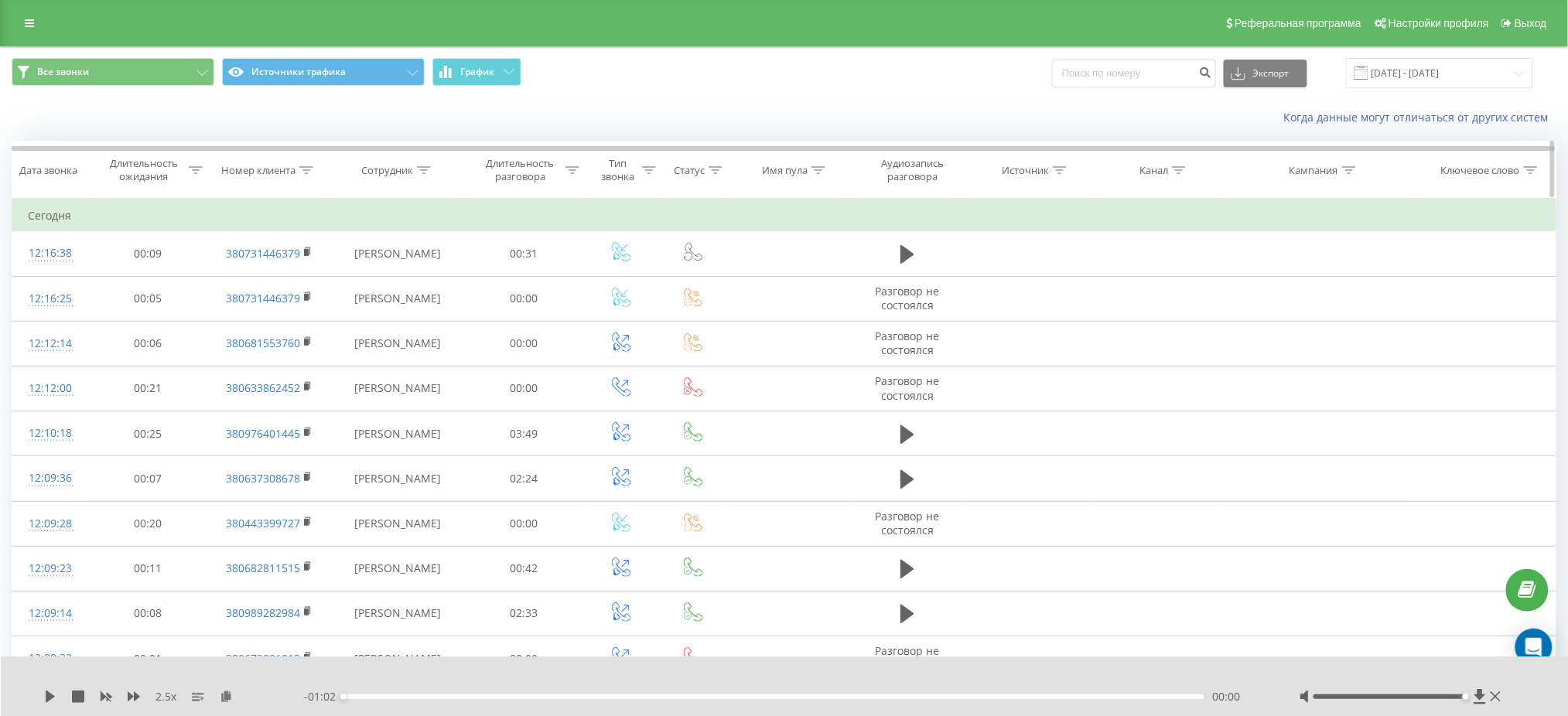
click at [429, 168] on icon at bounding box center [423, 170] width 14 height 8
click at [393, 279] on input "text" at bounding box center [398, 281] width 136 height 27
click at [416, 307] on span "OK" at bounding box center [431, 312] width 43 height 24
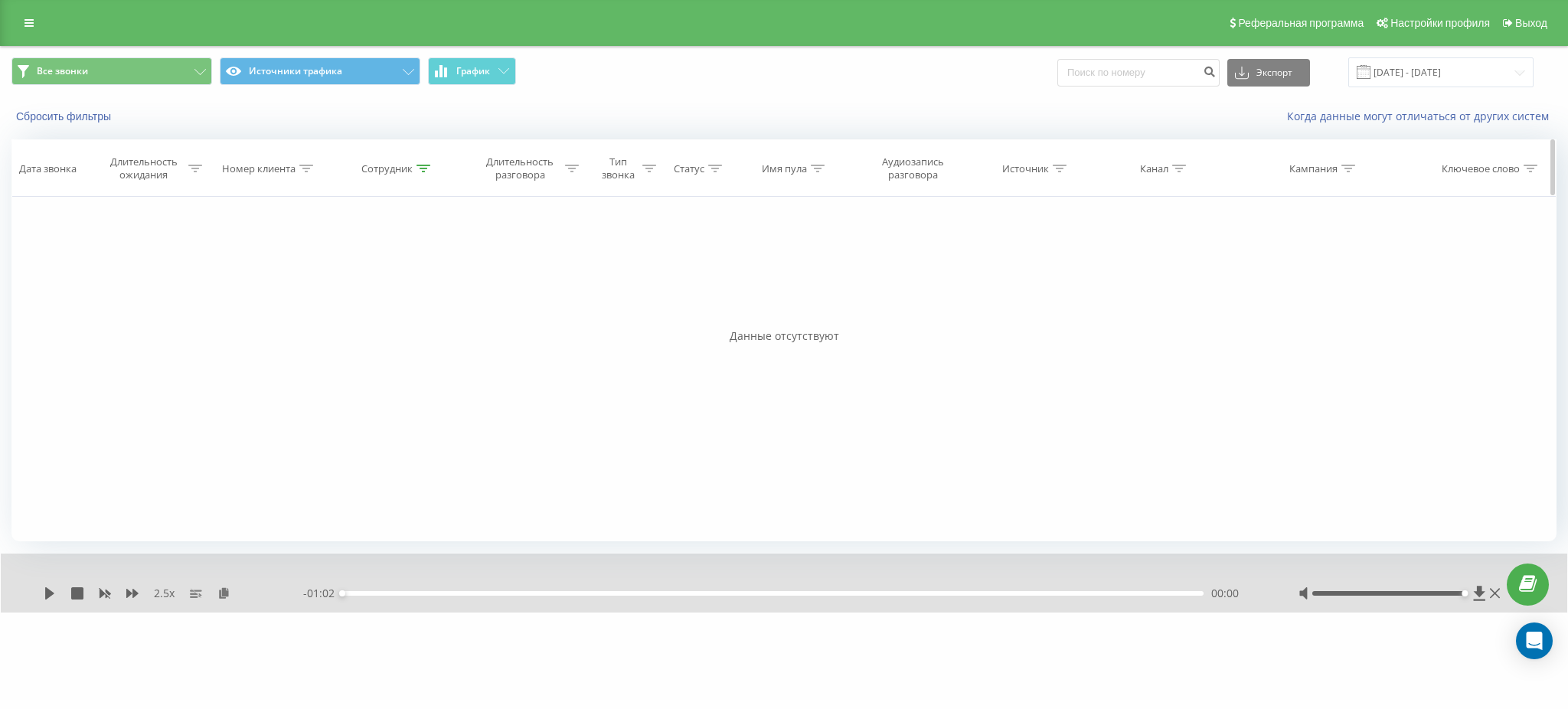
click at [419, 168] on icon at bounding box center [423, 168] width 14 height 7
click at [333, 271] on input "[PERSON_NAME]" at bounding box center [398, 278] width 135 height 27
type input "[PERSON_NAME]"
click at [445, 302] on span "OK" at bounding box center [430, 309] width 43 height 24
click at [1405, 73] on input "[DATE] - [DATE]" at bounding box center [1440, 72] width 185 height 30
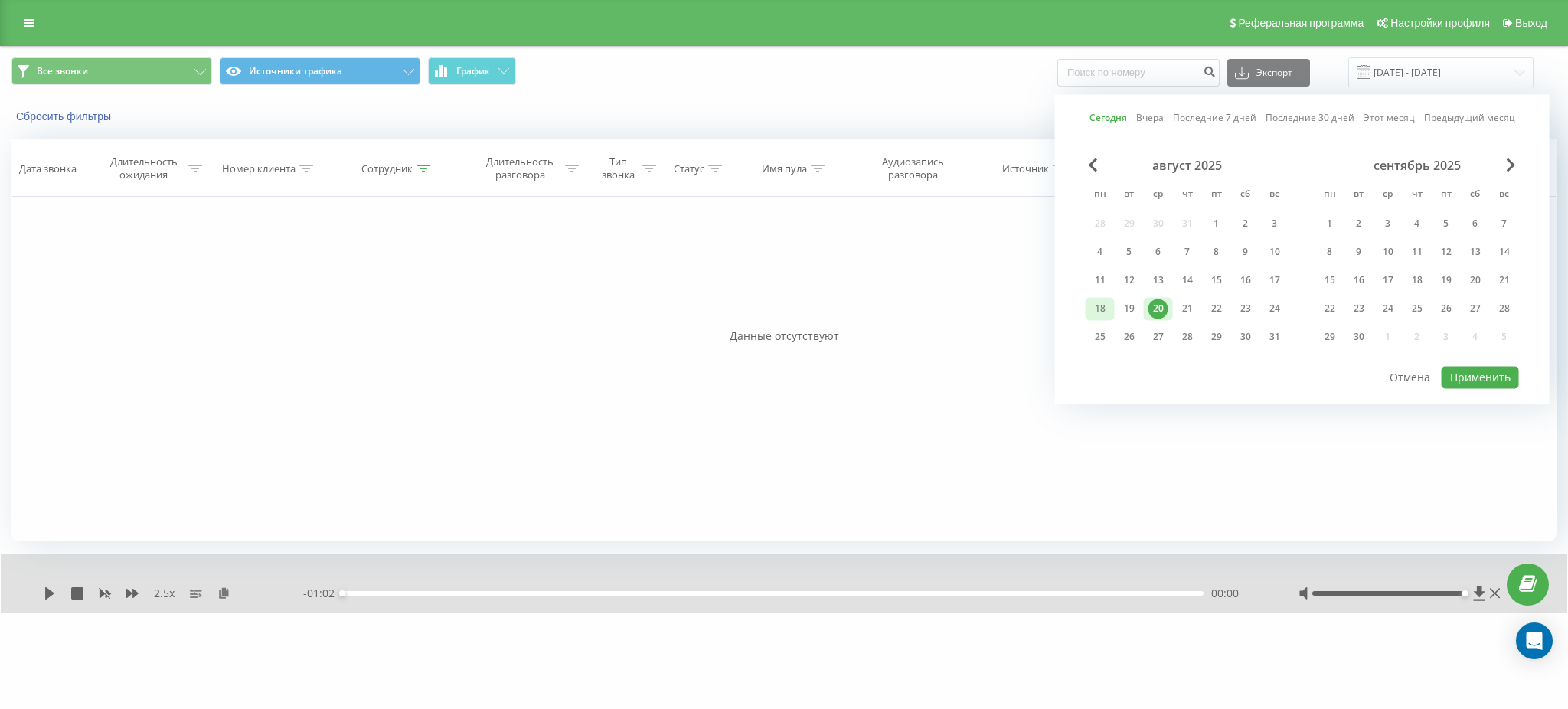
click at [1095, 307] on div "18" at bounding box center [1099, 308] width 20 height 20
drag, startPoint x: 1095, startPoint y: 307, endPoint x: 1411, endPoint y: 354, distance: 319.5
click at [1097, 307] on div "18" at bounding box center [1099, 308] width 20 height 20
click at [1522, 365] on div "Сегодня Вчера Последние 7 дней Последние 30 дней Этот месяц Предыдущий месяц ав…" at bounding box center [1302, 248] width 494 height 309
click at [1503, 372] on button "Применить" at bounding box center [1480, 377] width 77 height 22
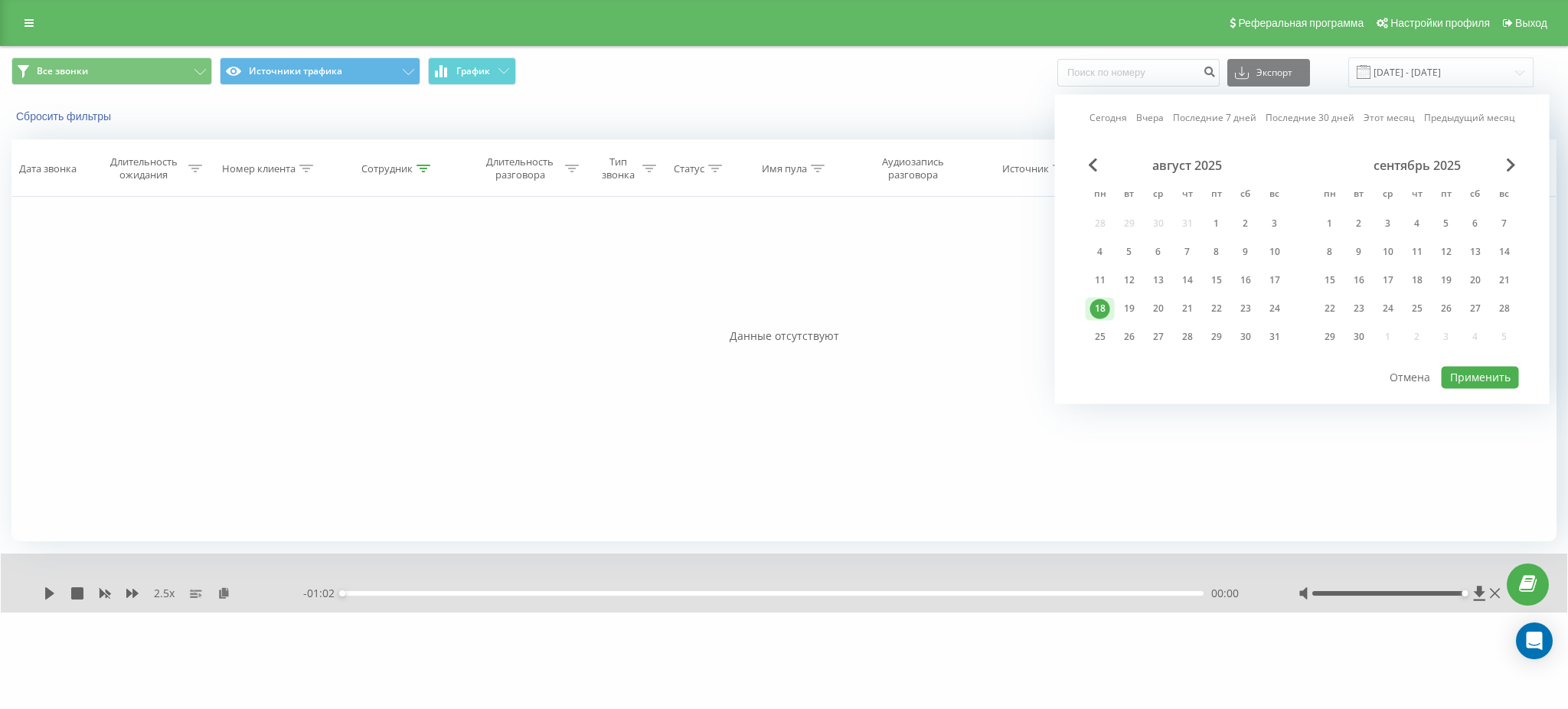
type input "[DATE] - [DATE]"
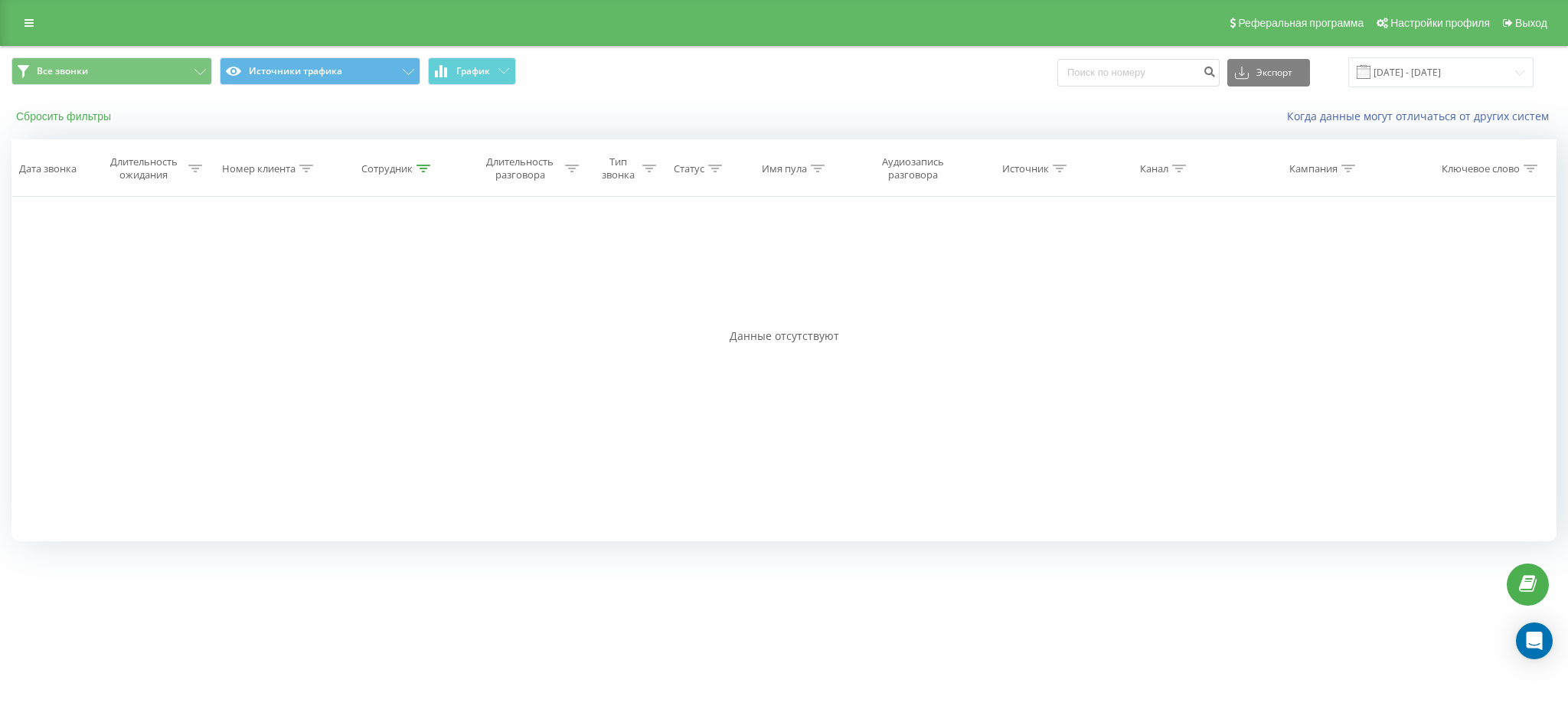
click at [59, 123] on button "Сбросить фильтры" at bounding box center [64, 116] width 107 height 14
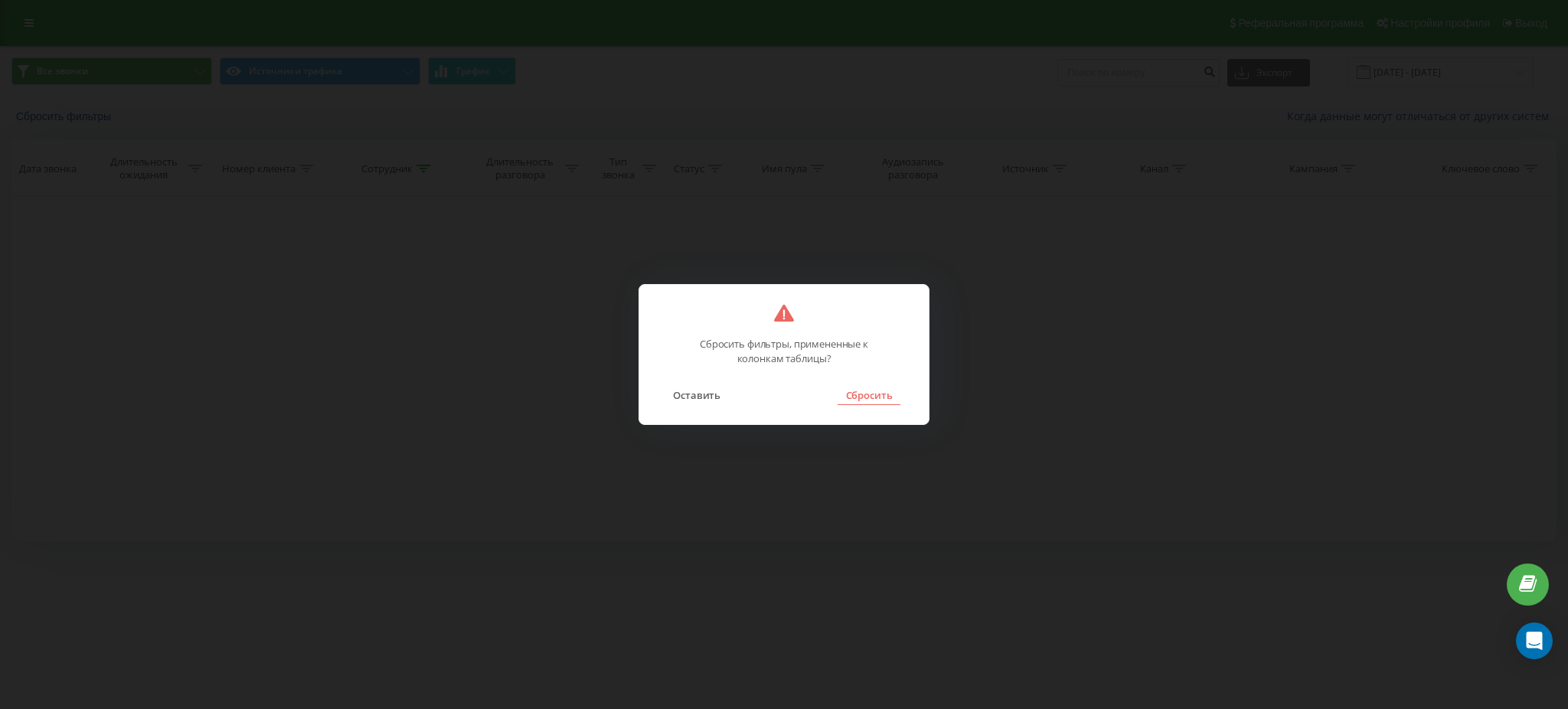
click at [875, 390] on button "Сбросить" at bounding box center [869, 394] width 62 height 20
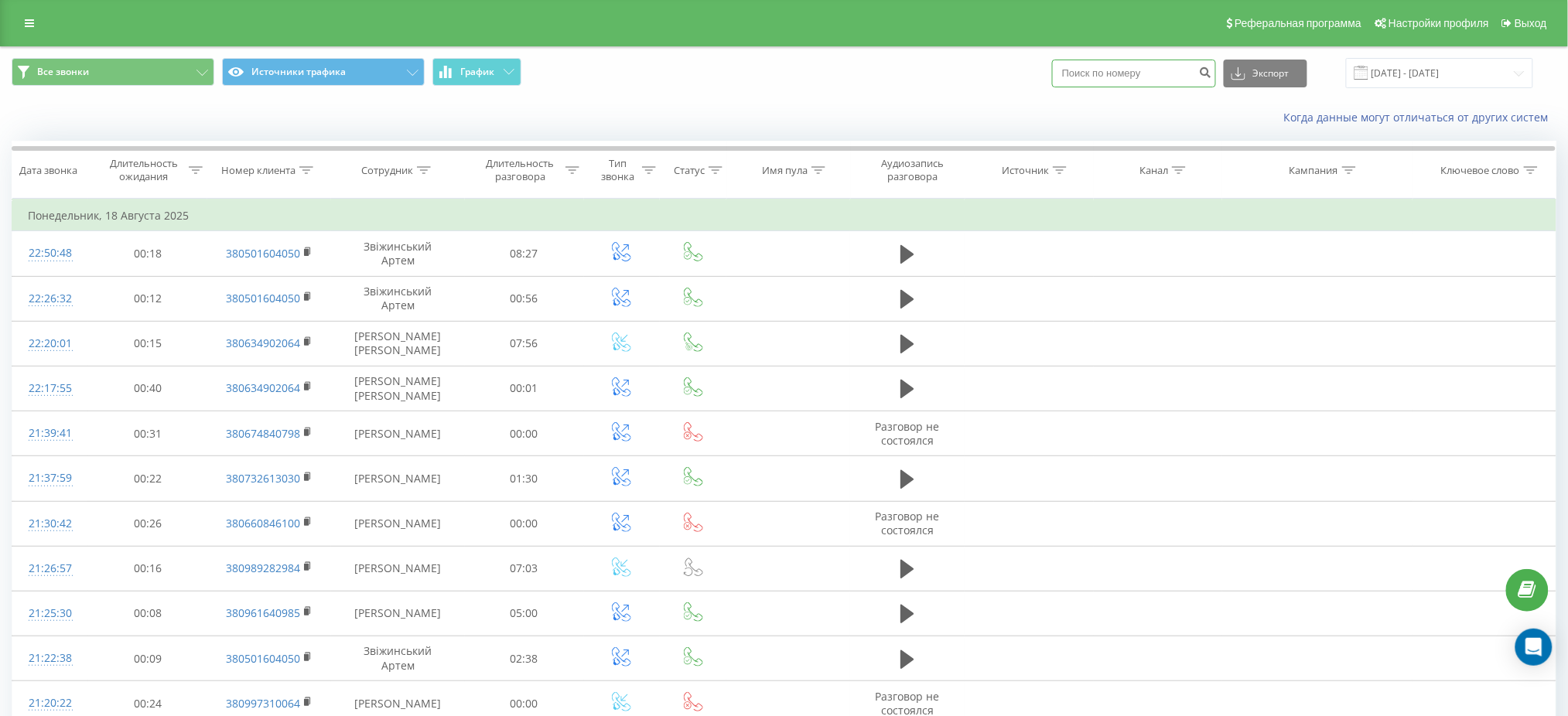
click at [1133, 74] on input at bounding box center [1134, 73] width 164 height 28
paste input "380 99 262 8807"
type input "380 99 262 8807"
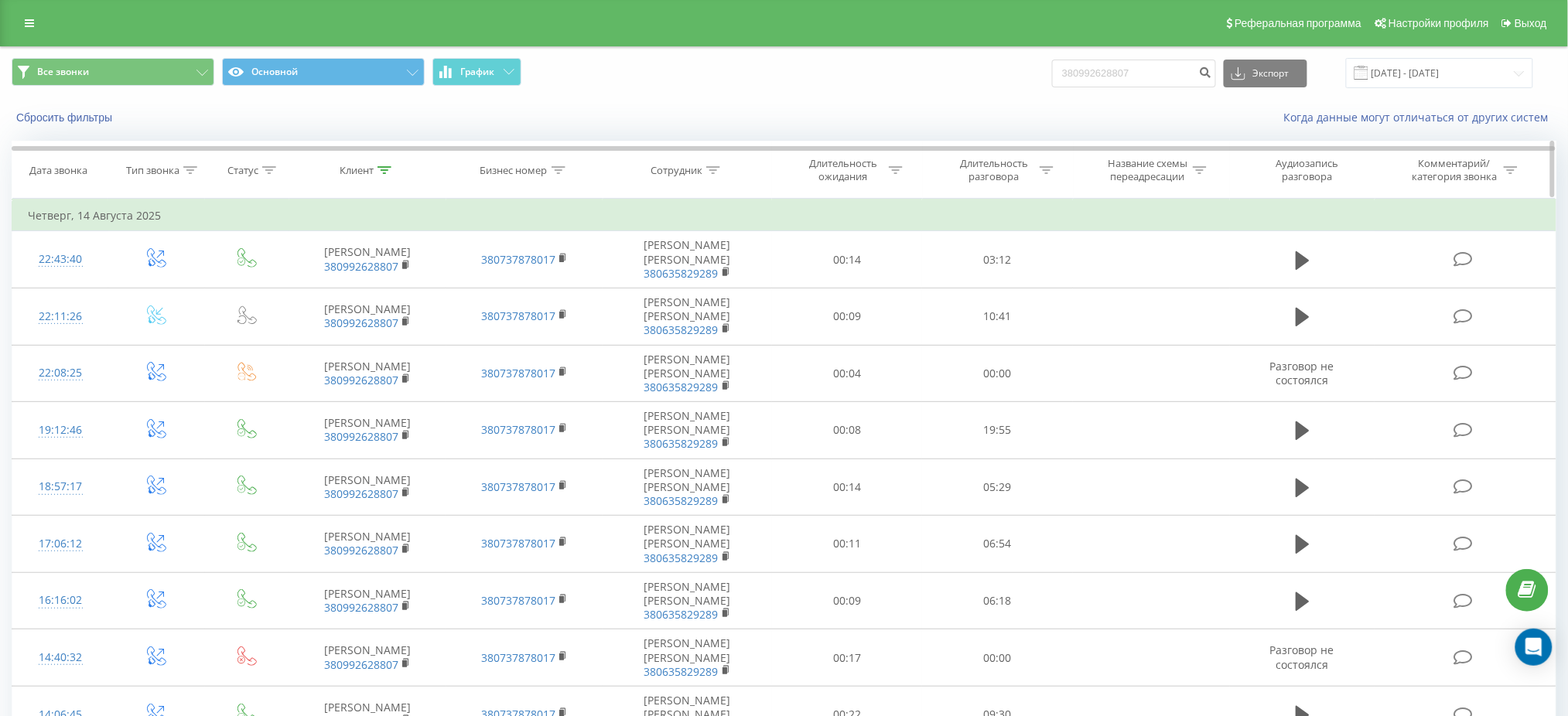
click at [715, 168] on icon at bounding box center [713, 170] width 14 height 8
drag, startPoint x: 687, startPoint y: 280, endPoint x: 700, endPoint y: 293, distance: 18.4
click at [688, 283] on input "text" at bounding box center [687, 281] width 136 height 27
paste input "Мілашич"
type input "Мілашич"
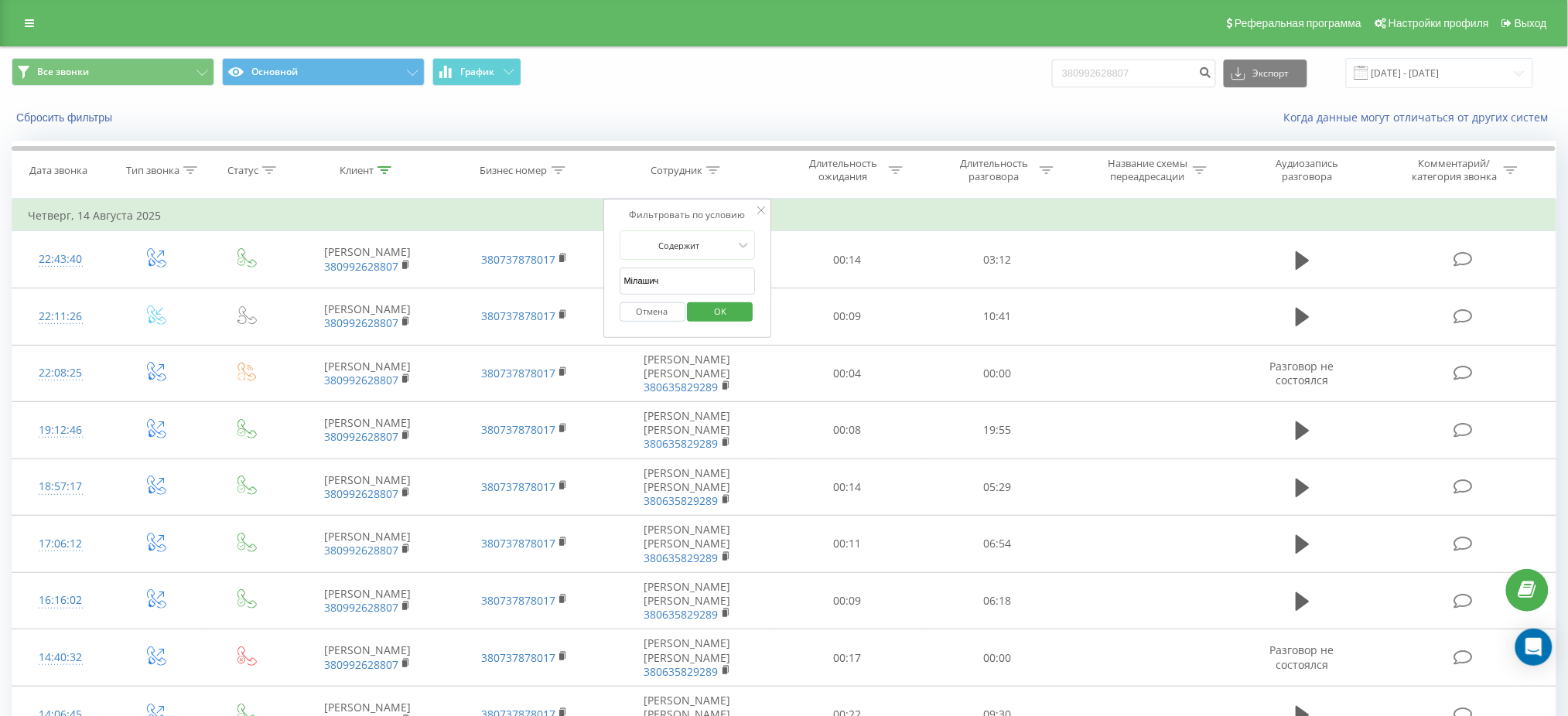
click at [723, 309] on span "OK" at bounding box center [720, 312] width 43 height 24
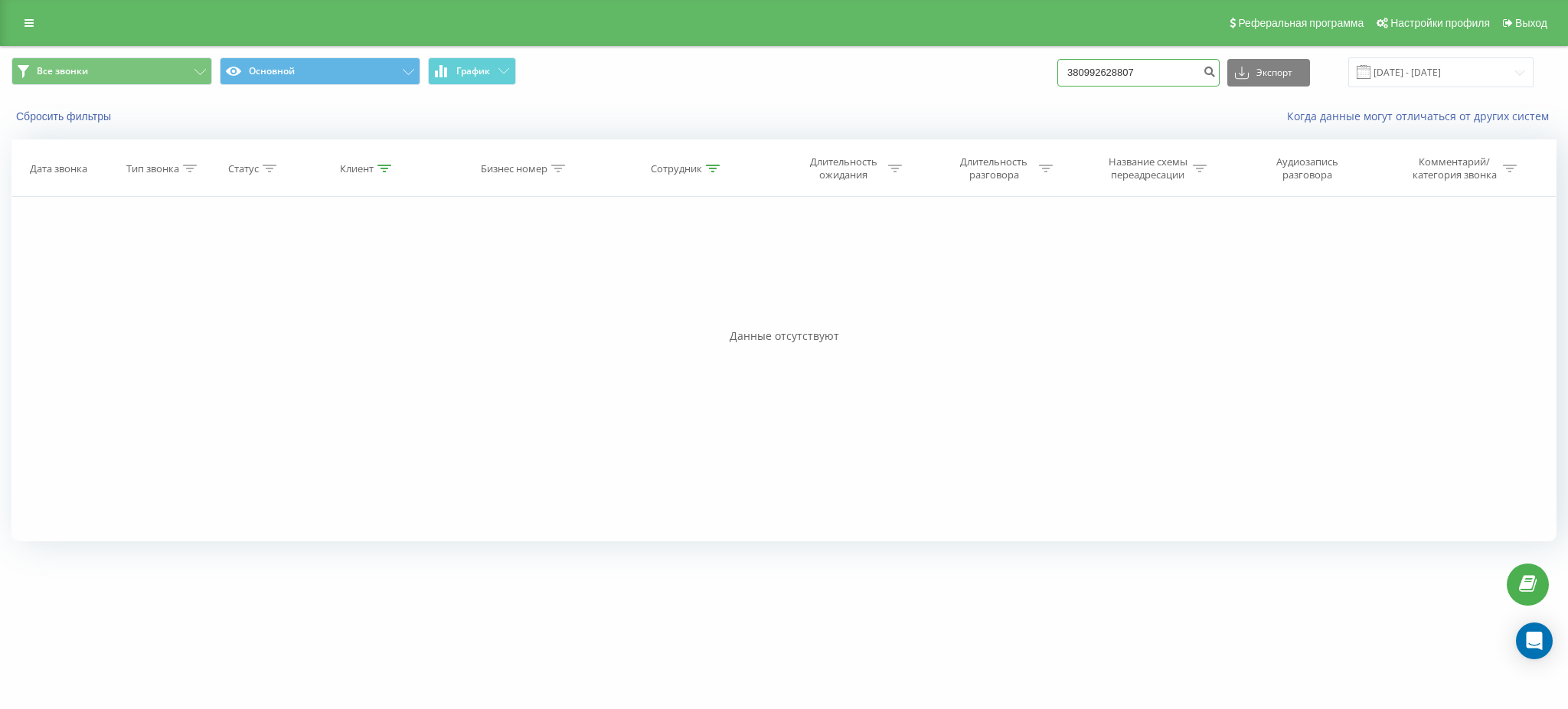
drag, startPoint x: 1159, startPoint y: 72, endPoint x: 1044, endPoint y: 56, distance: 116.1
click at [1044, 56] on div "Все звонки Основной График 380992628807 Экспорт .csv .xls .xlsx 20.05.2025 - 20…" at bounding box center [784, 72] width 1566 height 51
paste input "50 333 0528"
type input "380 50 333 0528"
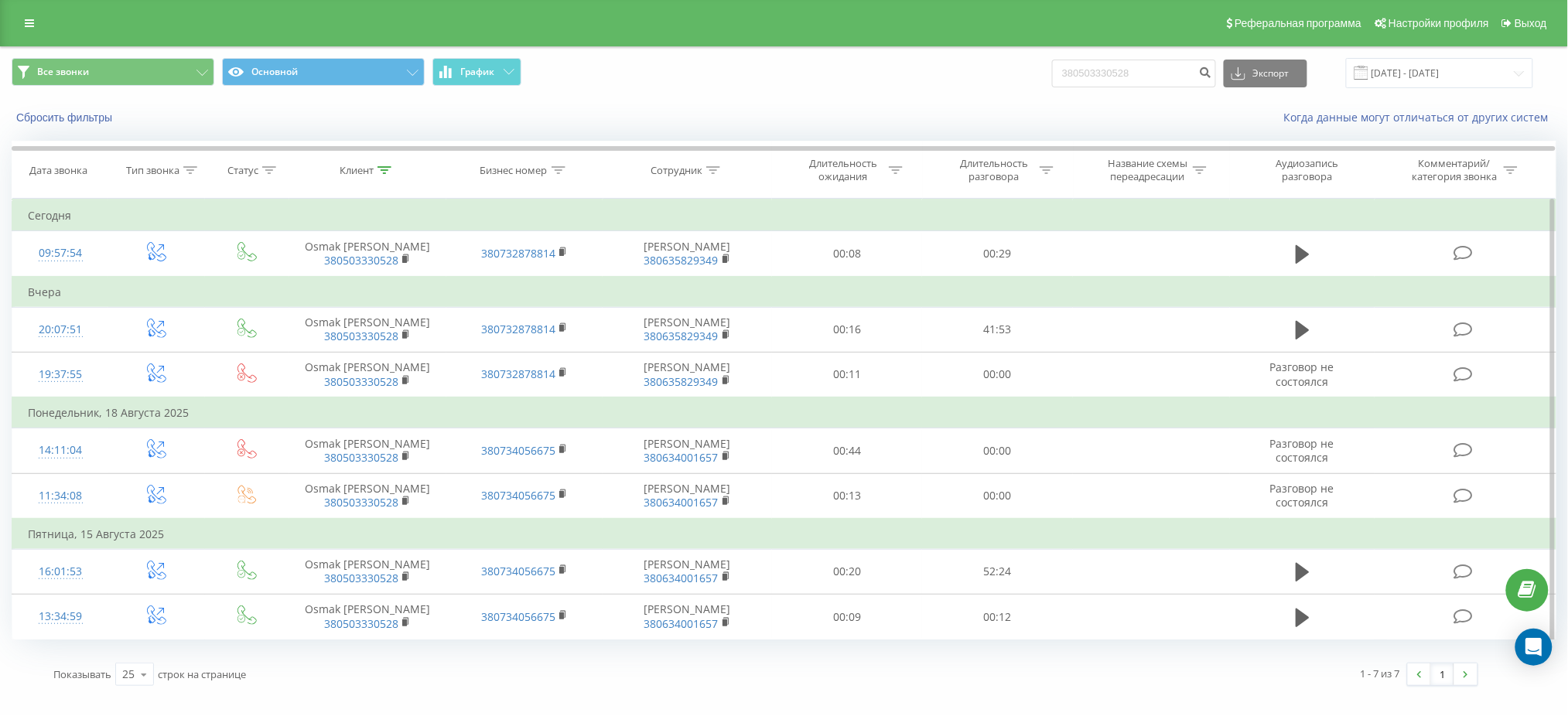
scroll to position [15, 0]
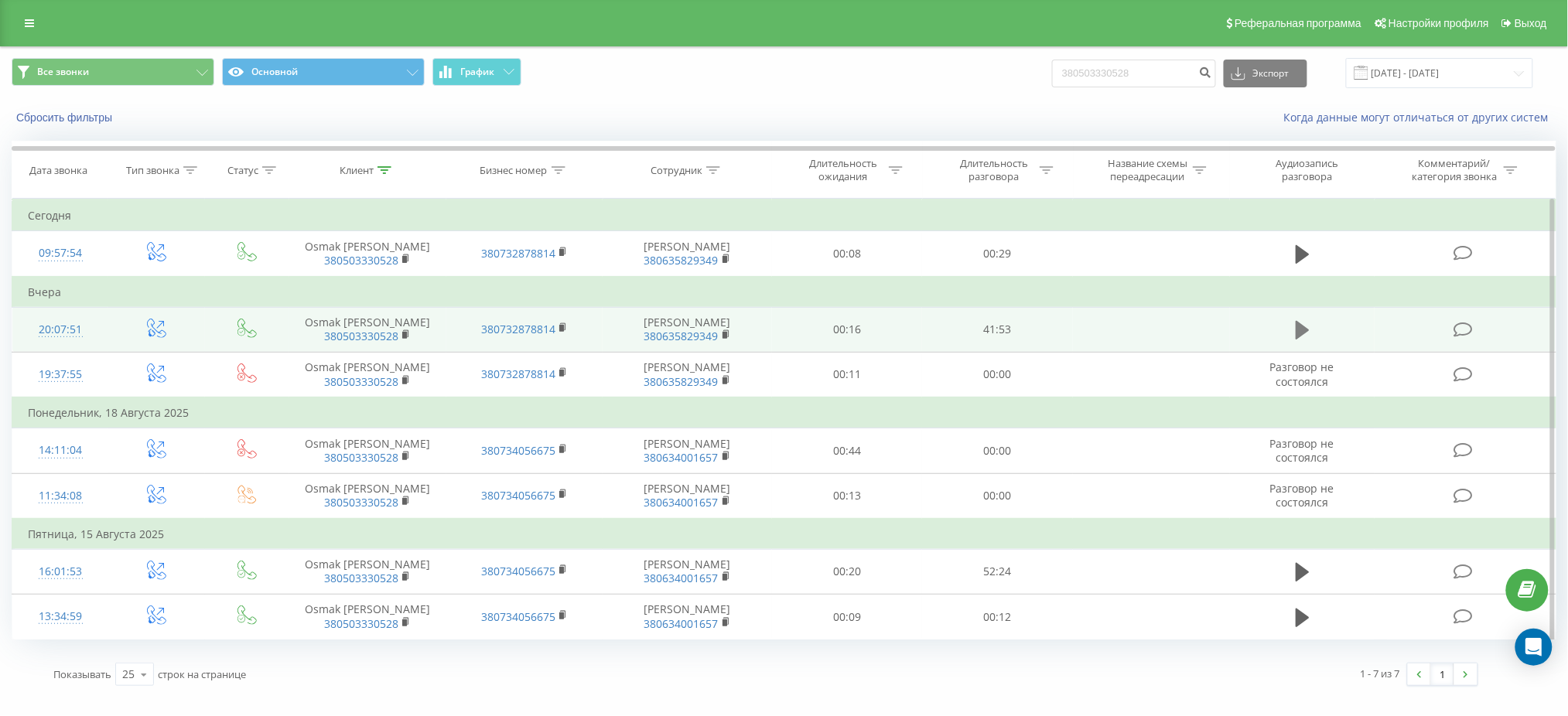
click at [1302, 331] on icon at bounding box center [1302, 330] width 14 height 19
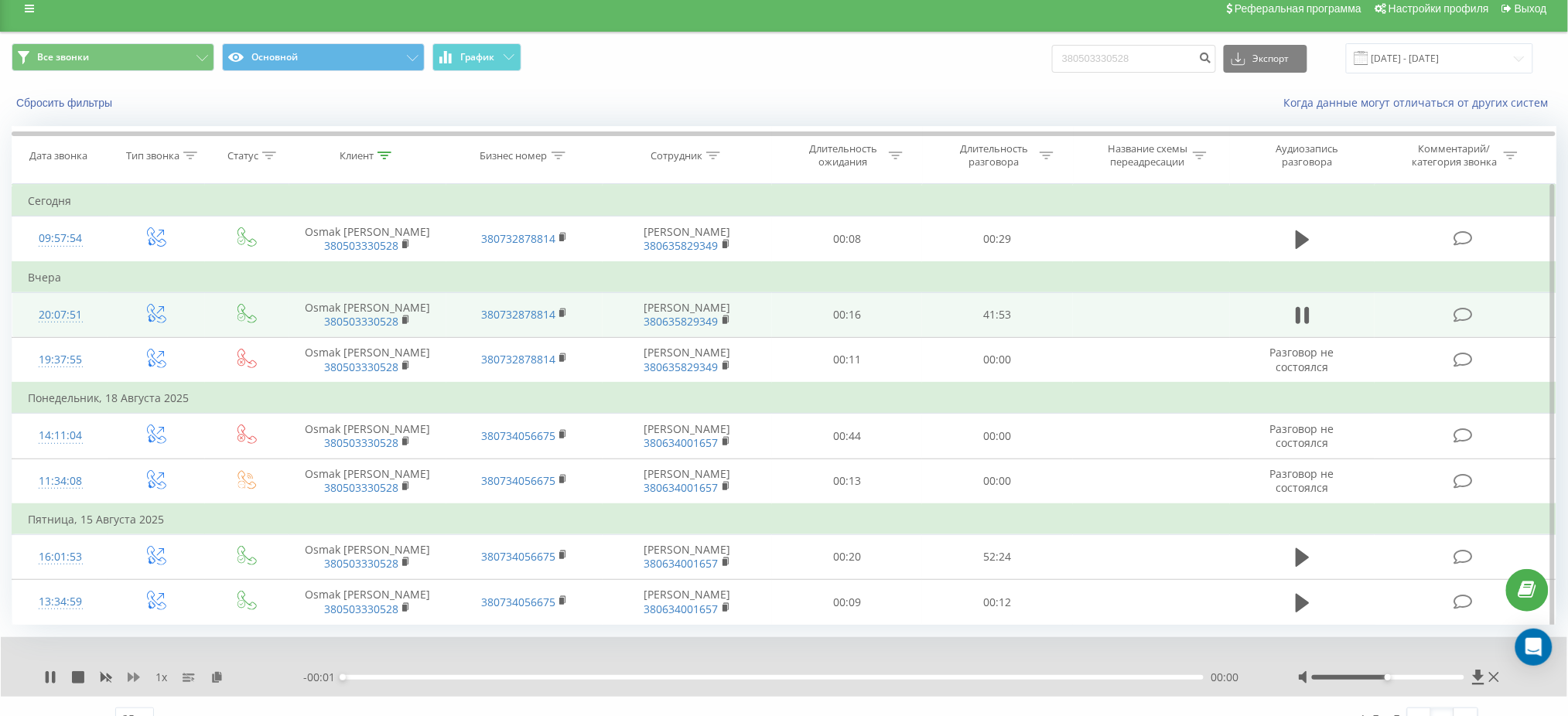
click at [136, 682] on icon at bounding box center [133, 678] width 12 height 9
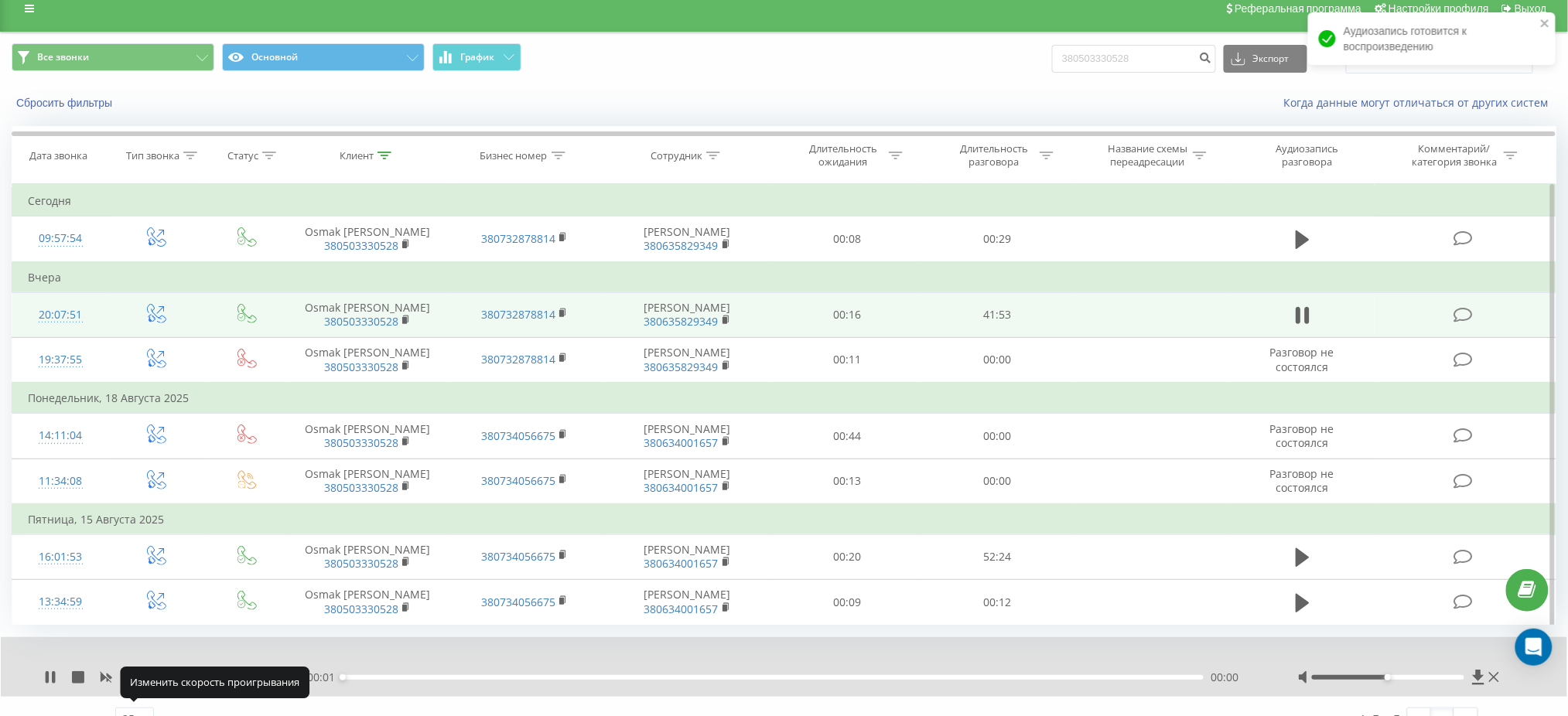
click at [136, 682] on icon at bounding box center [133, 678] width 12 height 9
drag, startPoint x: 1393, startPoint y: 707, endPoint x: 1480, endPoint y: 707, distance: 87.0
click at [1488, 685] on div at bounding box center [1401, 678] width 205 height 15
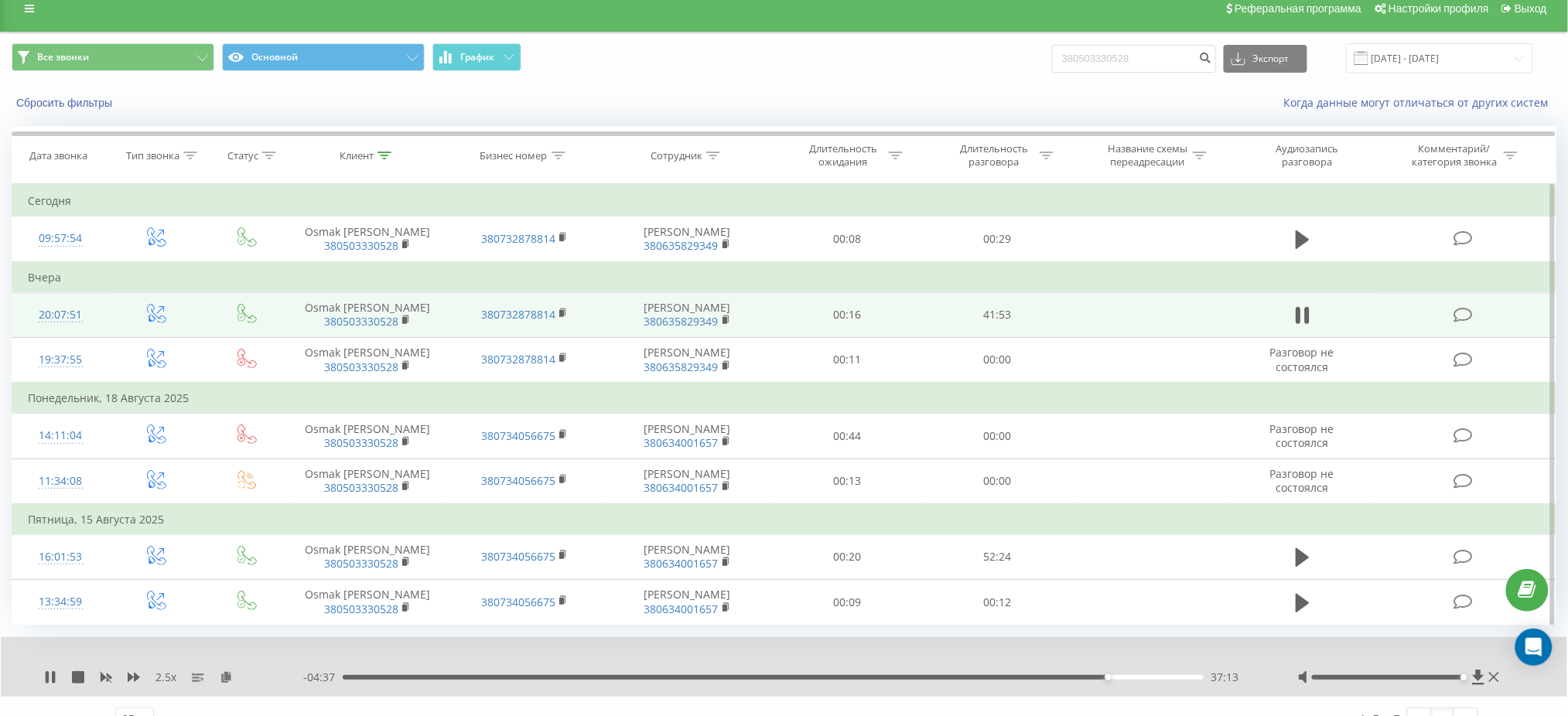
click at [52, 685] on div "2.5 x" at bounding box center [174, 678] width 259 height 15
click at [51, 683] on icon at bounding box center [50, 677] width 12 height 12
click at [53, 685] on div "2.5 x" at bounding box center [174, 678] width 259 height 15
click at [46, 683] on icon at bounding box center [51, 677] width 9 height 12
